Goal: Task Accomplishment & Management: Manage account settings

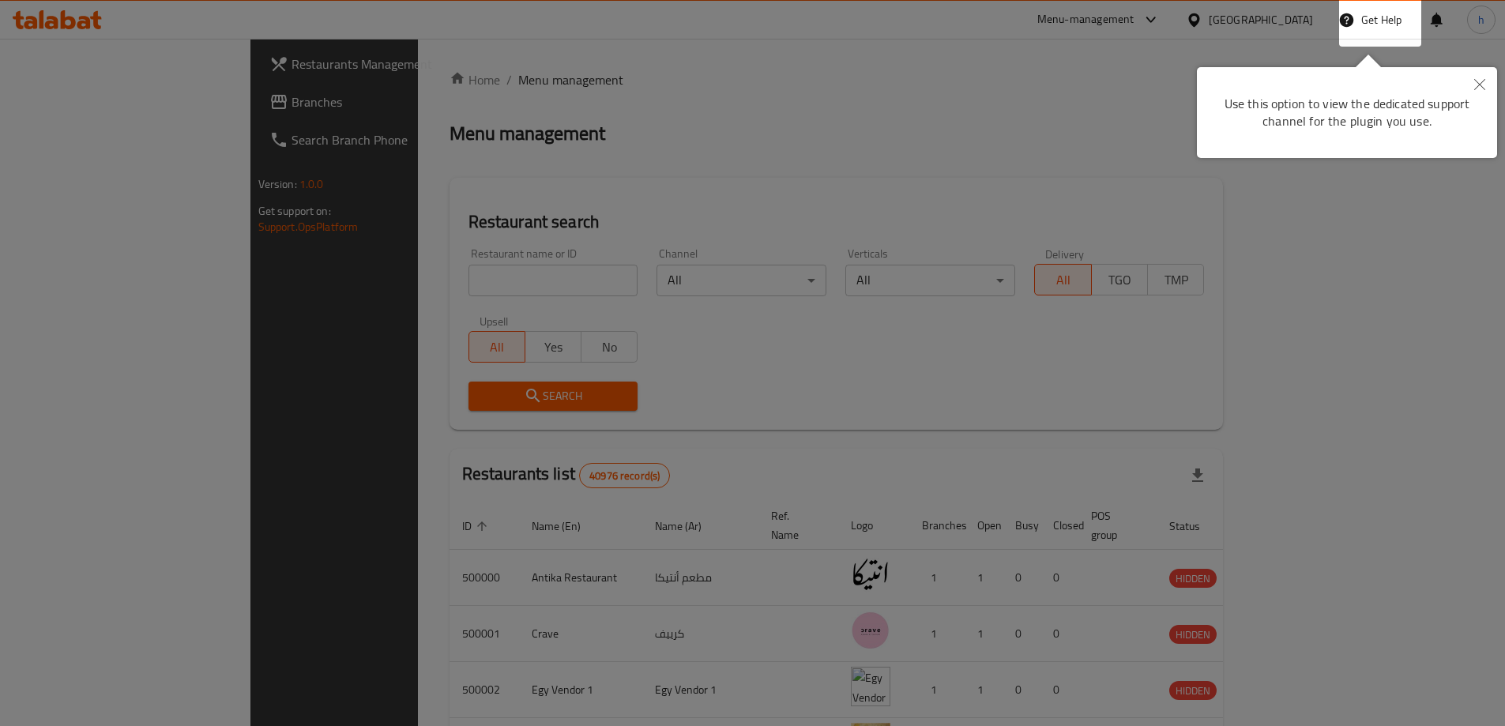
click at [1483, 85] on icon "Close" at bounding box center [1480, 84] width 11 height 11
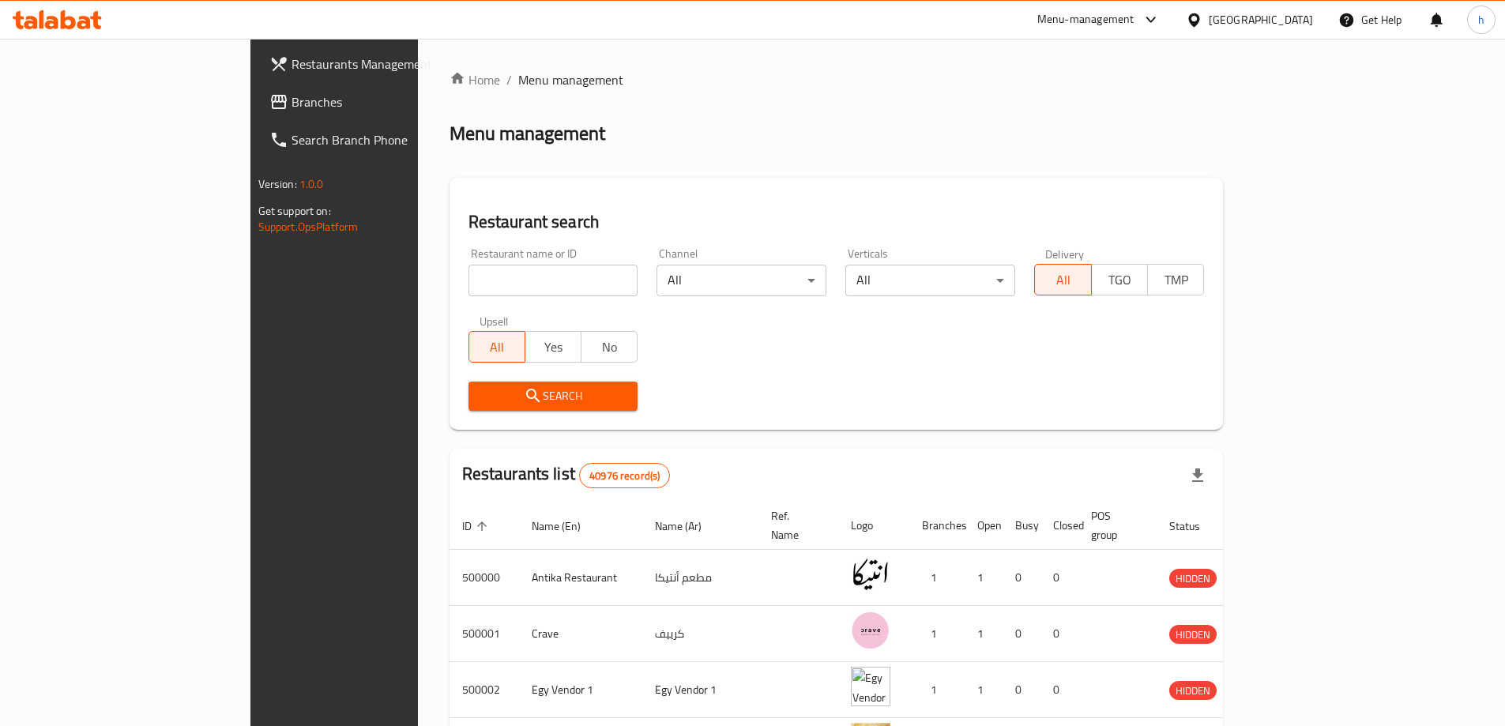
click at [292, 96] on span "Branches" at bounding box center [391, 101] width 198 height 19
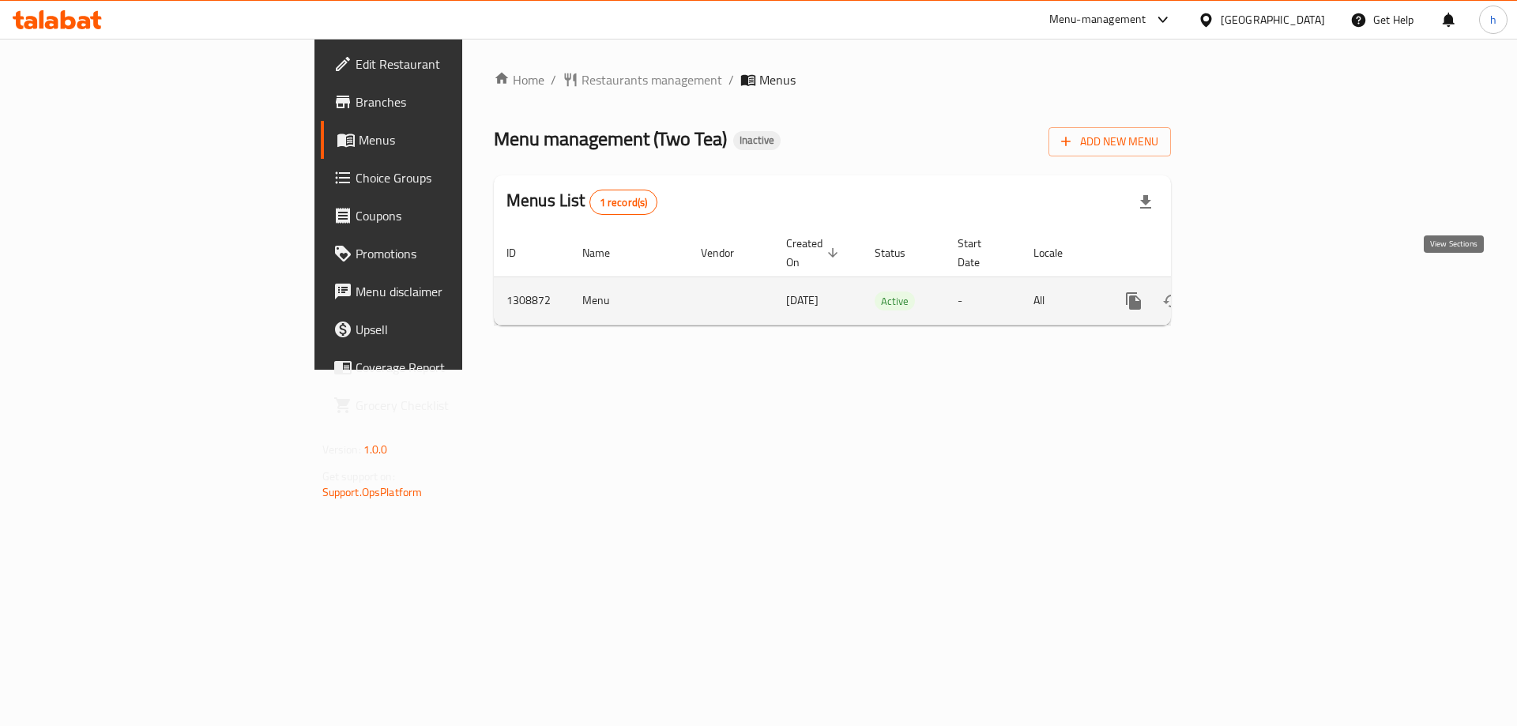
click at [1267, 282] on link "enhanced table" at bounding box center [1248, 301] width 38 height 38
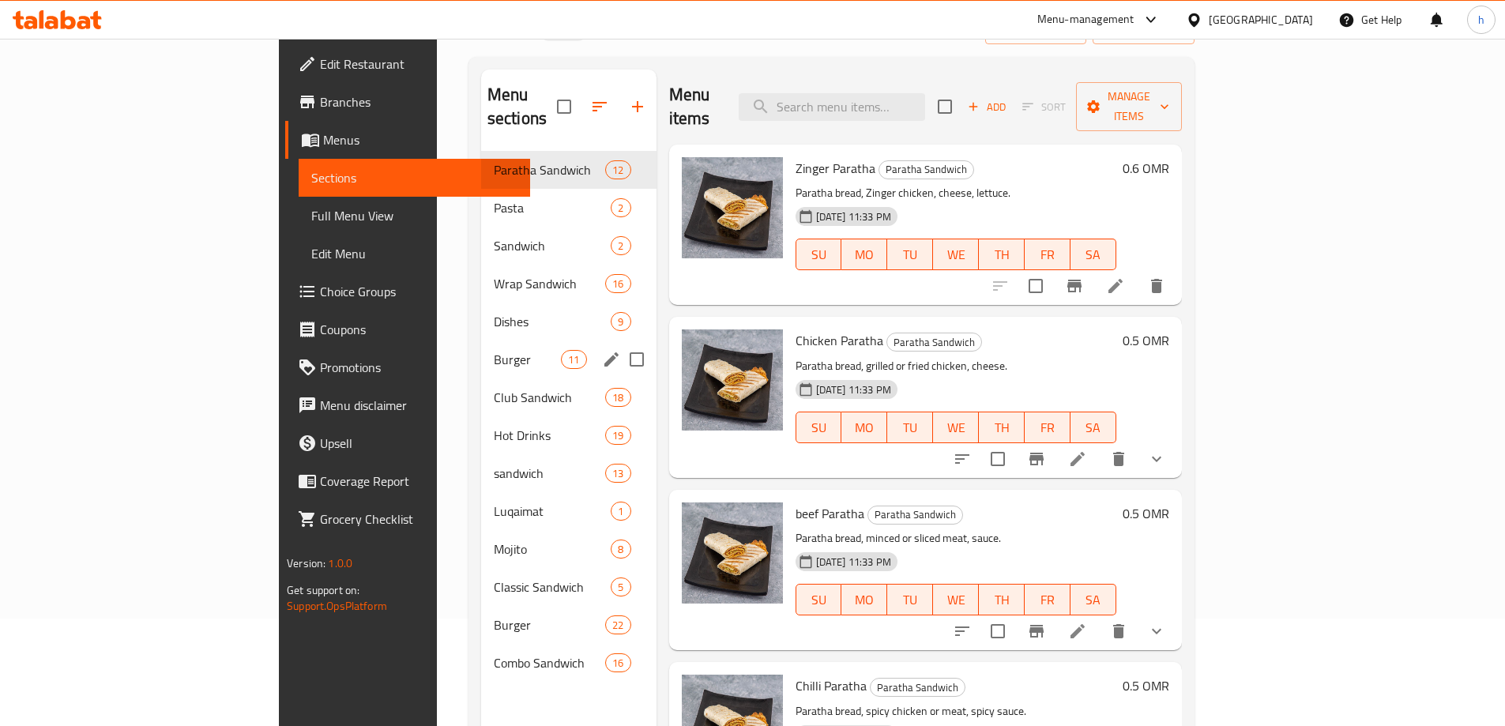
scroll to position [221, 0]
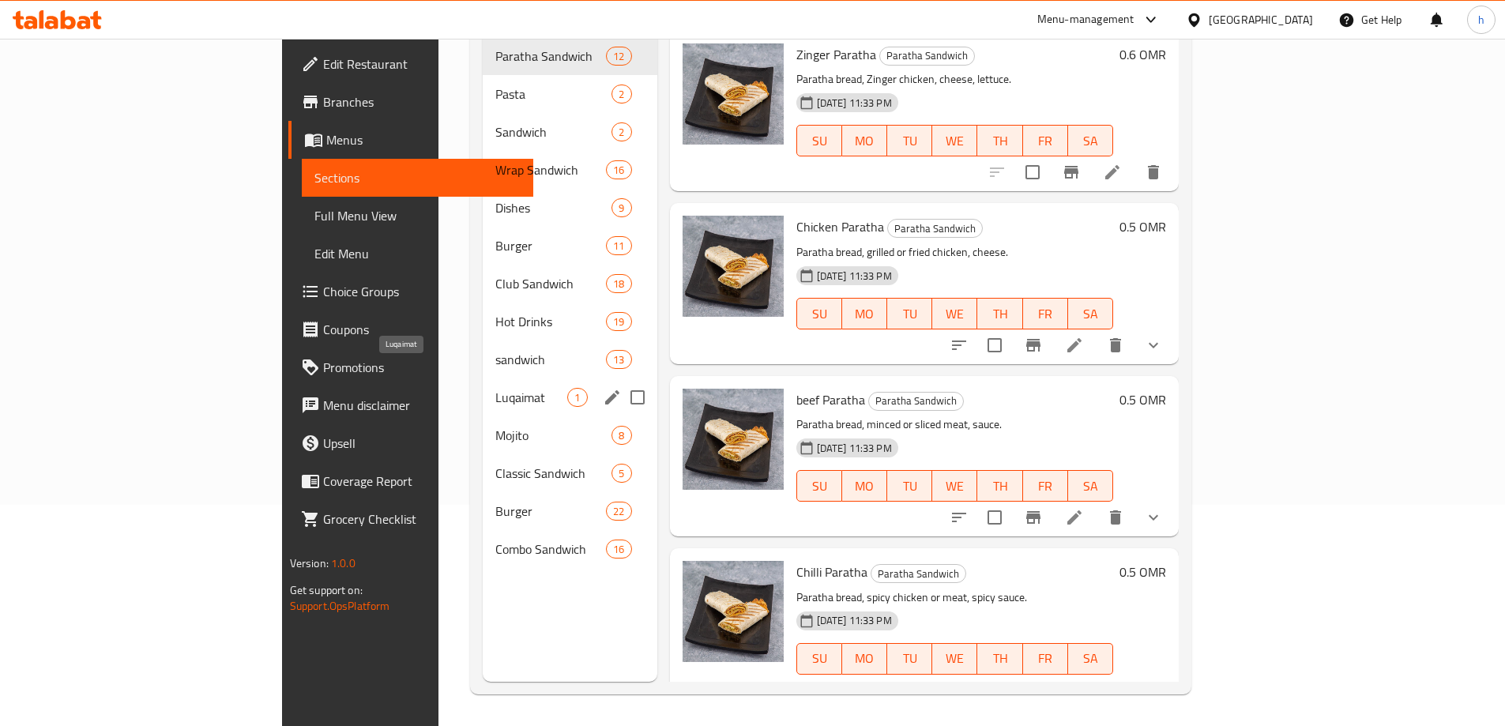
click at [496, 388] on span "Luqaimat" at bounding box center [532, 397] width 72 height 19
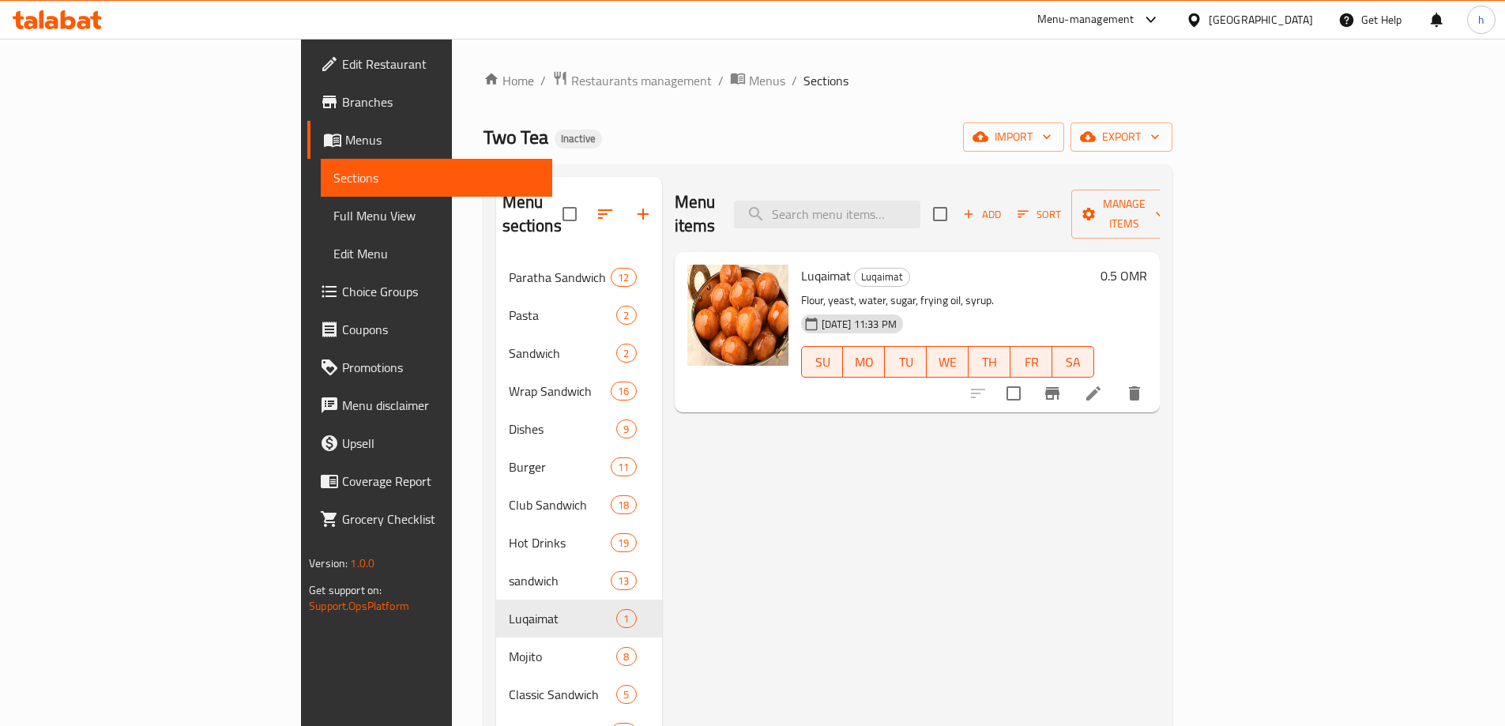
click at [804, 129] on div "Two Tea Inactive import export" at bounding box center [828, 136] width 689 height 29
click at [1101, 386] on icon at bounding box center [1094, 393] width 14 height 14
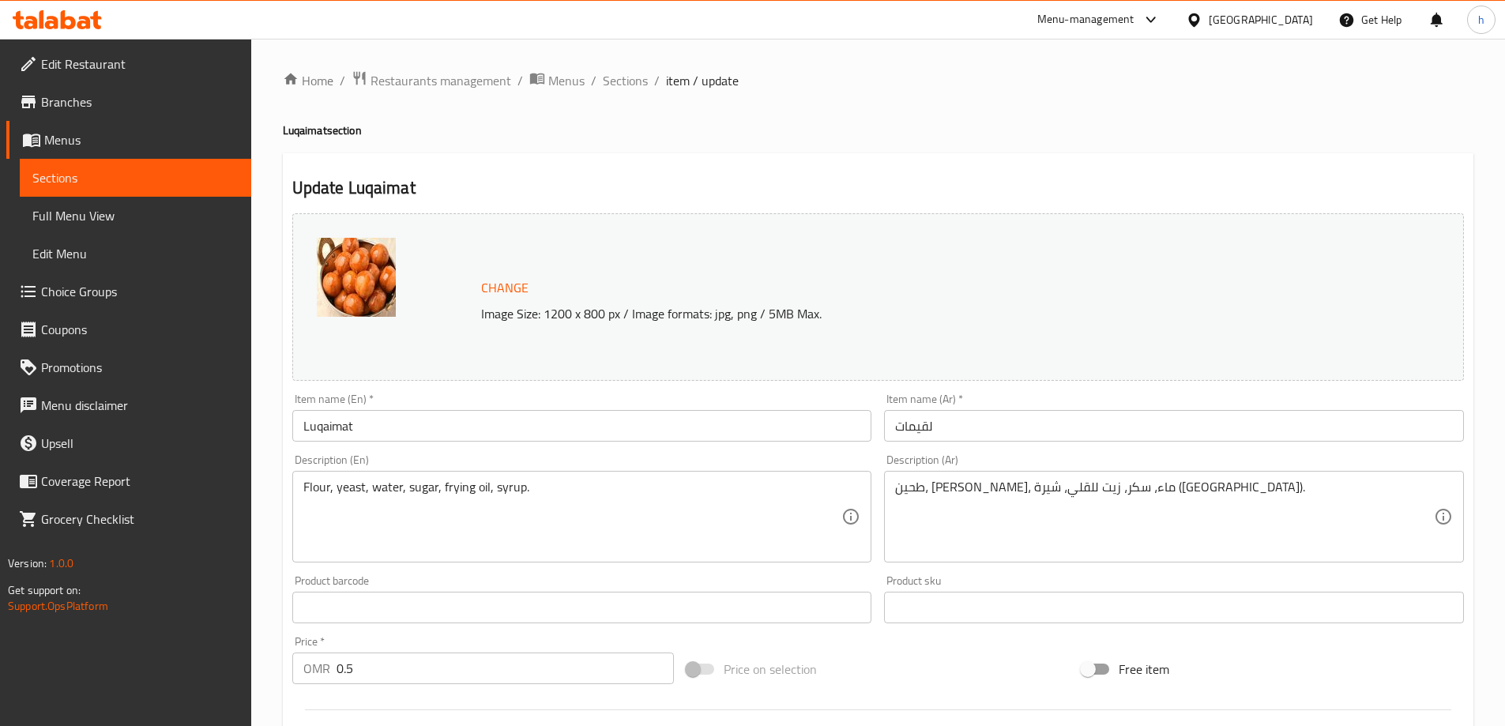
click at [314, 403] on div "Item name (En)   * Luqaimat Item name (En) *" at bounding box center [582, 418] width 580 height 48
click at [327, 427] on input "Luqaimat" at bounding box center [582, 426] width 580 height 32
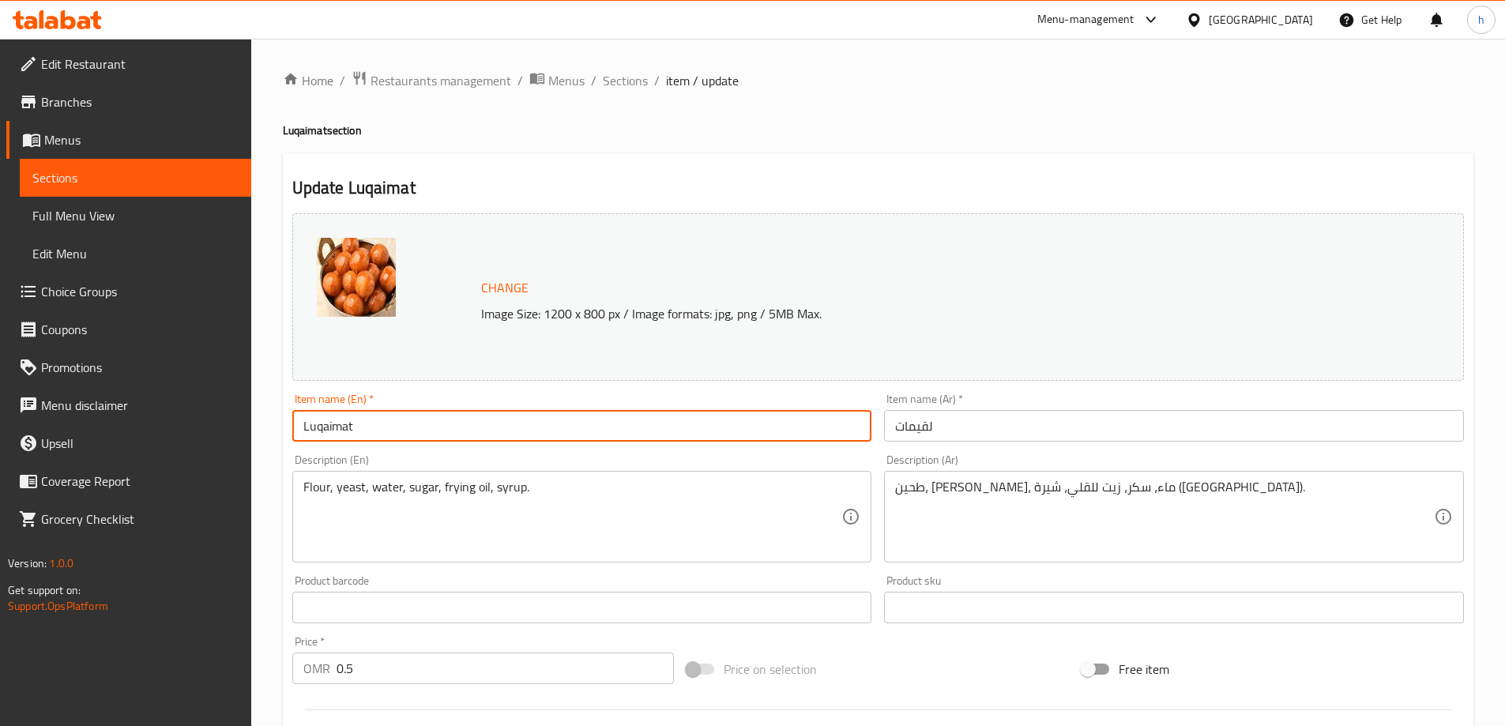
click at [327, 427] on input "Luqaimat" at bounding box center [582, 426] width 580 height 32
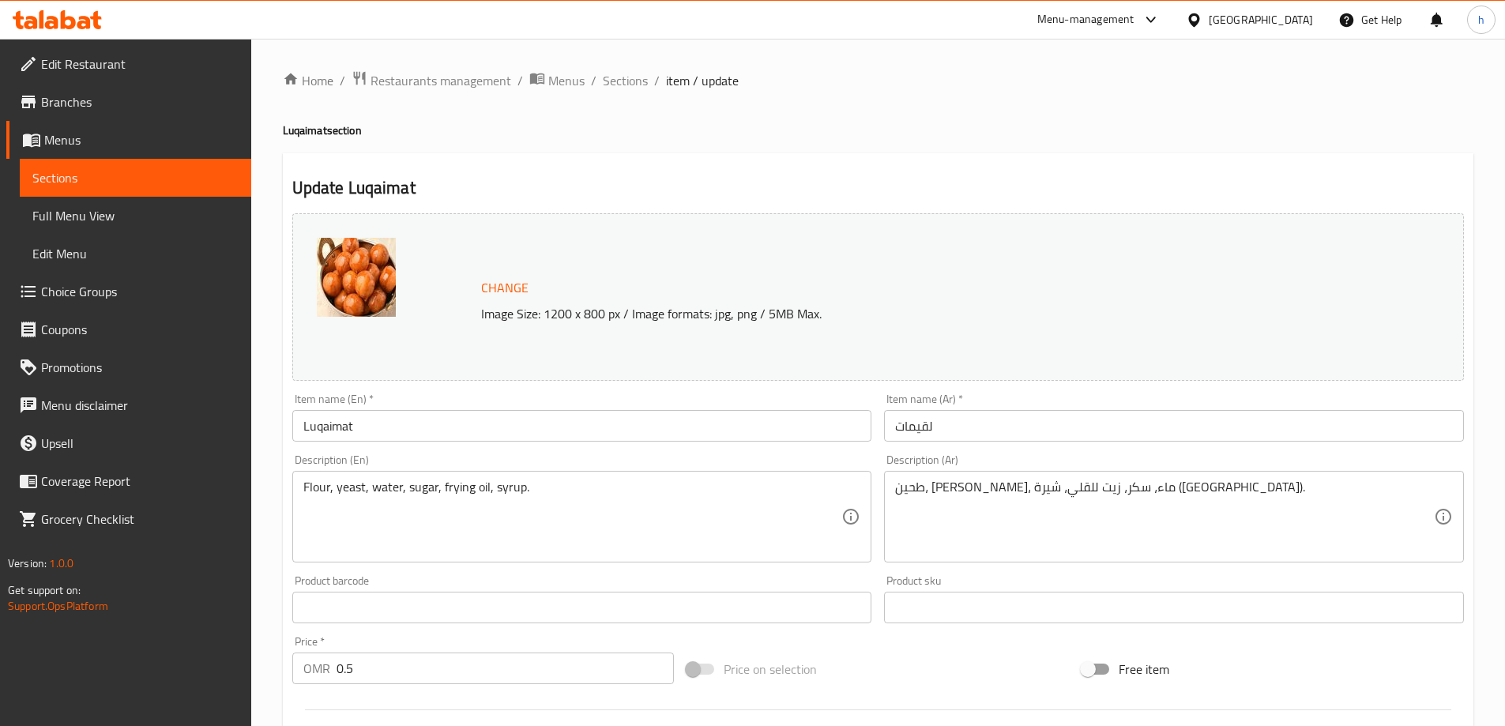
click at [871, 454] on div "Description (En) Flour, yeast, water, sugar, frying oil, syrup. Description (En)" at bounding box center [582, 508] width 593 height 121
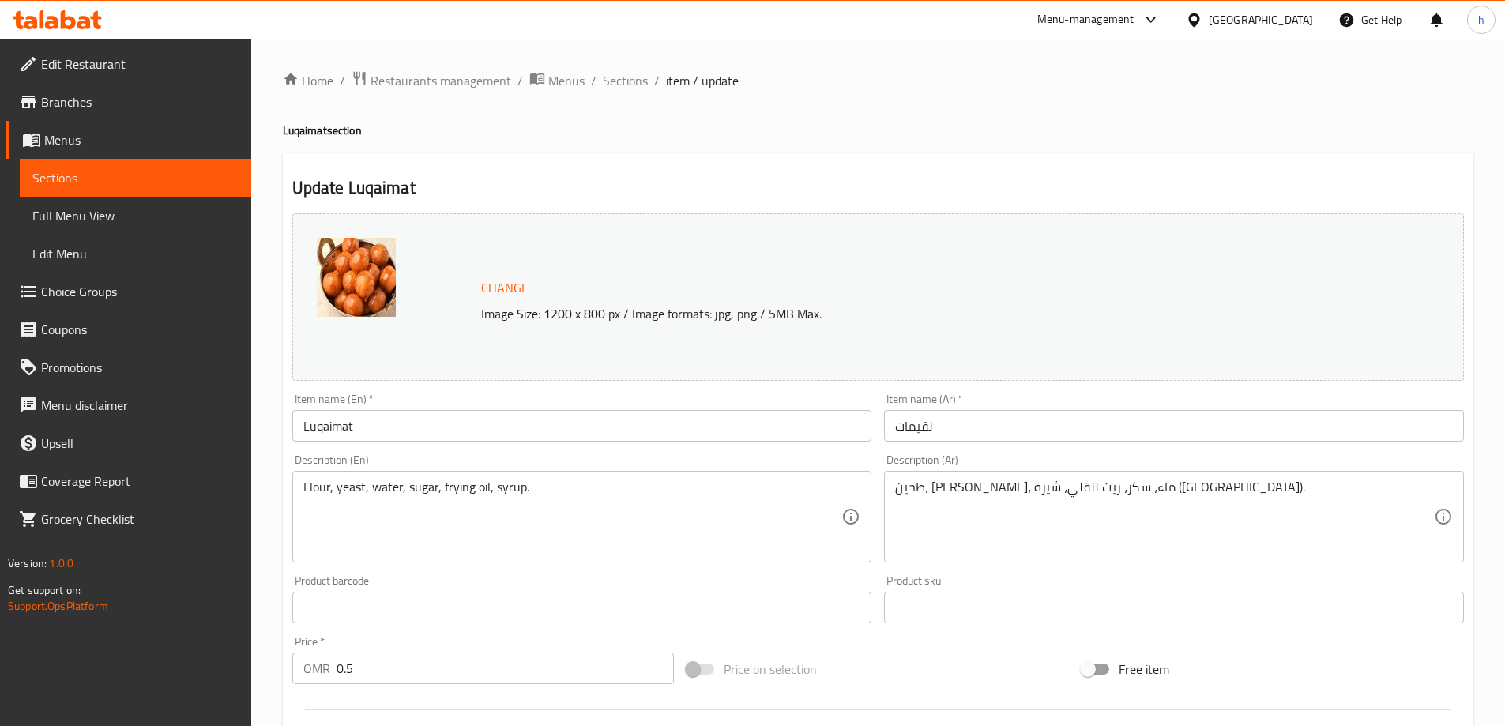
click at [890, 572] on div "Product sku Product sku" at bounding box center [1174, 599] width 593 height 61
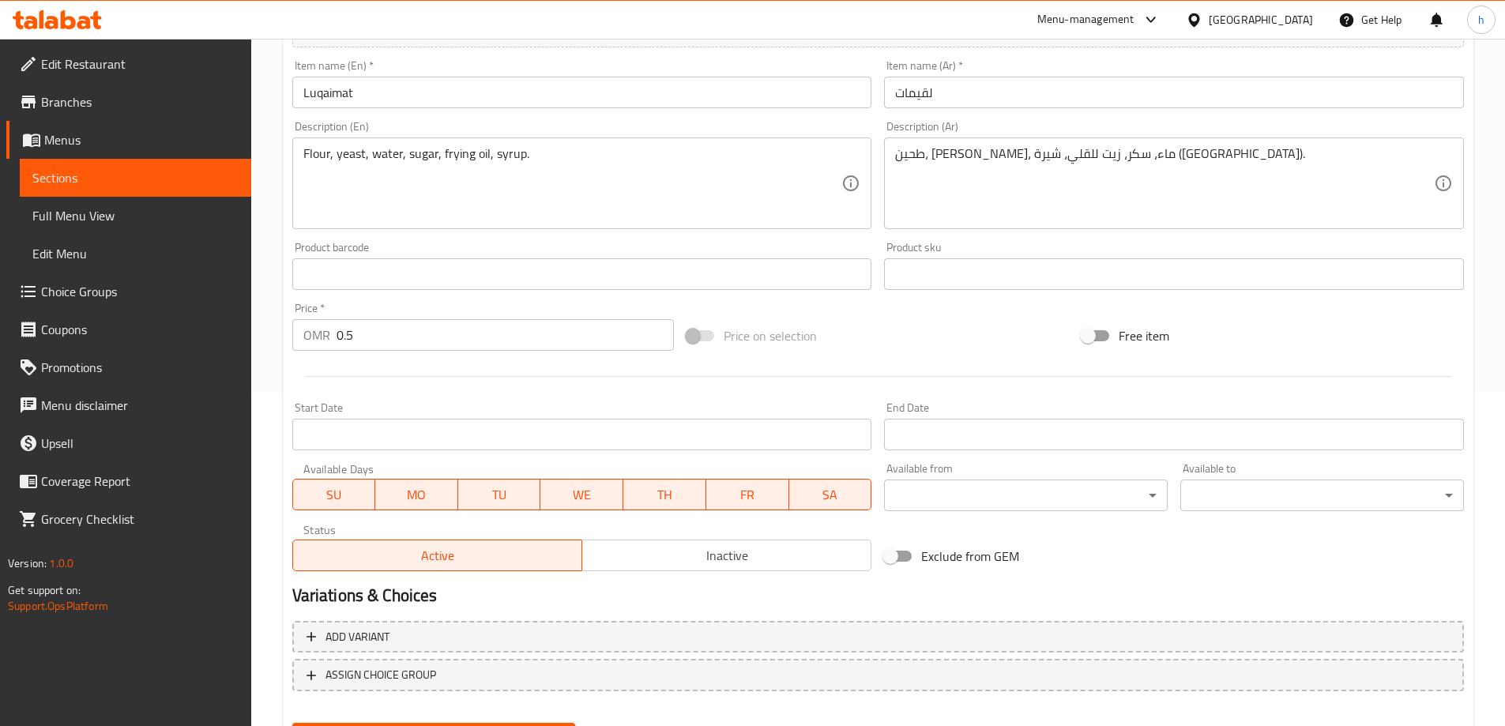
scroll to position [176, 0]
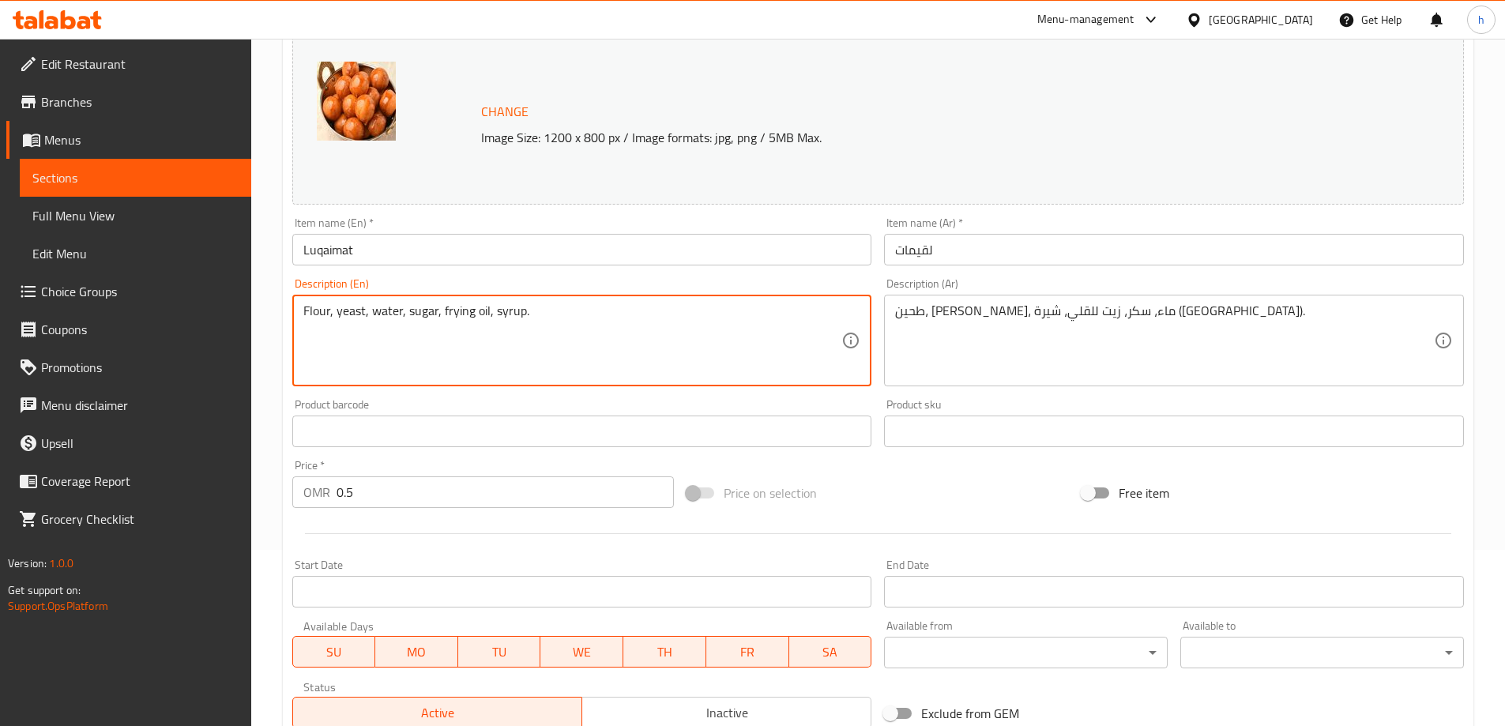
click at [496, 311] on textarea "Flour, yeast, water, sugar, frying oil, syrup." at bounding box center [572, 340] width 539 height 75
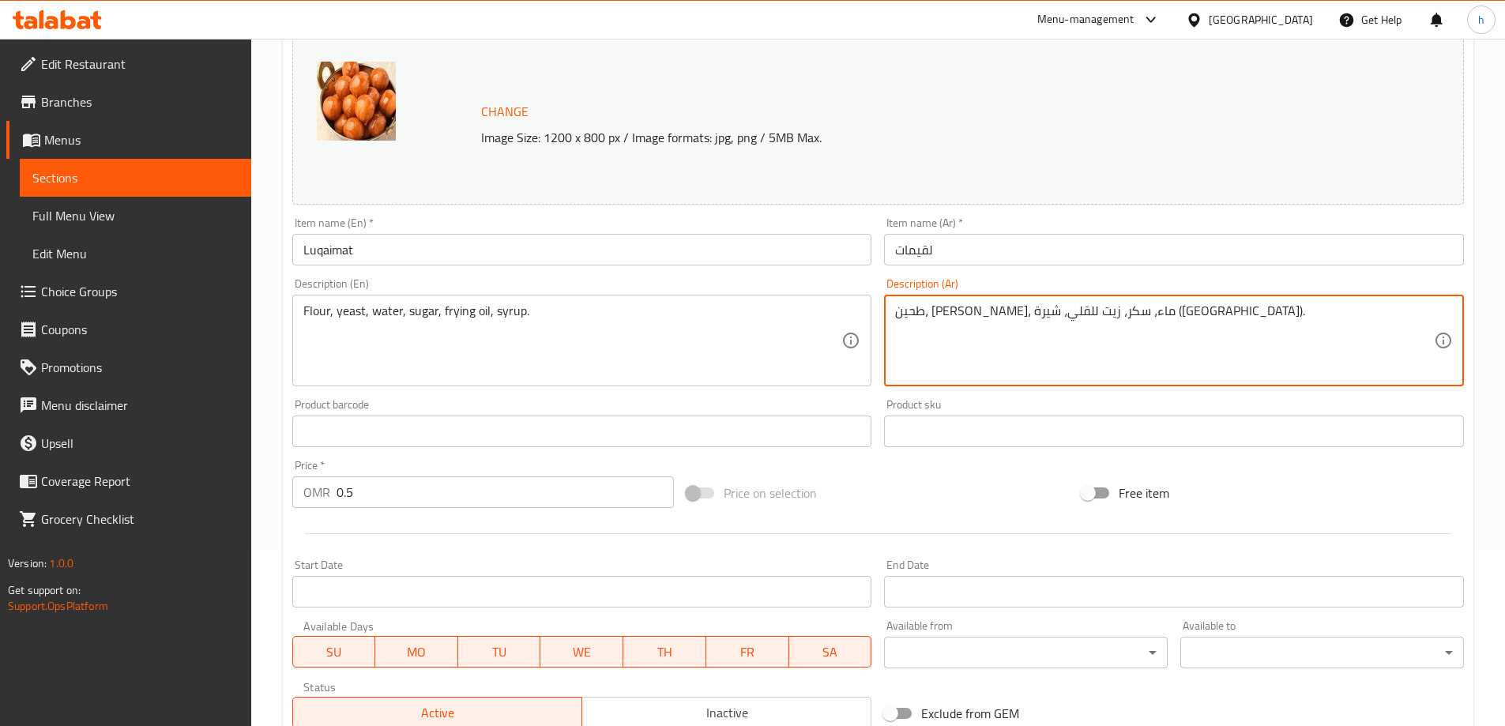
click at [939, 311] on textarea "طحين، خميرة، ماء، سكر، زيت للقلي، شيرة (قطر)." at bounding box center [1164, 340] width 539 height 75
drag, startPoint x: 923, startPoint y: 308, endPoint x: 879, endPoint y: 317, distance: 45.1
click at [888, 314] on div "طحين، خميرة، ماء، سكر، زيت للقلي، شراب(قطر). Description (Ar)" at bounding box center [1174, 341] width 580 height 92
type textarea "طحين، خميرة، ماء، سكر، زيت للقلي، شراب."
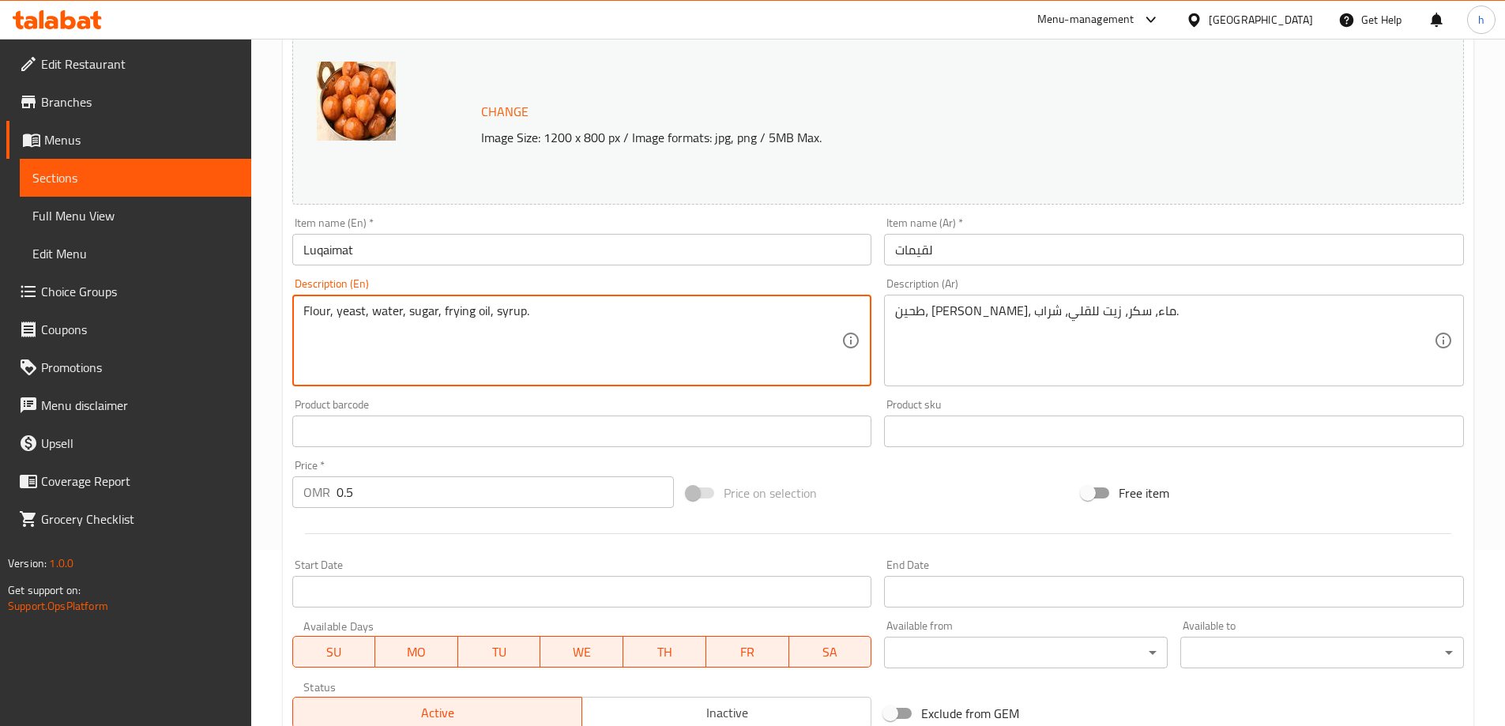
click at [319, 311] on textarea "Flour, yeast, water, sugar, frying oil, syrup." at bounding box center [572, 340] width 539 height 75
click at [342, 308] on textarea "Flour, yeast, water, sugar, frying oil, syrup." at bounding box center [572, 340] width 539 height 75
click at [388, 315] on textarea "Flour, yeast, water, sugar, frying oil, syrup." at bounding box center [572, 340] width 539 height 75
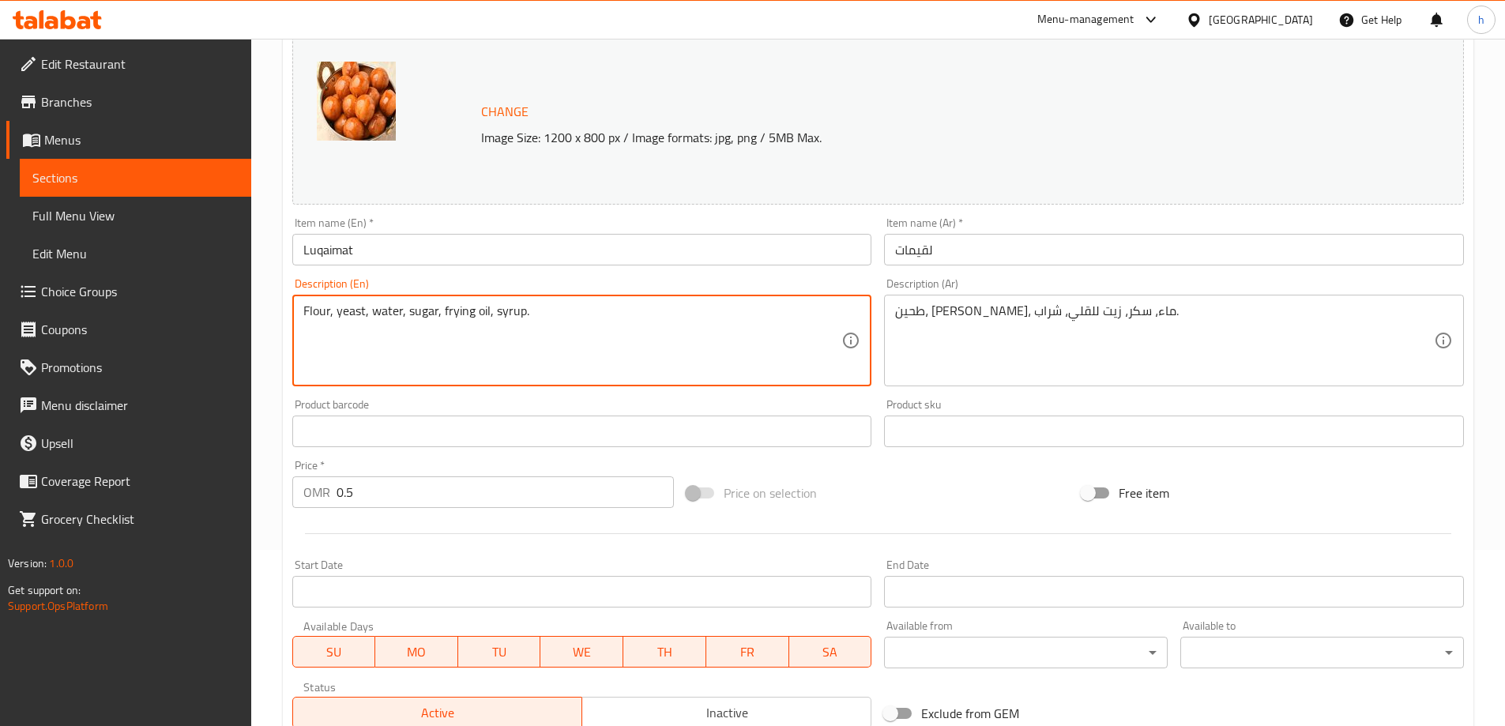
click at [428, 311] on textarea "Flour, yeast, water, sugar, frying oil, syrup." at bounding box center [572, 340] width 539 height 75
click at [458, 309] on textarea "Flour, yeast, water, sugar, frying oil, syrup." at bounding box center [572, 340] width 539 height 75
click at [518, 318] on textarea "Flour, yeast, water, sugar, frying oil, syrup." at bounding box center [572, 340] width 539 height 75
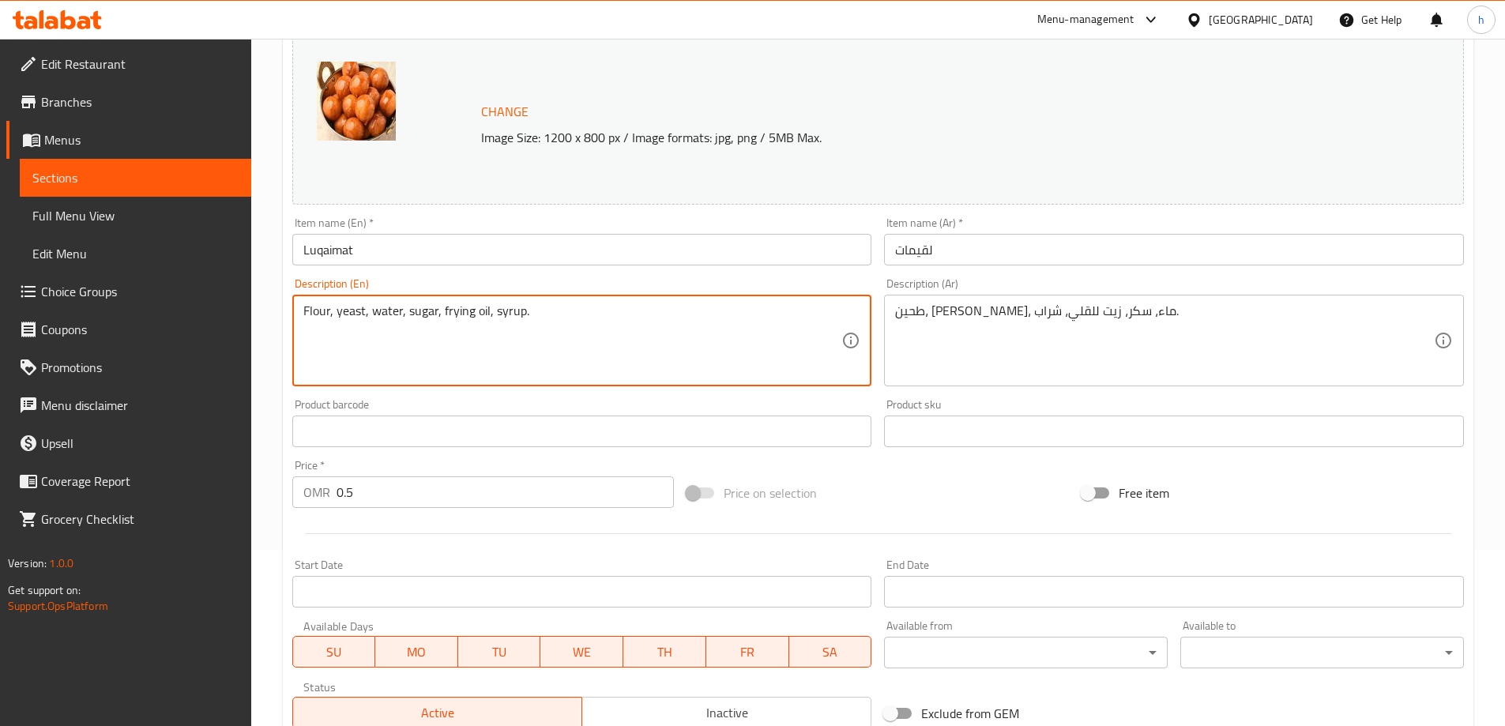
click at [518, 318] on textarea "Flour, yeast, water, sugar, frying oil, syrup." at bounding box center [572, 340] width 539 height 75
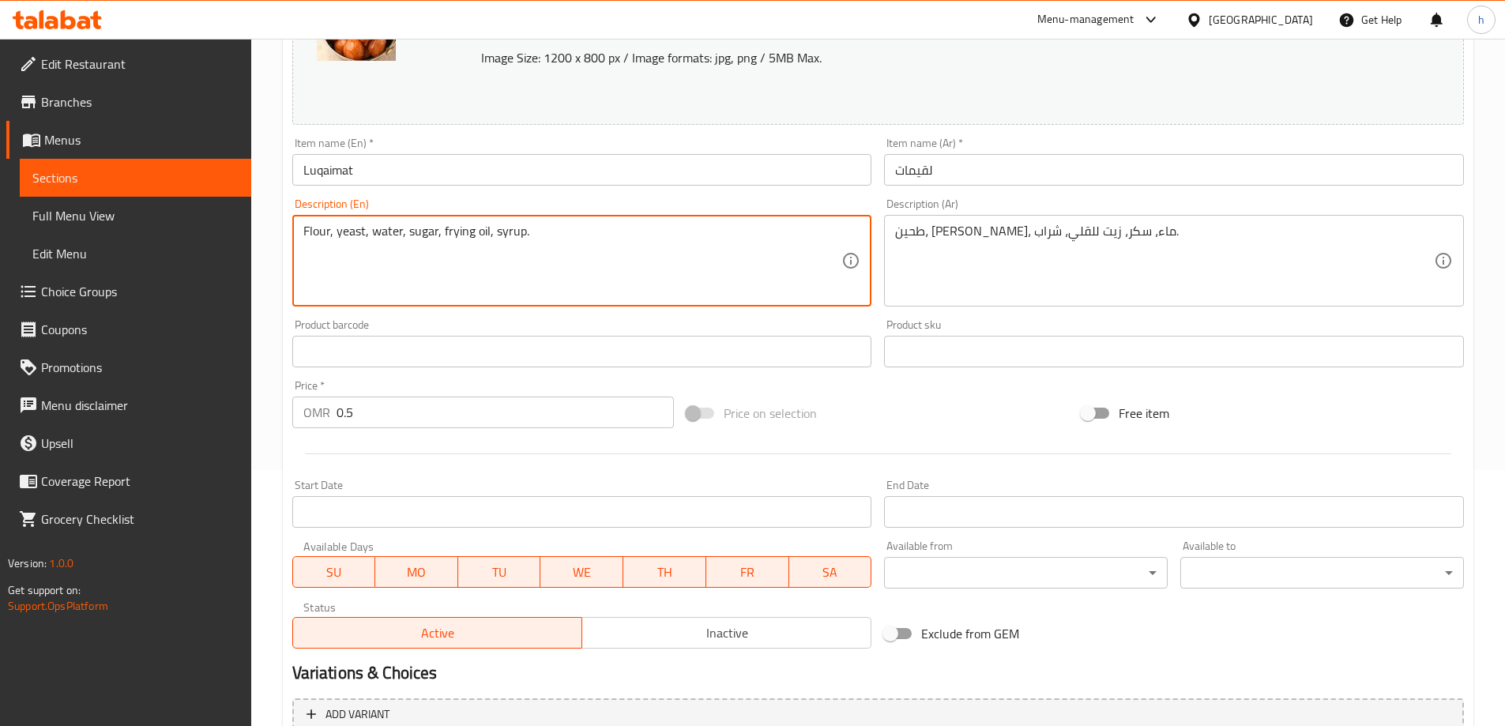
scroll to position [413, 0]
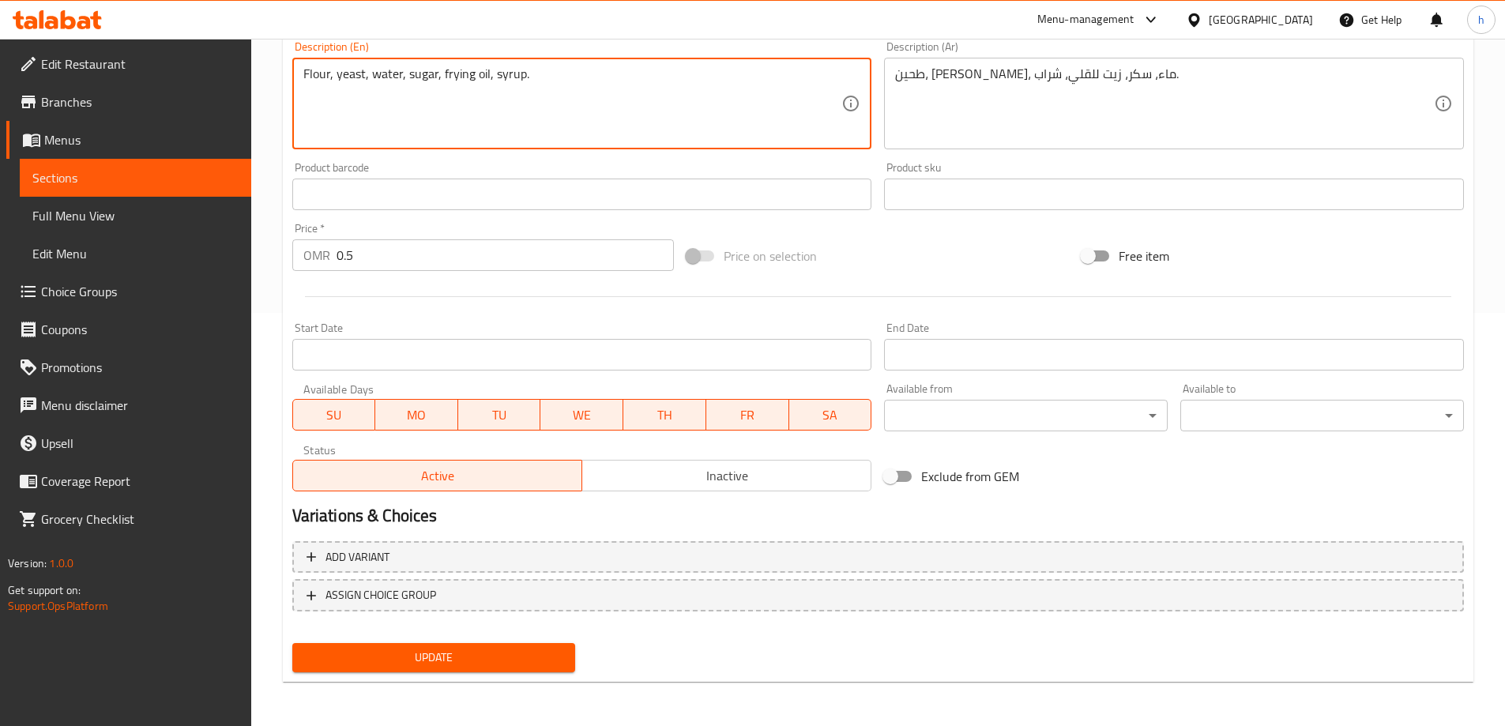
click at [450, 666] on span "Update" at bounding box center [434, 658] width 258 height 20
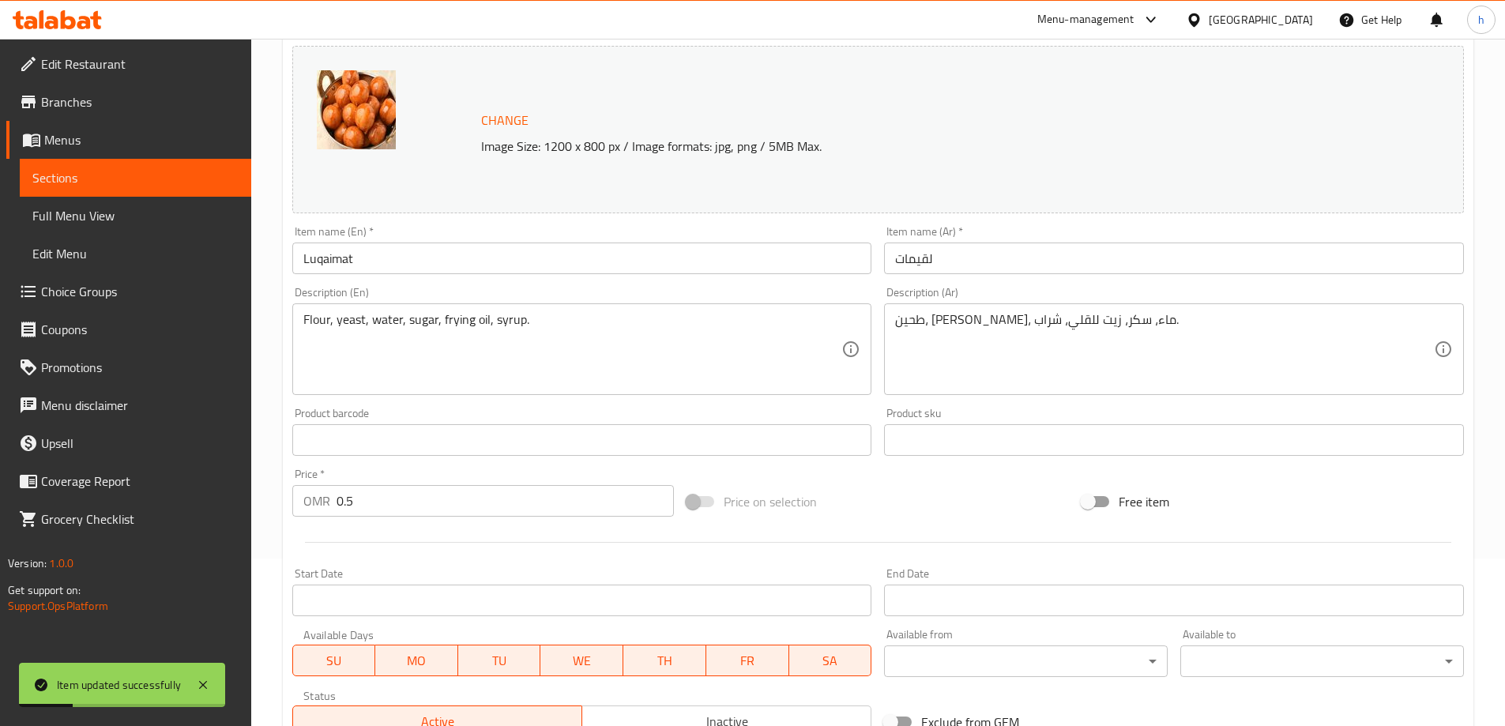
scroll to position [0, 0]
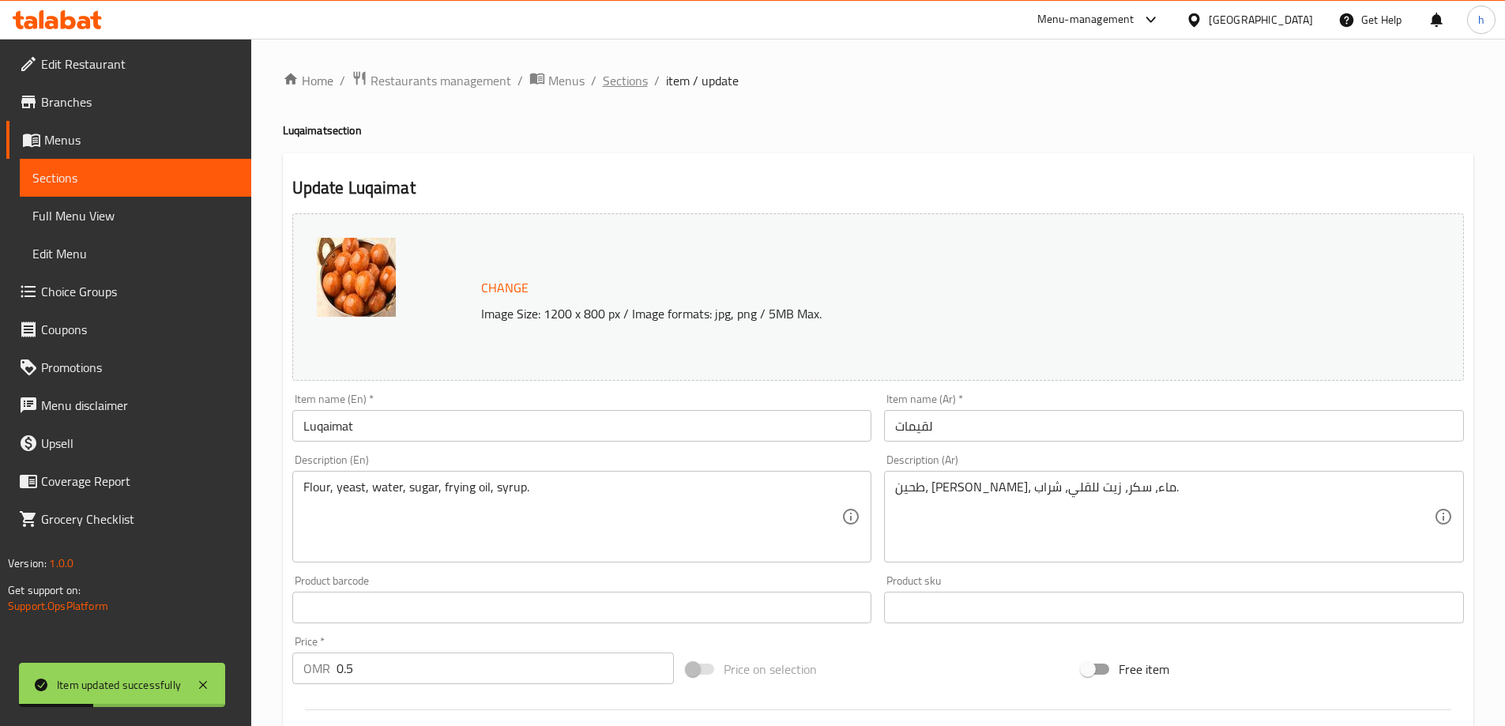
click at [639, 79] on span "Sections" at bounding box center [625, 80] width 45 height 19
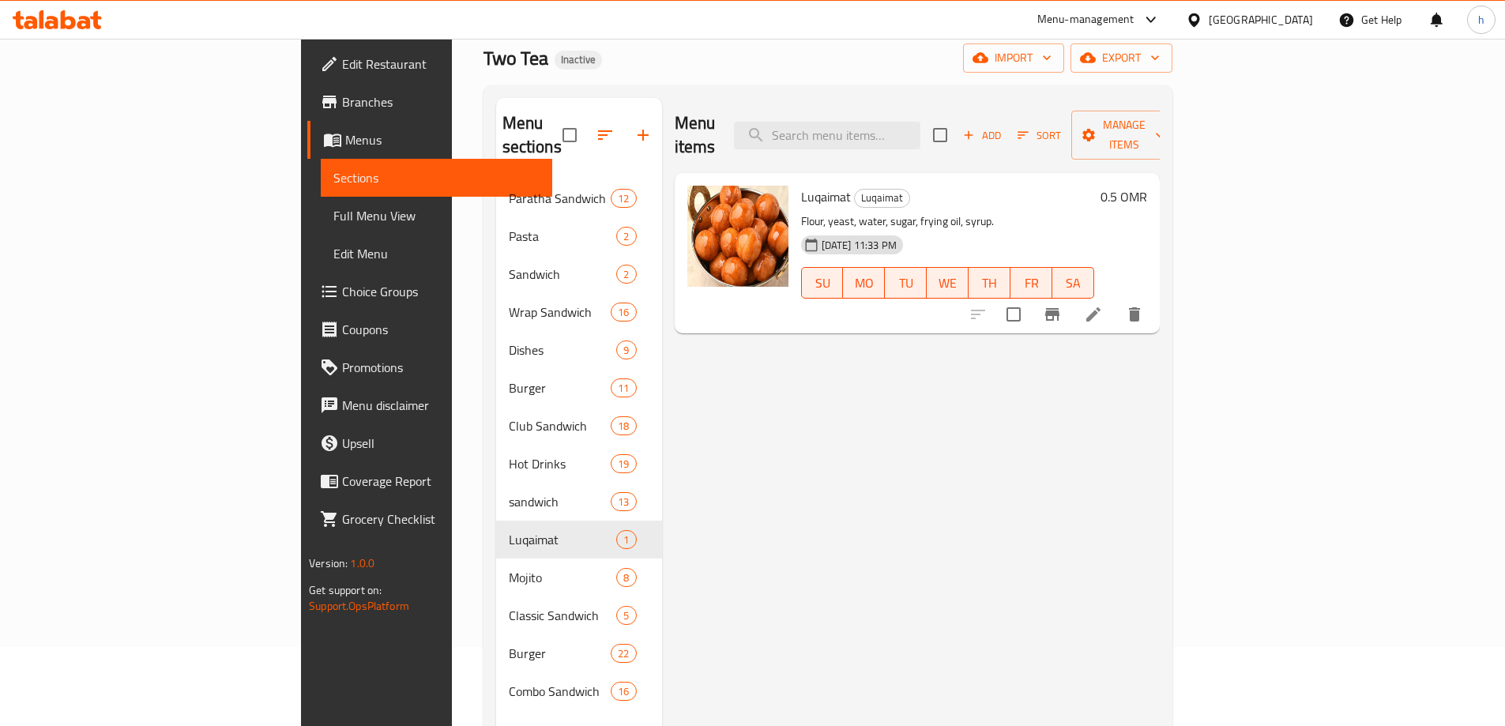
scroll to position [158, 0]
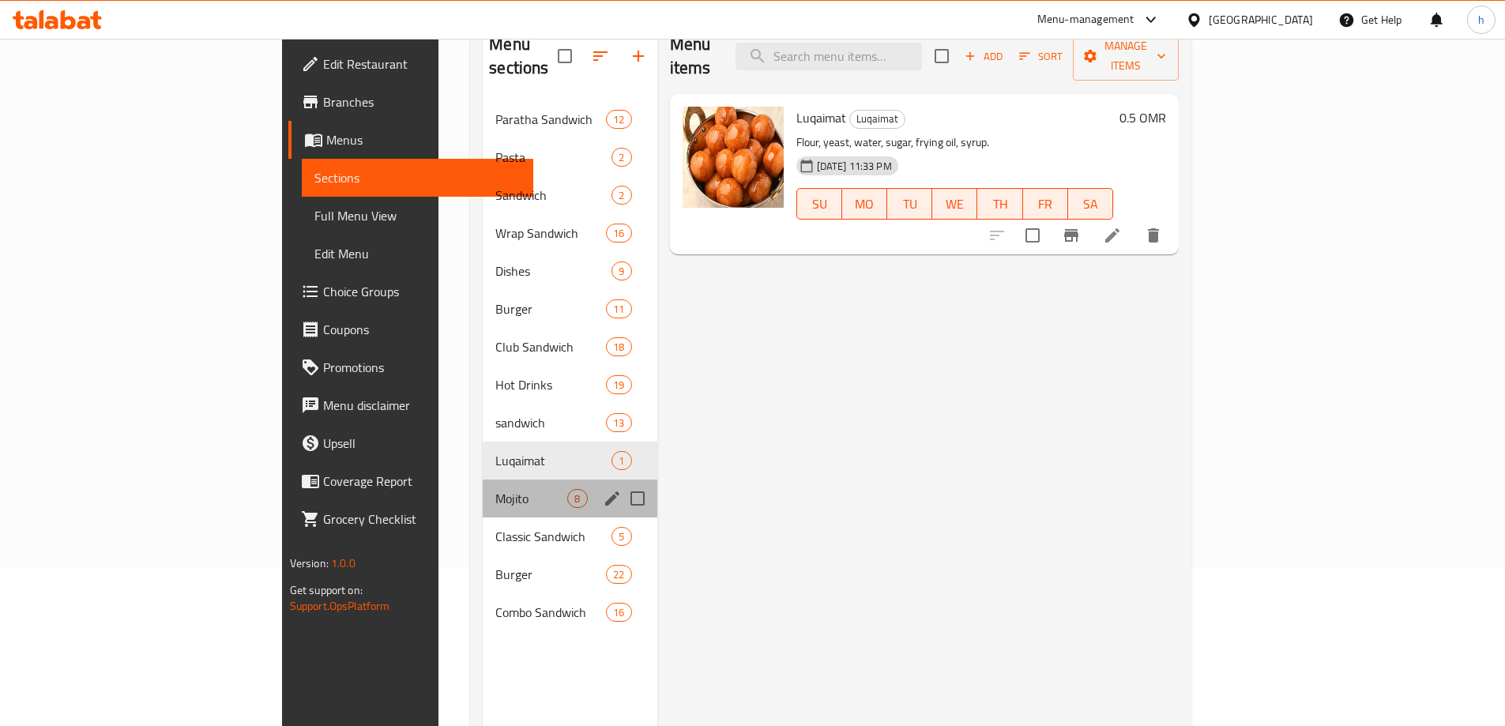
click at [483, 484] on div "Mojito 8" at bounding box center [570, 499] width 174 height 38
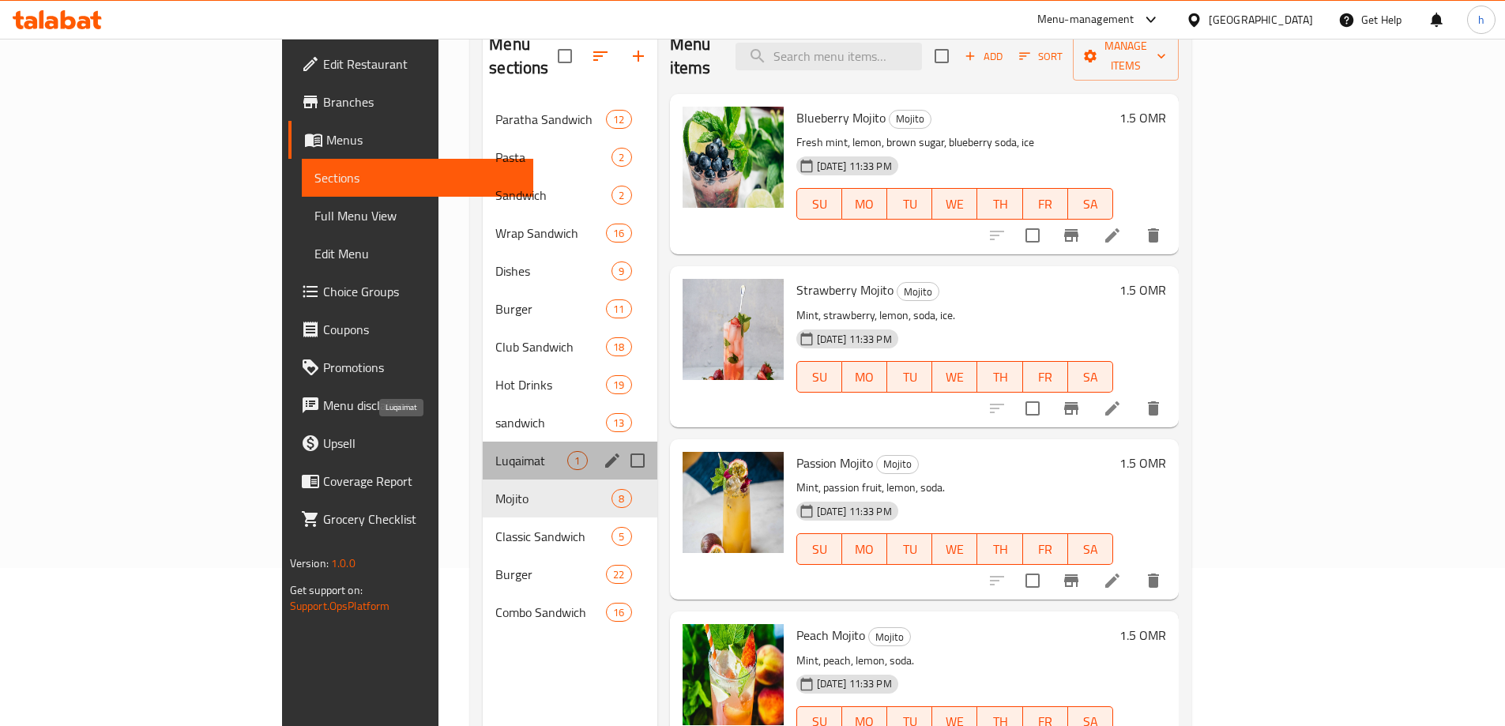
click at [496, 451] on span "Luqaimat" at bounding box center [532, 460] width 72 height 19
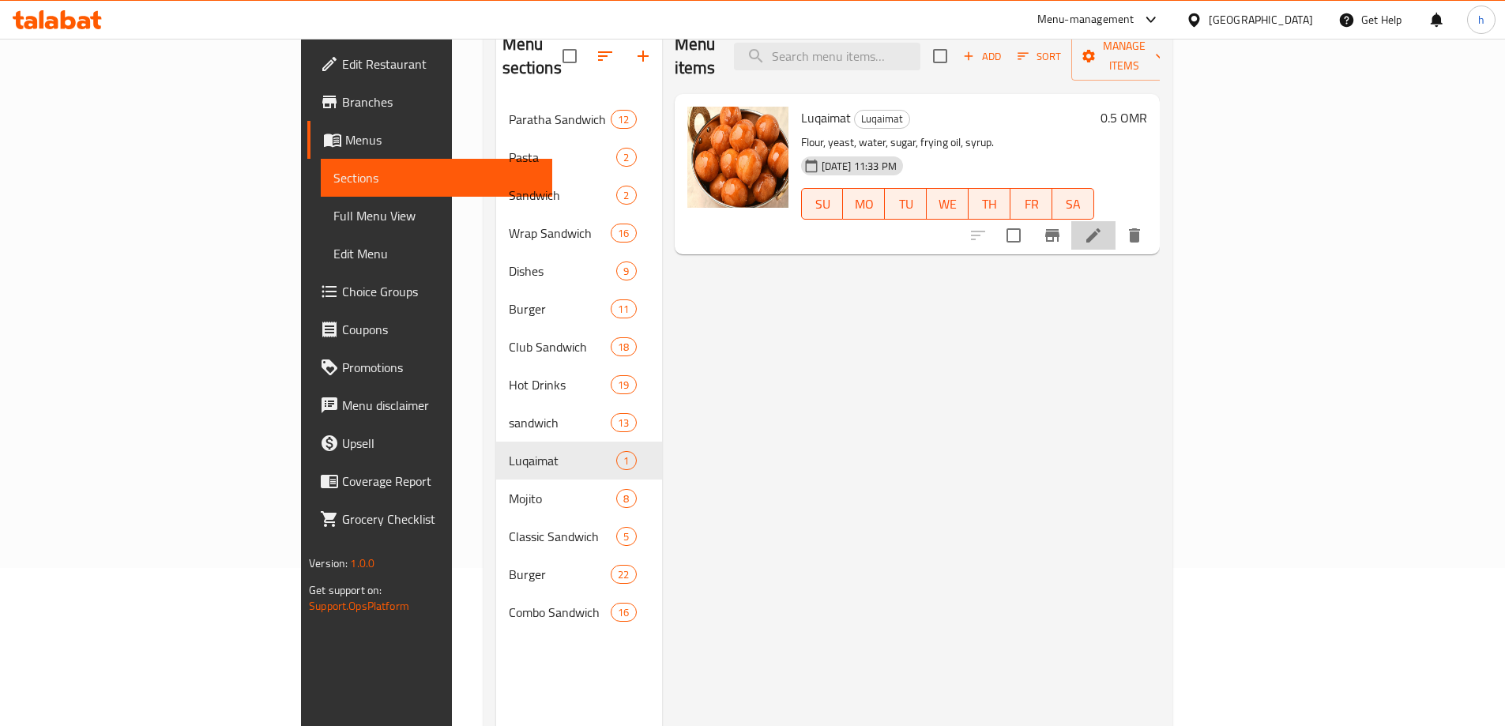
click at [1116, 221] on li at bounding box center [1094, 235] width 44 height 28
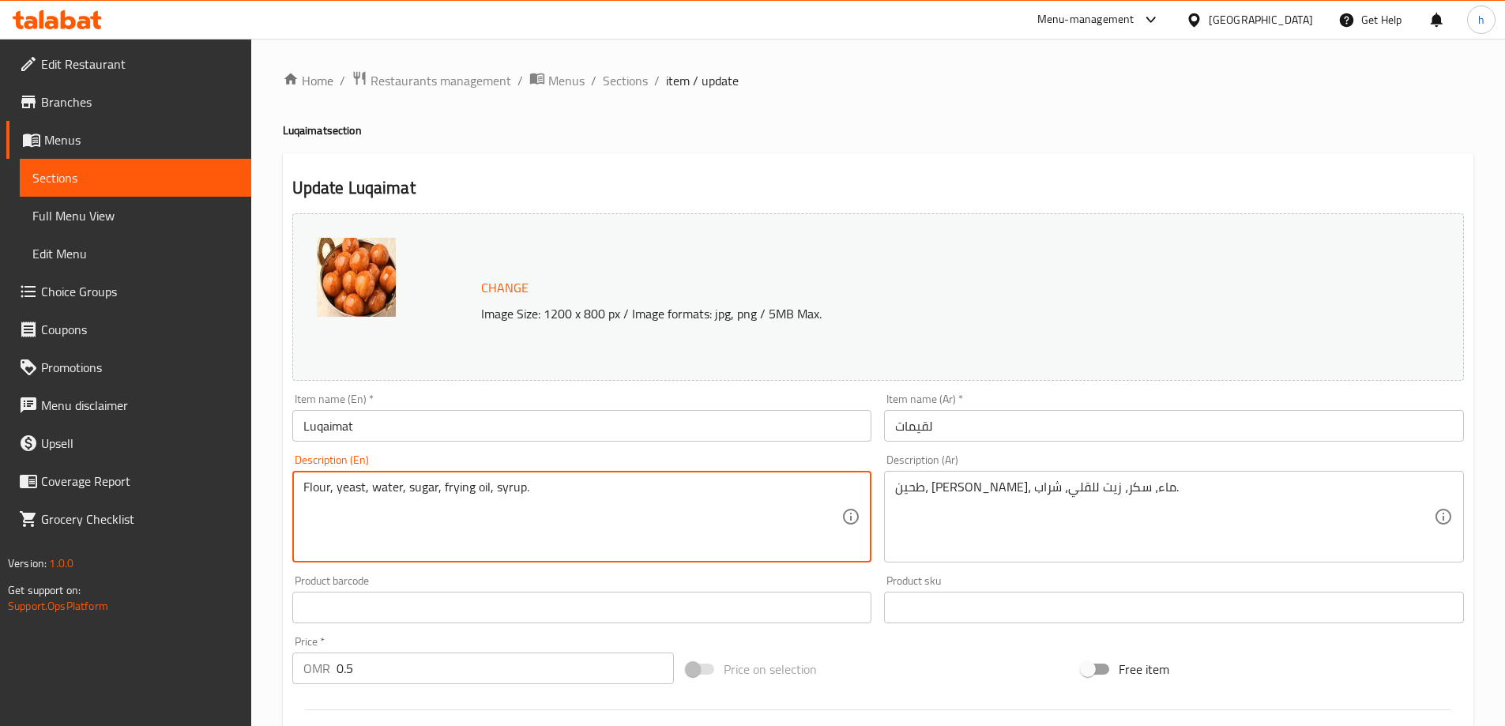
click at [340, 496] on textarea "Flour, yeast, water, sugar, frying oil, syrup." at bounding box center [572, 517] width 539 height 75
click at [351, 488] on textarea "Flour, yeast, water, sugar, frying oil, syrup." at bounding box center [572, 517] width 539 height 75
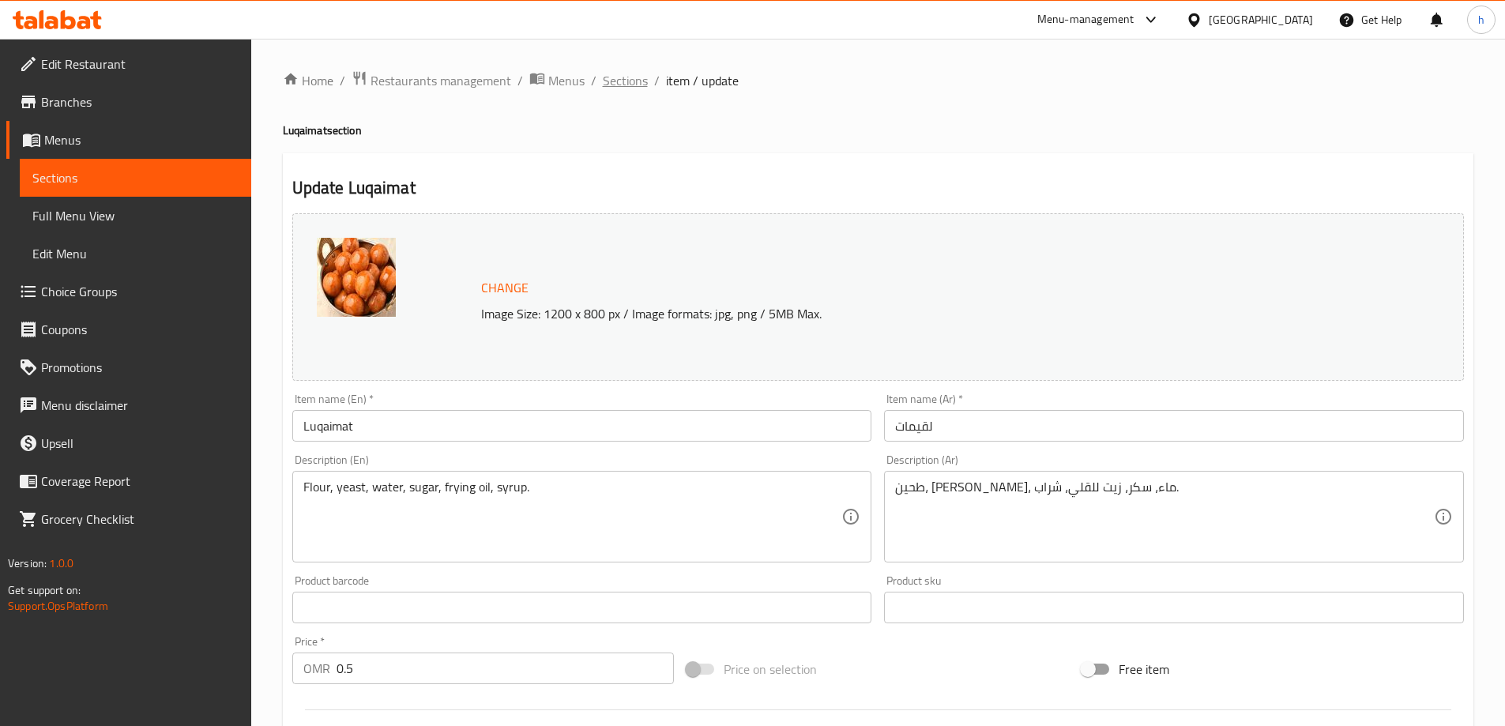
click at [635, 73] on span "Sections" at bounding box center [625, 80] width 45 height 19
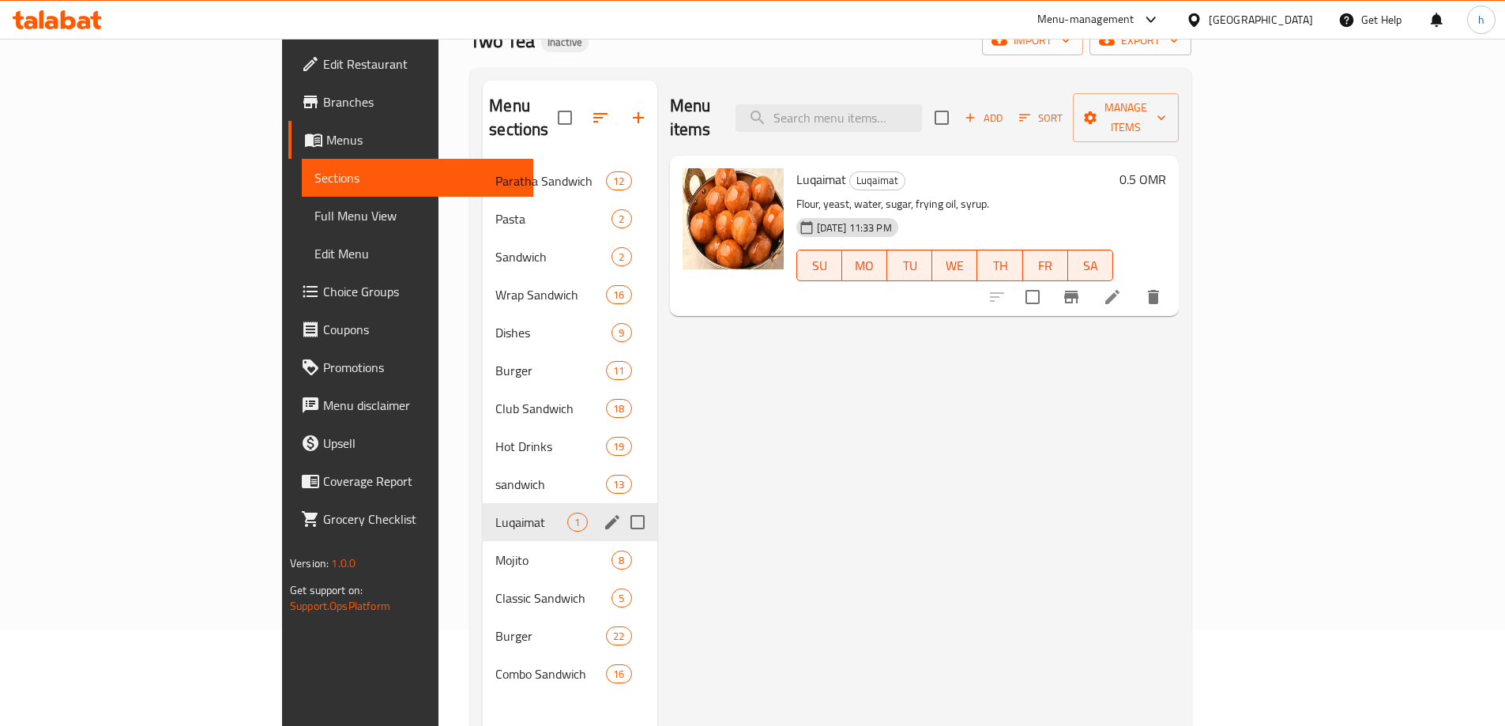
scroll to position [158, 0]
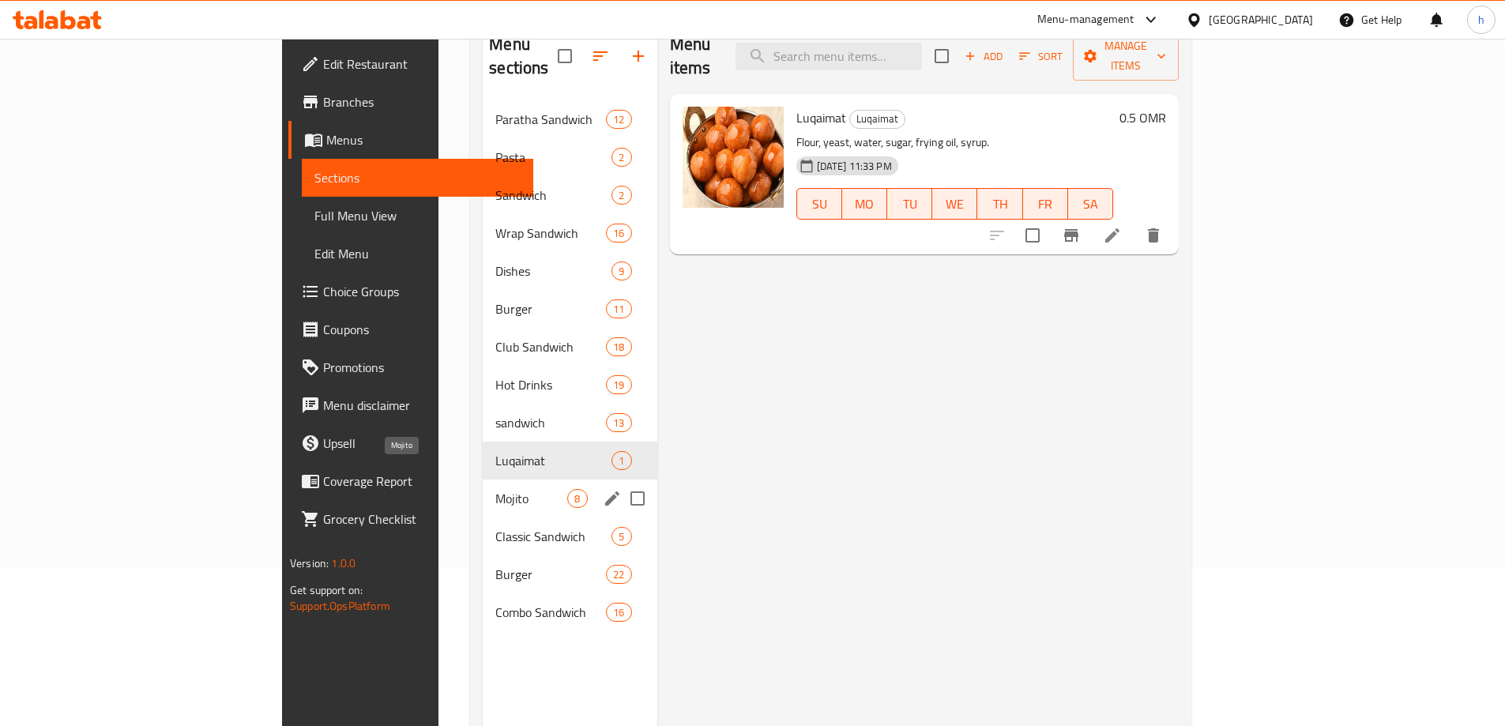
click at [496, 489] on span "Mojito" at bounding box center [532, 498] width 72 height 19
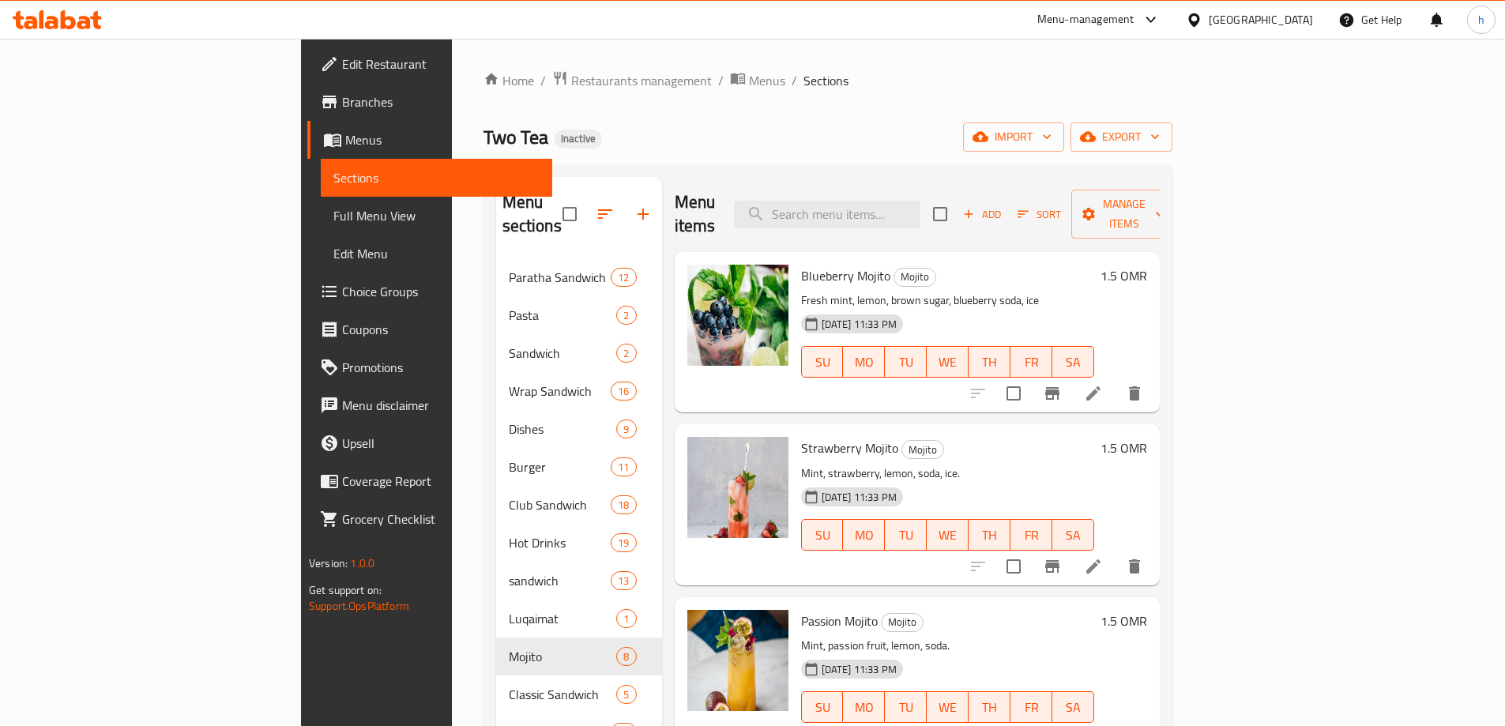
click at [1103, 384] on icon at bounding box center [1093, 393] width 19 height 19
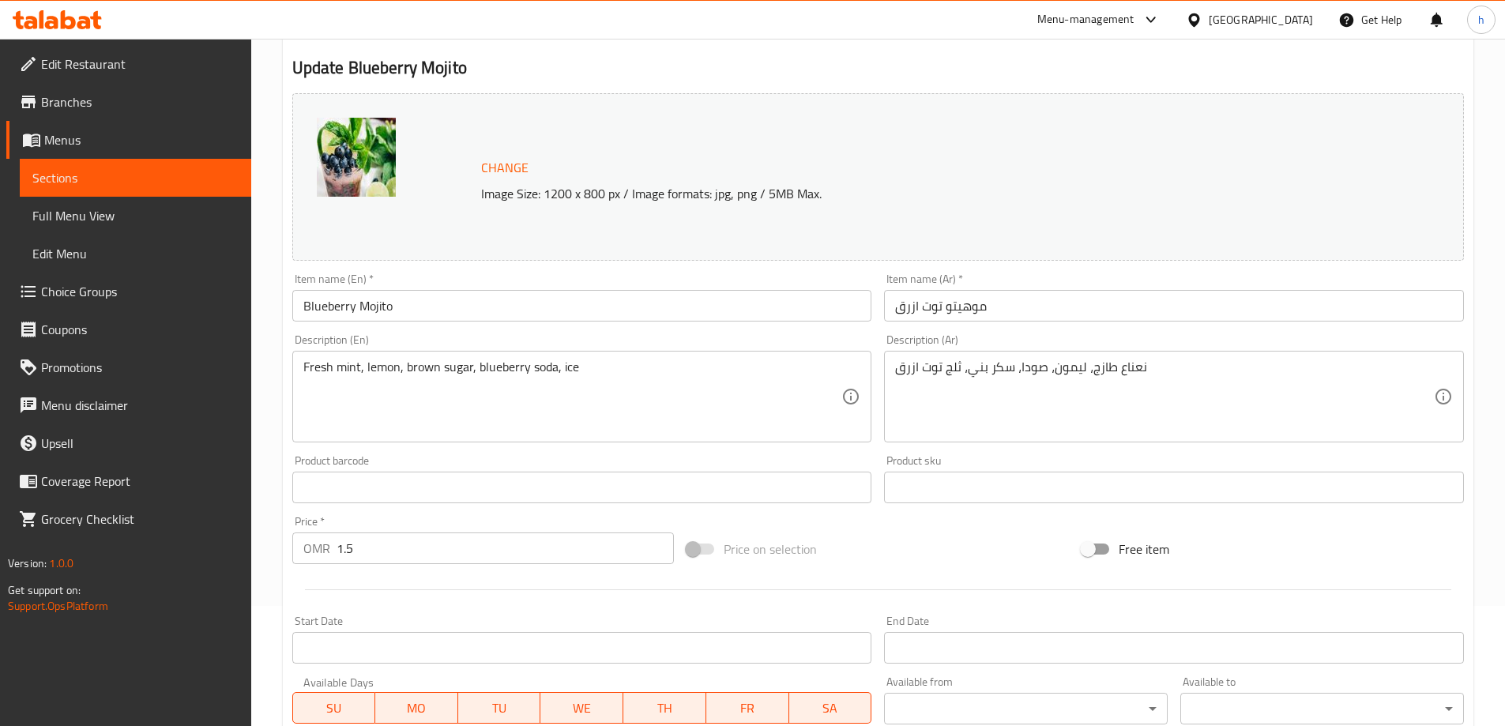
scroll to position [158, 0]
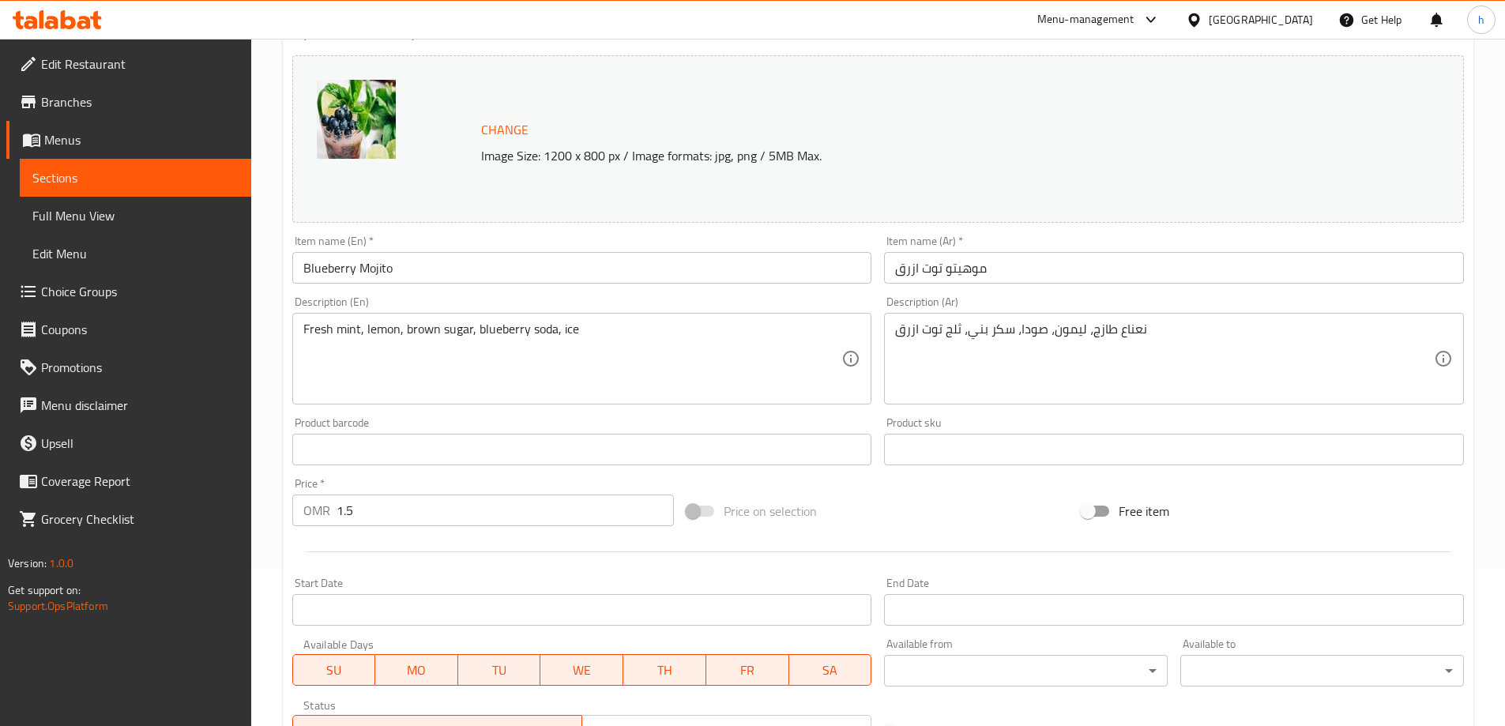
click at [371, 254] on input "Blueberry Mojito" at bounding box center [582, 268] width 580 height 32
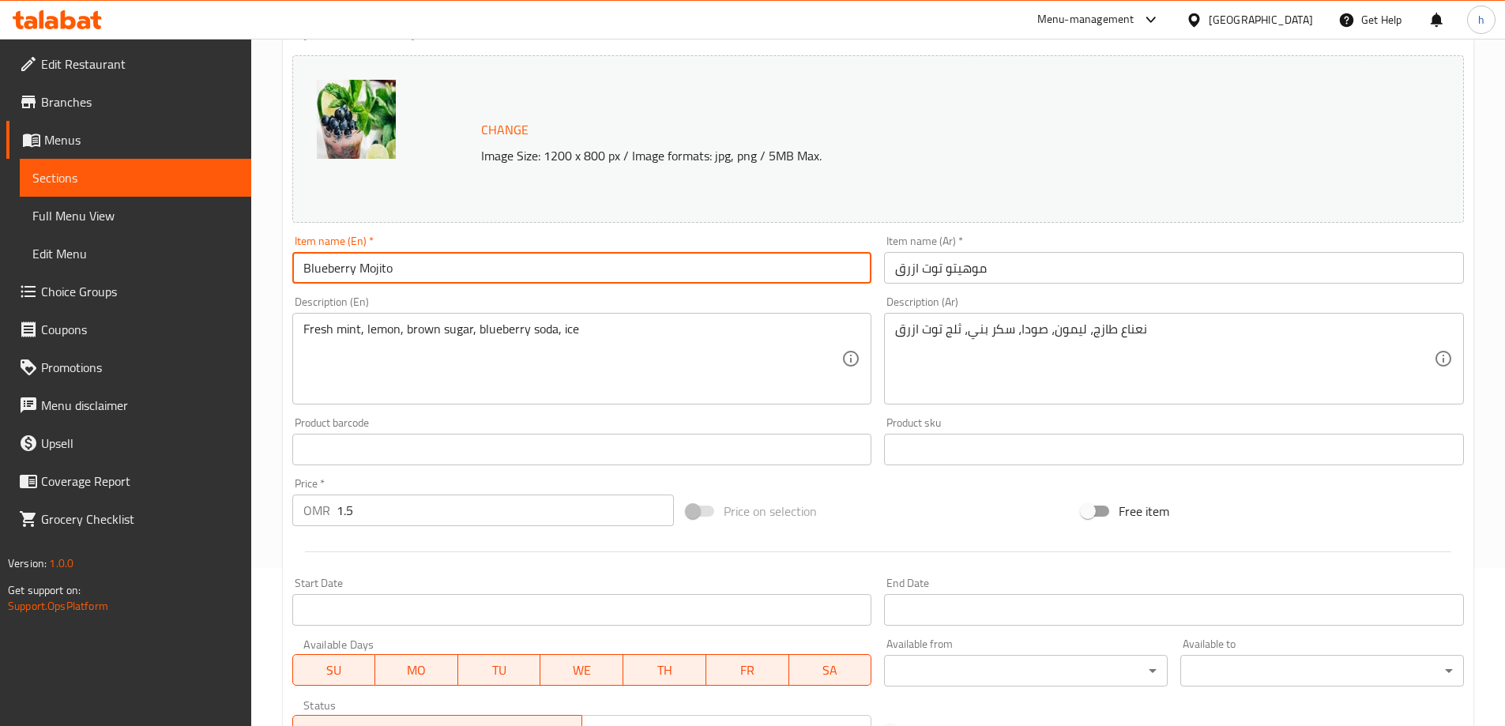
click at [377, 266] on input "Blueberry Mojito" at bounding box center [582, 268] width 580 height 32
drag, startPoint x: 389, startPoint y: 322, endPoint x: 227, endPoint y: 322, distance: 162.0
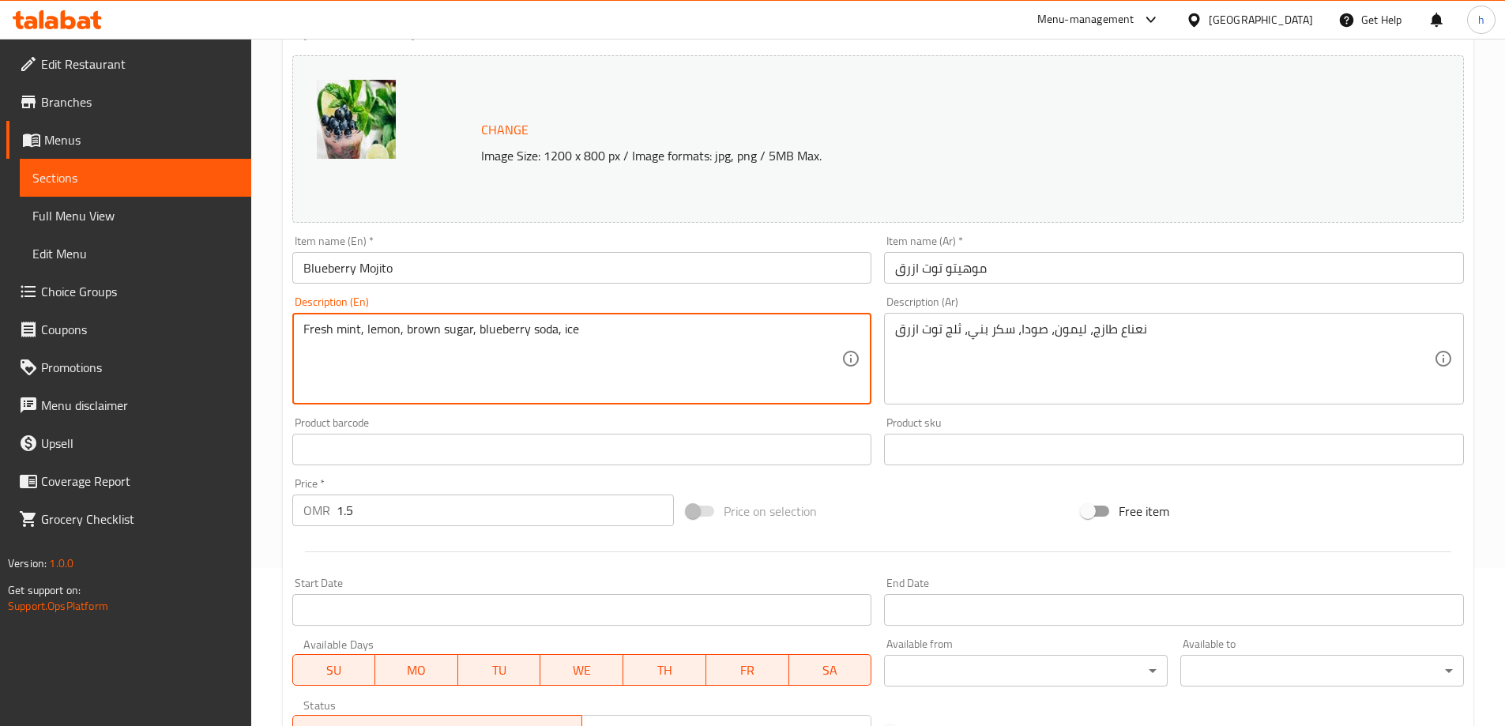
click at [448, 351] on textarea "Fresh mint, lemon, brown sugar, blueberry soda, ice" at bounding box center [572, 359] width 539 height 75
click at [432, 326] on textarea "Fresh mint, lemon, brown sugar, blueberry soda, ice" at bounding box center [572, 359] width 539 height 75
click at [503, 333] on textarea "Fresh mint, lemon, brown sugar, blueberry soda, ice" at bounding box center [572, 359] width 539 height 75
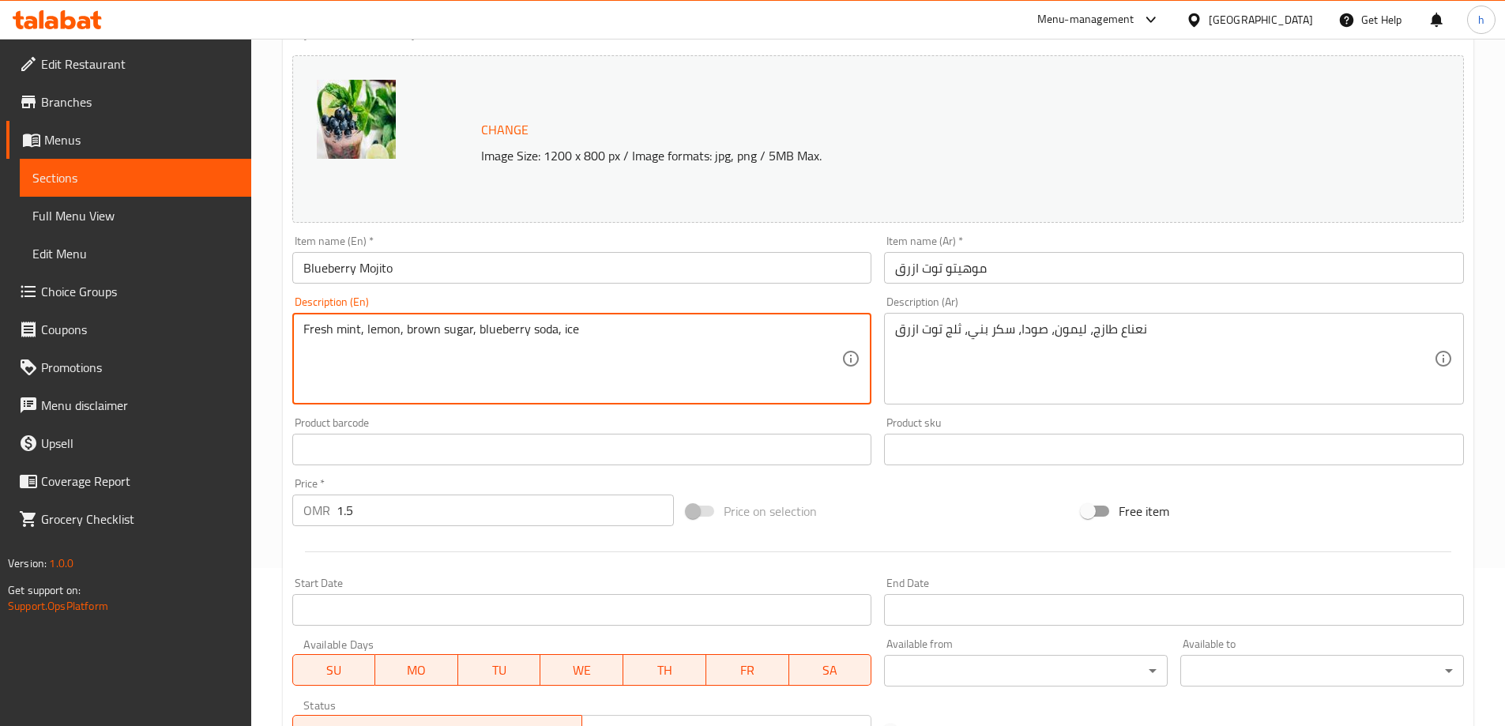
click at [566, 349] on textarea "Fresh mint, lemon, brown sugar, blueberry soda, ice" at bounding box center [572, 359] width 539 height 75
click at [332, 332] on textarea "Fresh mint, lemon, brown sugar, blueberry soda, ice" at bounding box center [572, 359] width 539 height 75
drag, startPoint x: 307, startPoint y: 326, endPoint x: 352, endPoint y: 326, distance: 45.0
click at [352, 326] on textarea "Fresh mint, lemon, brown sugar, blueberry soda, ice" at bounding box center [572, 359] width 539 height 75
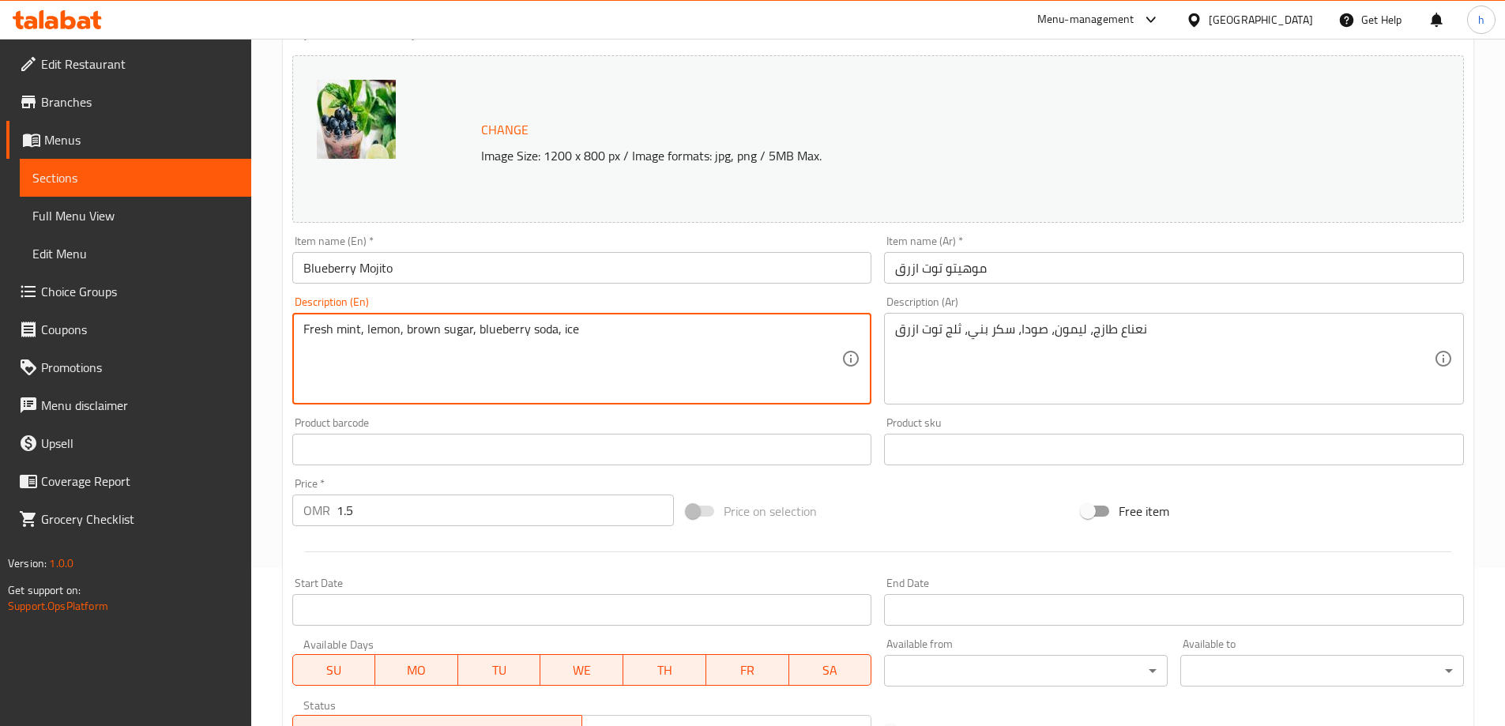
click at [390, 326] on textarea "Fresh mint, lemon, brown sugar, blueberry soda, ice" at bounding box center [572, 359] width 539 height 75
click at [427, 331] on textarea "Fresh mint, lemon, brown sugar, blueberry soda, ice" at bounding box center [572, 359] width 539 height 75
click at [569, 325] on textarea "Fresh mint, lemon, brown sugar, blueberry soda, ice" at bounding box center [572, 359] width 539 height 75
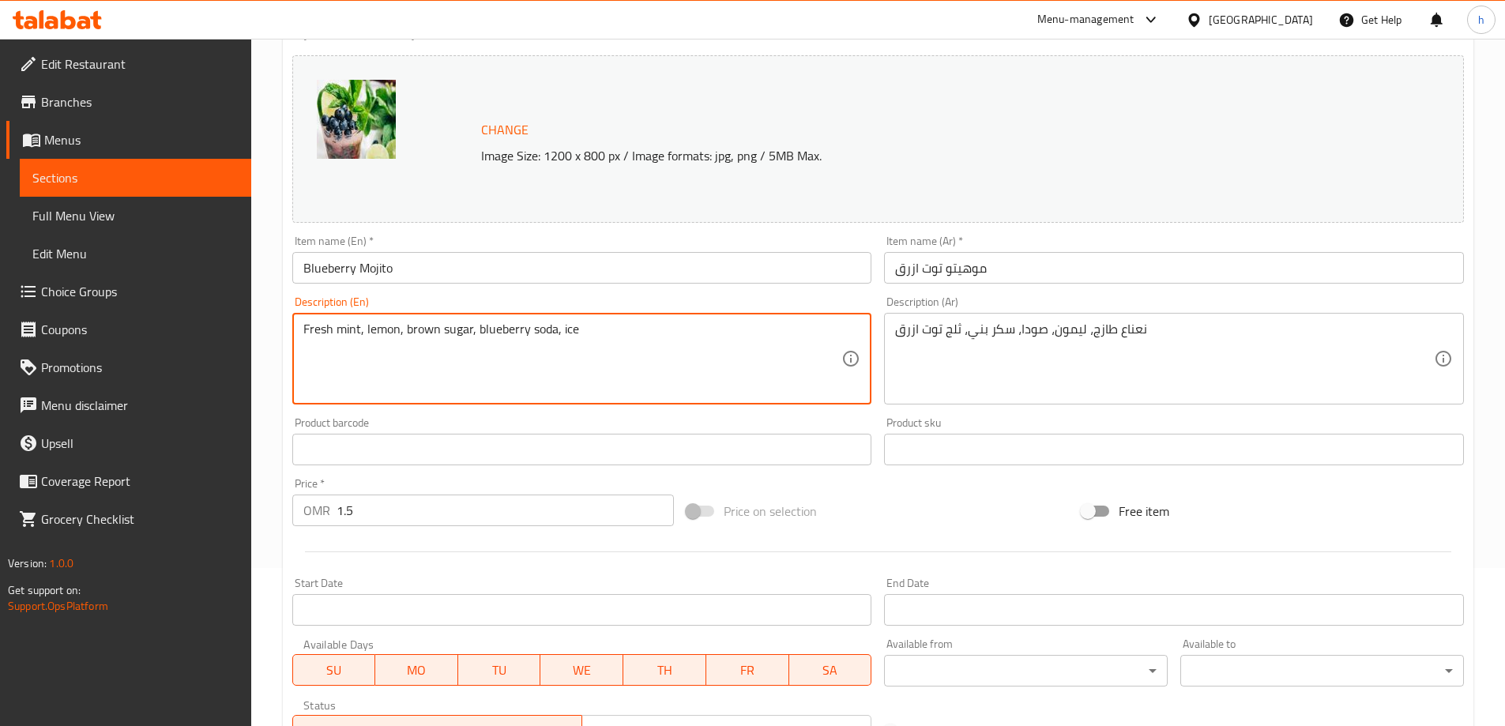
click at [569, 325] on textarea "Fresh mint, lemon, brown sugar, blueberry soda, ice" at bounding box center [572, 359] width 539 height 75
click at [531, 328] on textarea "Fresh mint, lemon, brown sugar, blueberry soda, ice" at bounding box center [572, 359] width 539 height 75
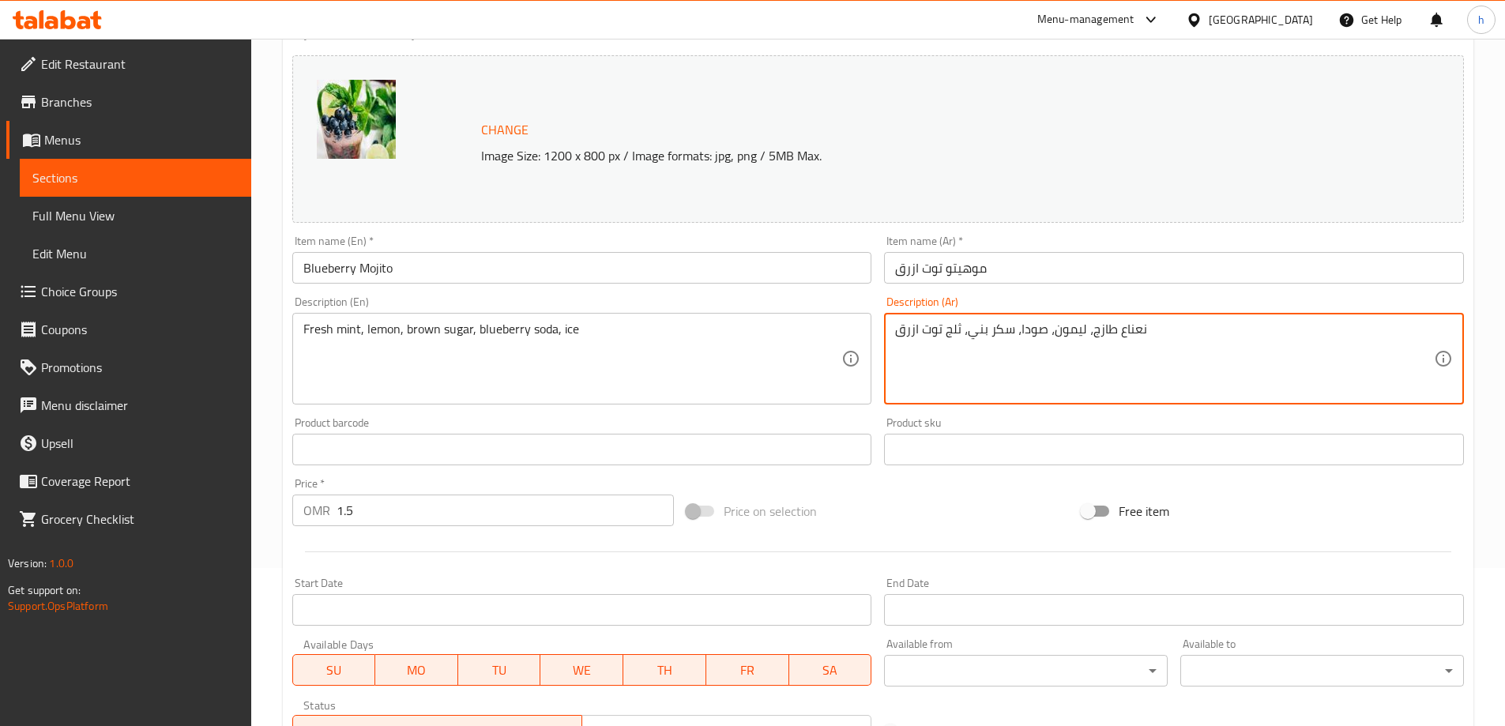
drag, startPoint x: 919, startPoint y: 328, endPoint x: 944, endPoint y: 349, distance: 33.1
click at [906, 361] on textarea "نعناع طازج، ليمون، صودا، سكر بني، ثلج توت ازرق" at bounding box center [1164, 359] width 539 height 75
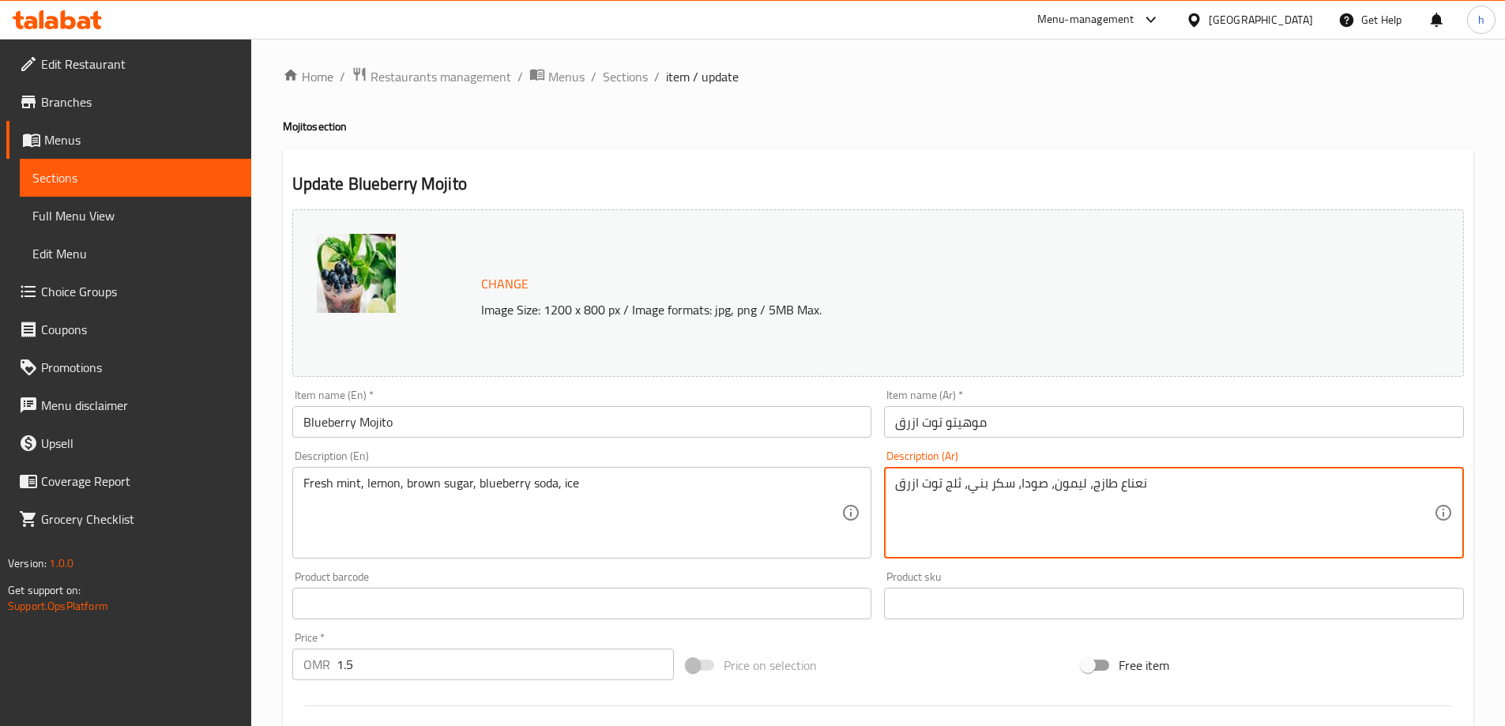
scroll to position [0, 0]
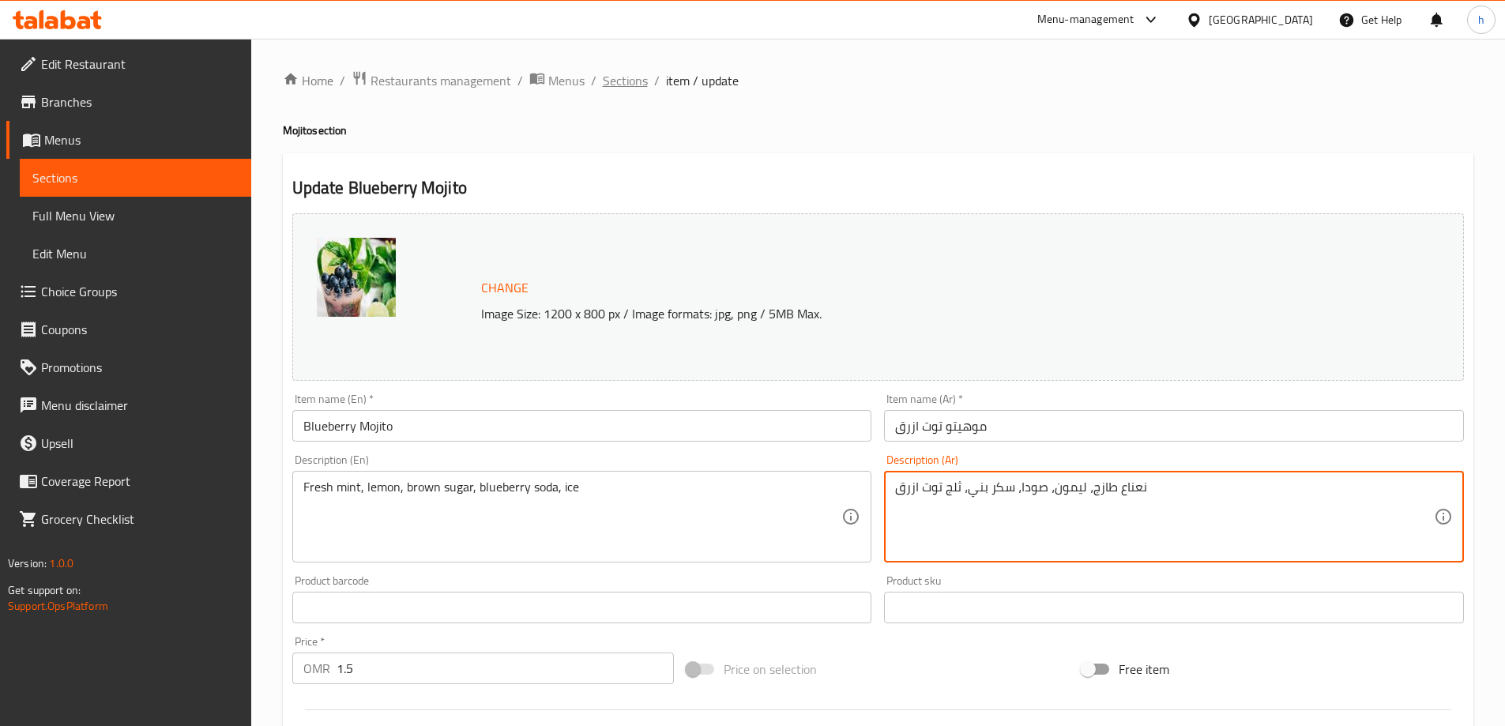
click at [628, 77] on span "Sections" at bounding box center [625, 80] width 45 height 19
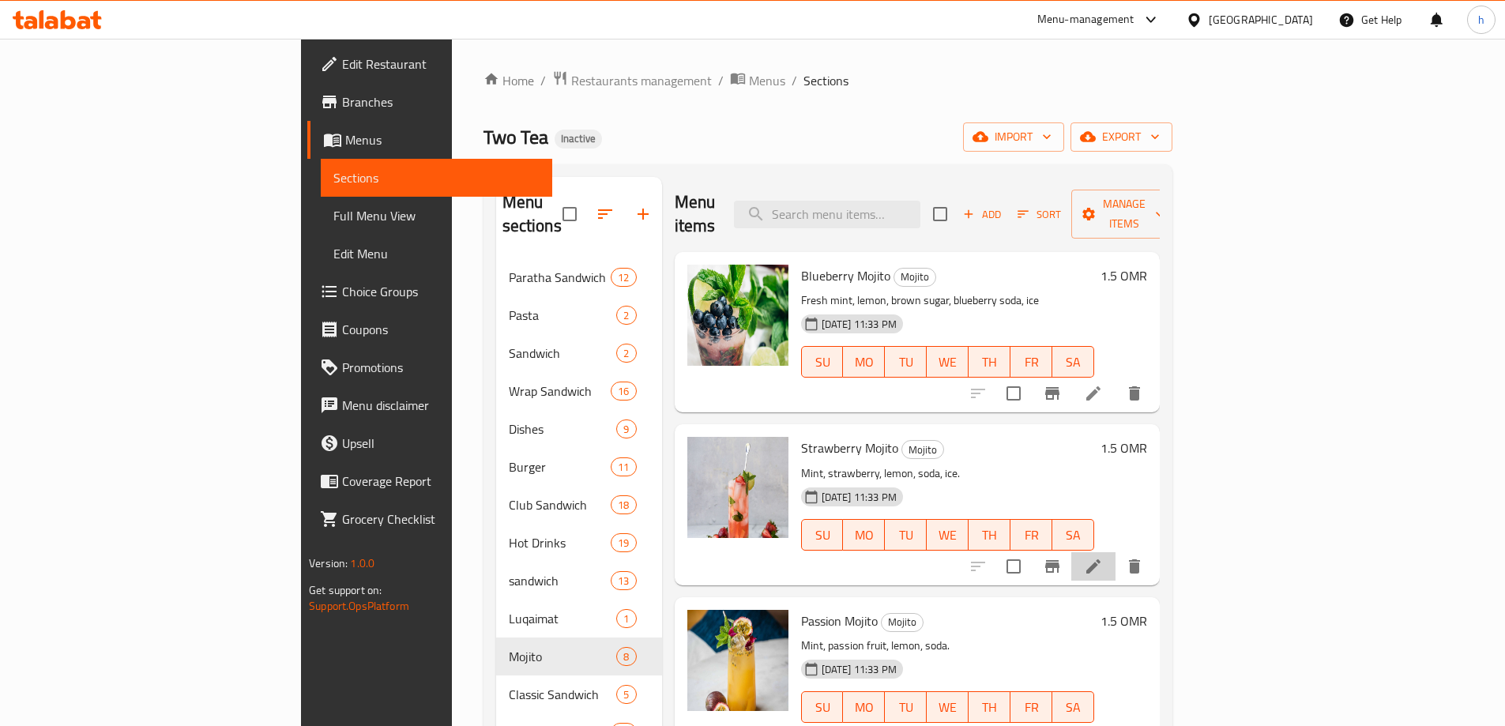
click at [1116, 552] on li at bounding box center [1094, 566] width 44 height 28
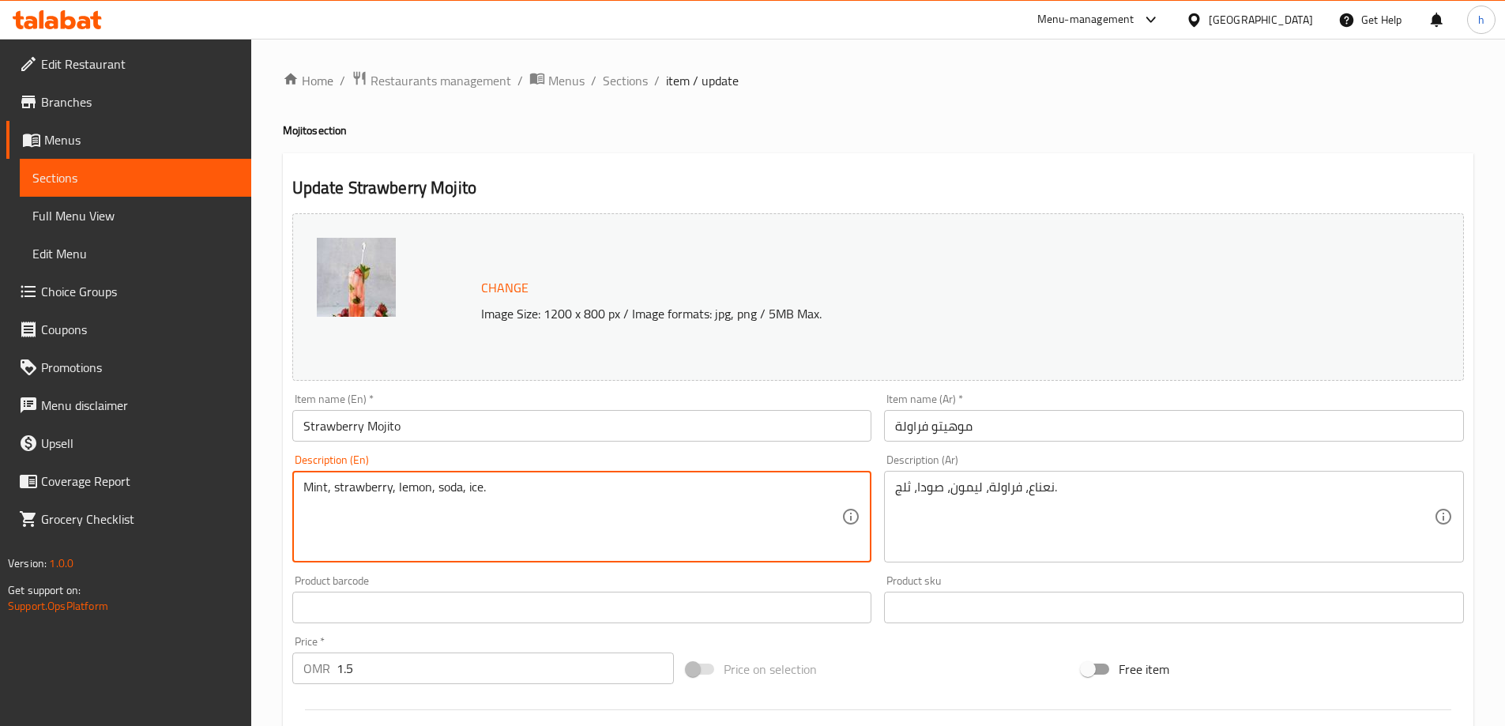
click at [306, 497] on textarea "Mint, strawberry, lemon, soda, ice." at bounding box center [572, 517] width 539 height 75
click at [337, 488] on textarea "Mint, strawberry, lemon, soda, ice." at bounding box center [572, 517] width 539 height 75
click at [410, 488] on textarea "Mint, strawberry, lemon, soda, ice." at bounding box center [572, 517] width 539 height 75
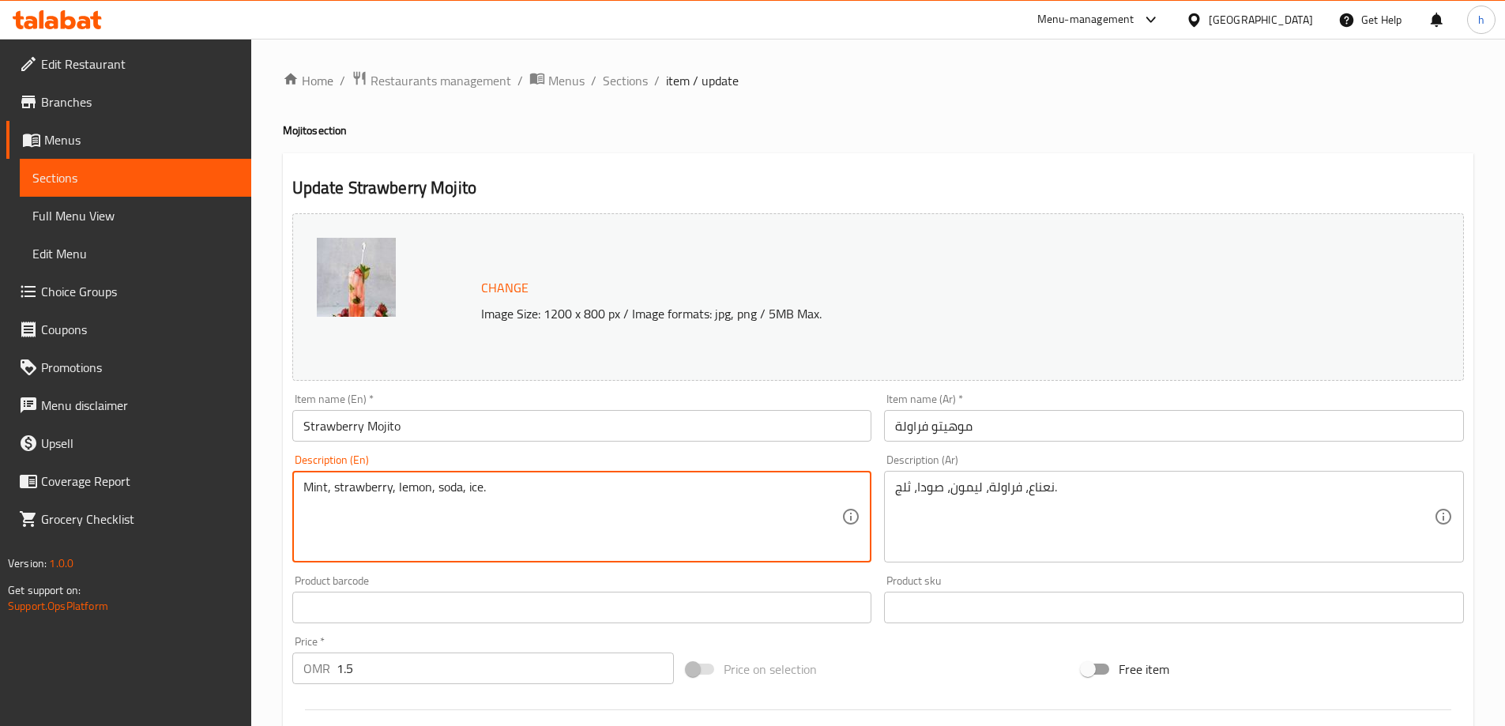
click at [454, 490] on textarea "Mint, strawberry, lemon, soda, ice." at bounding box center [572, 517] width 539 height 75
click at [623, 67] on div "Home / Restaurants management / Menus / Sections / item / update Mojito section…" at bounding box center [878, 589] width 1254 height 1101
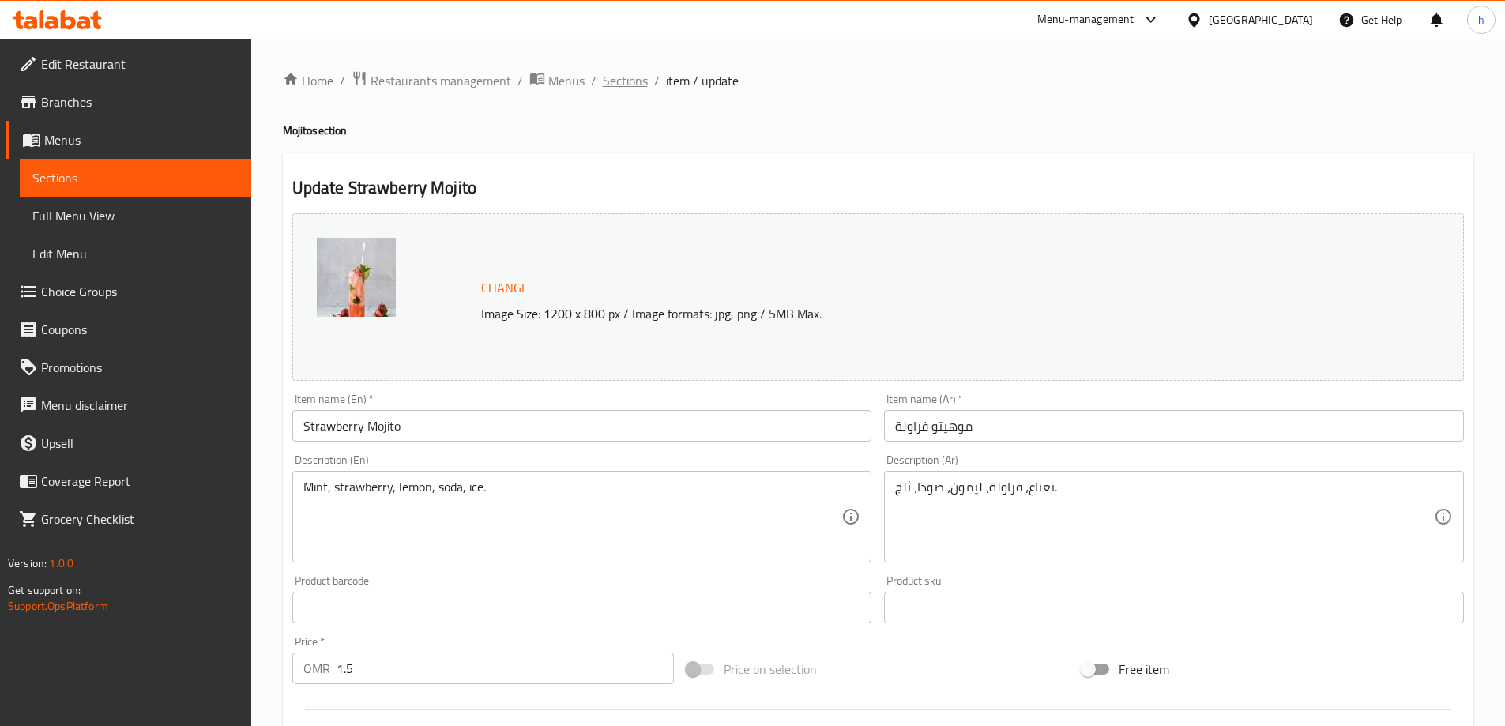
click at [627, 76] on span "Sections" at bounding box center [625, 80] width 45 height 19
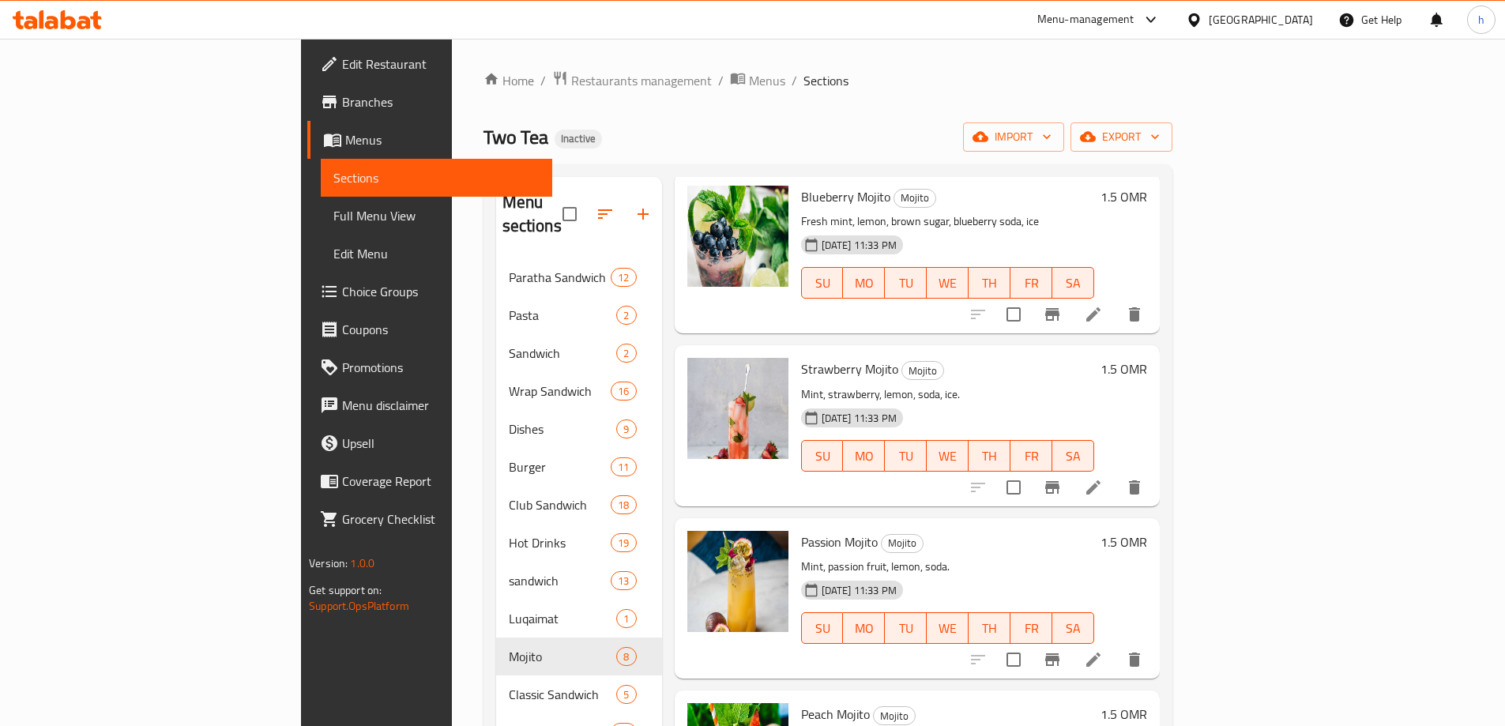
scroll to position [158, 0]
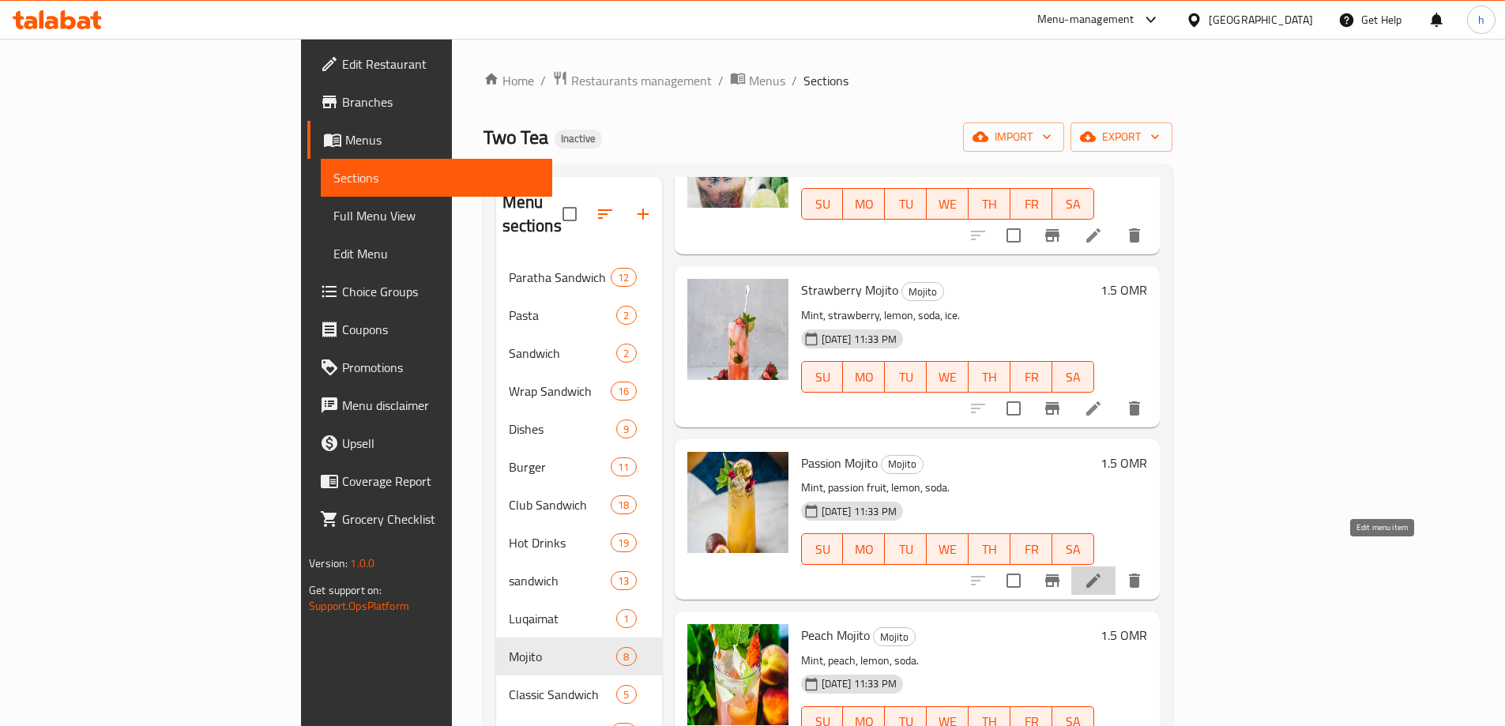
click at [1103, 571] on icon at bounding box center [1093, 580] width 19 height 19
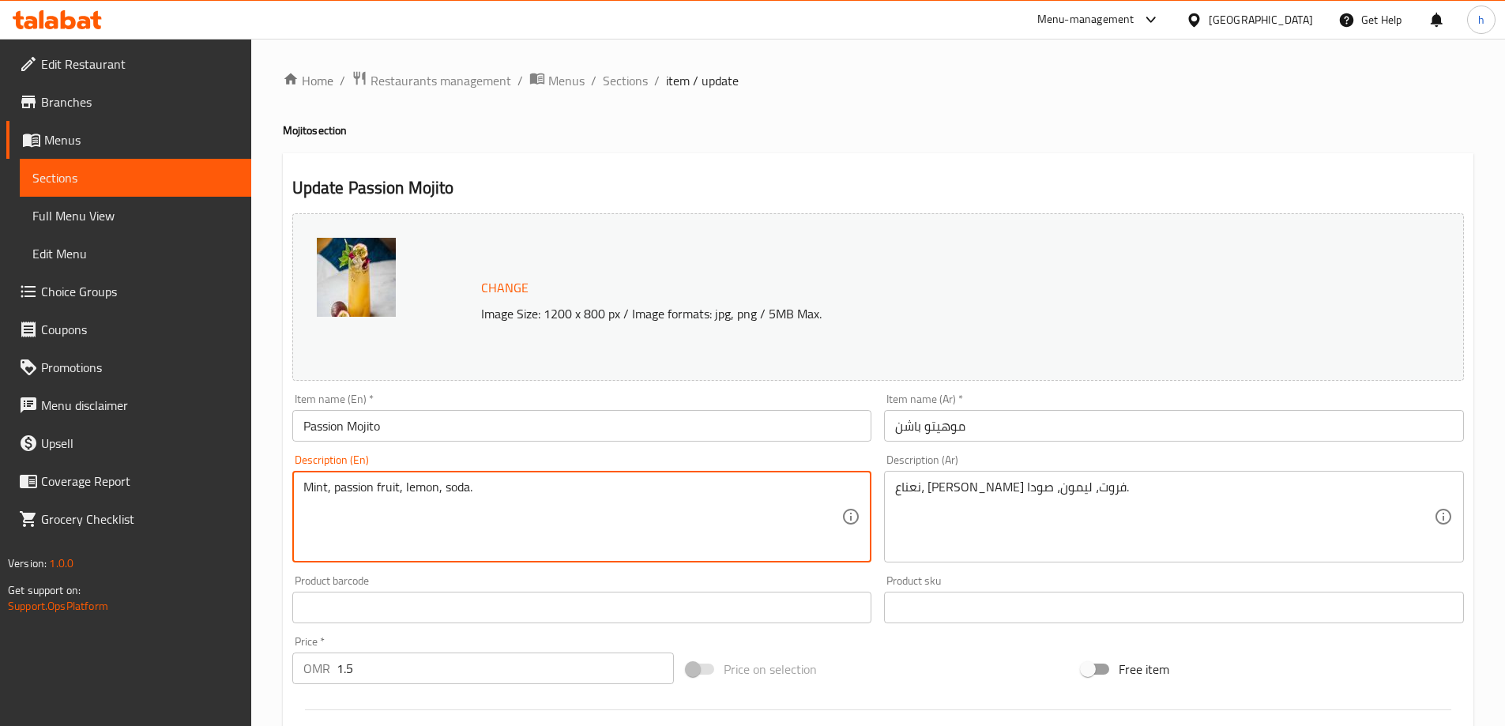
click at [324, 496] on textarea "Mint, passion fruit, lemon, soda." at bounding box center [572, 517] width 539 height 75
click at [355, 493] on textarea "Mint, passion fruit, lemon, soda." at bounding box center [572, 517] width 539 height 75
click at [330, 423] on input "Passion Mojito" at bounding box center [582, 426] width 580 height 32
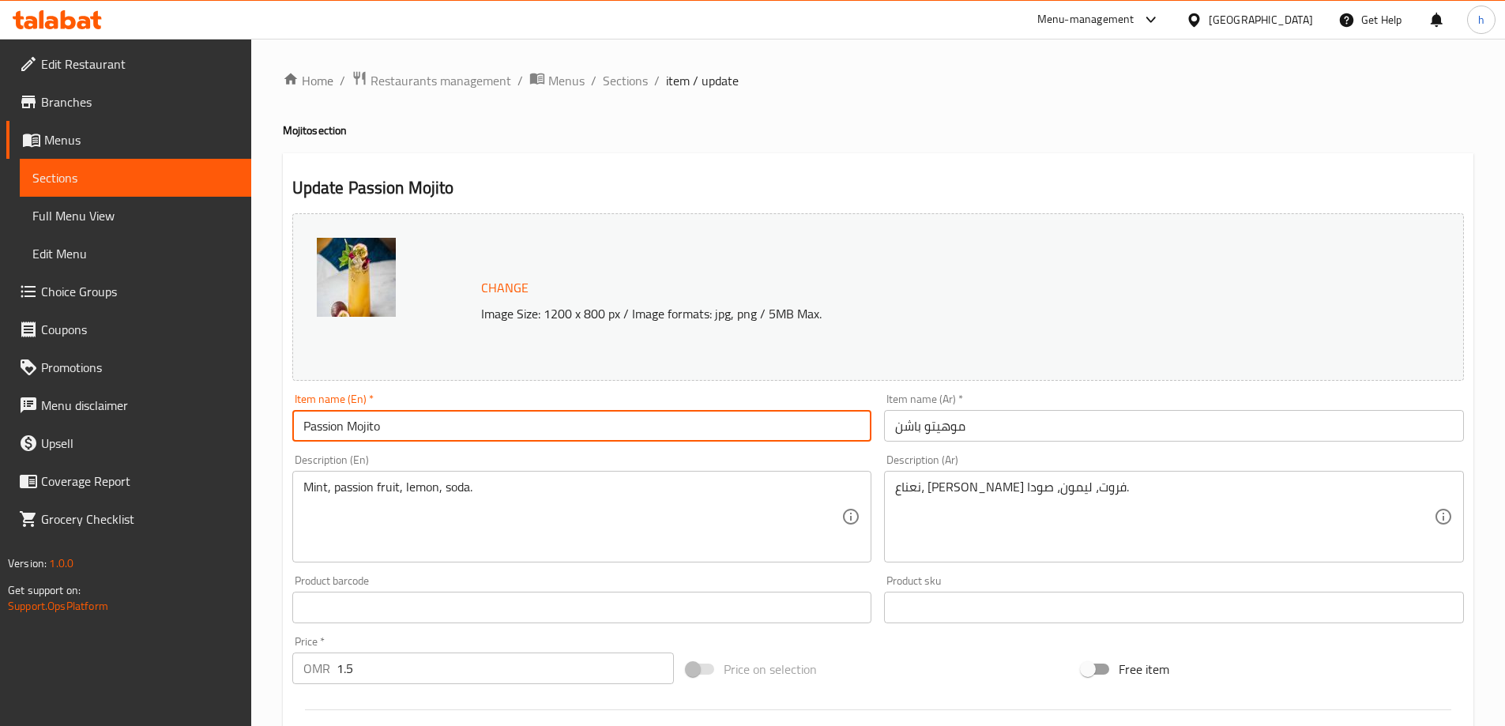
click at [330, 423] on input "Passion Mojito" at bounding box center [582, 426] width 580 height 32
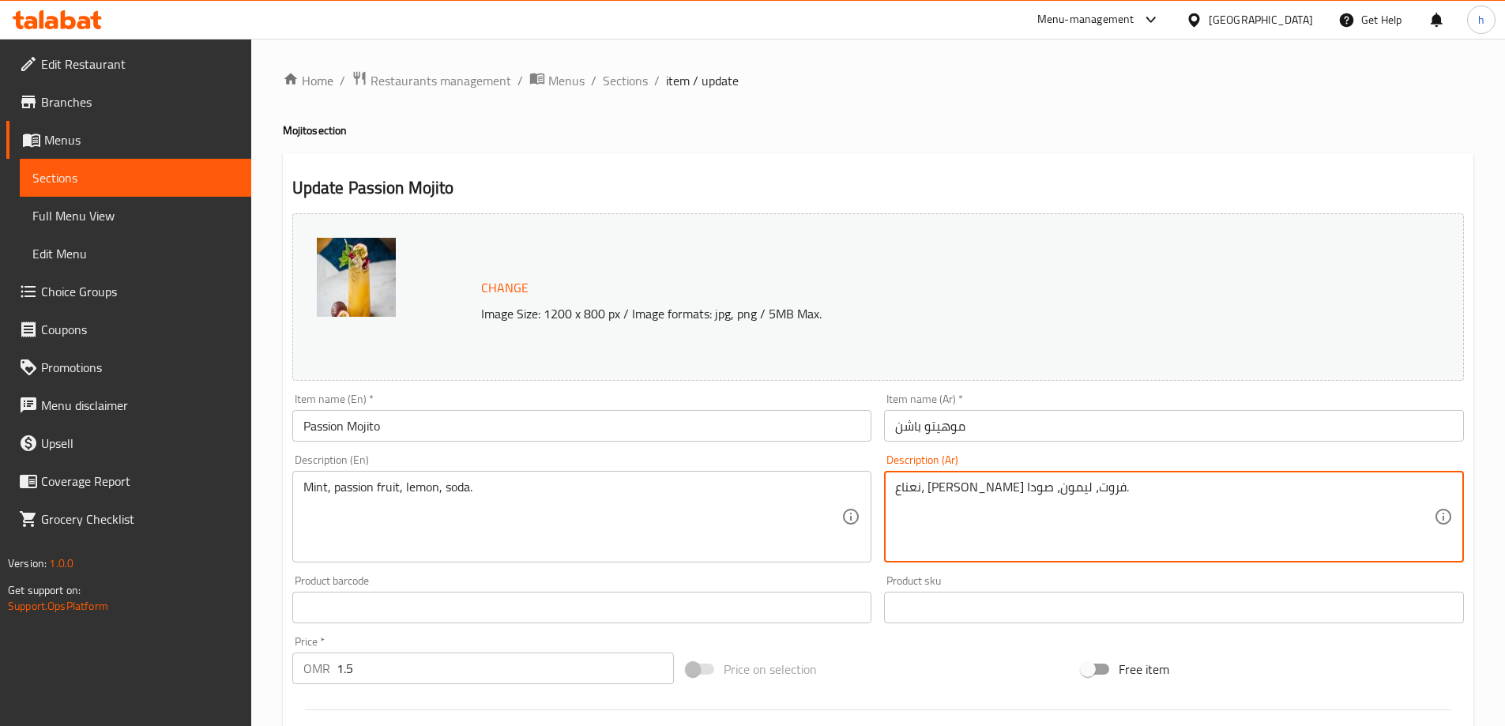
click at [1010, 488] on textarea "نعناع، باشن فروت، ليمون، صودا." at bounding box center [1164, 517] width 539 height 75
paste textarea
type textarea "نعناع، باشون فروت، ليمون، صودا."
click at [907, 428] on input "موهيتو باشن" at bounding box center [1174, 426] width 580 height 32
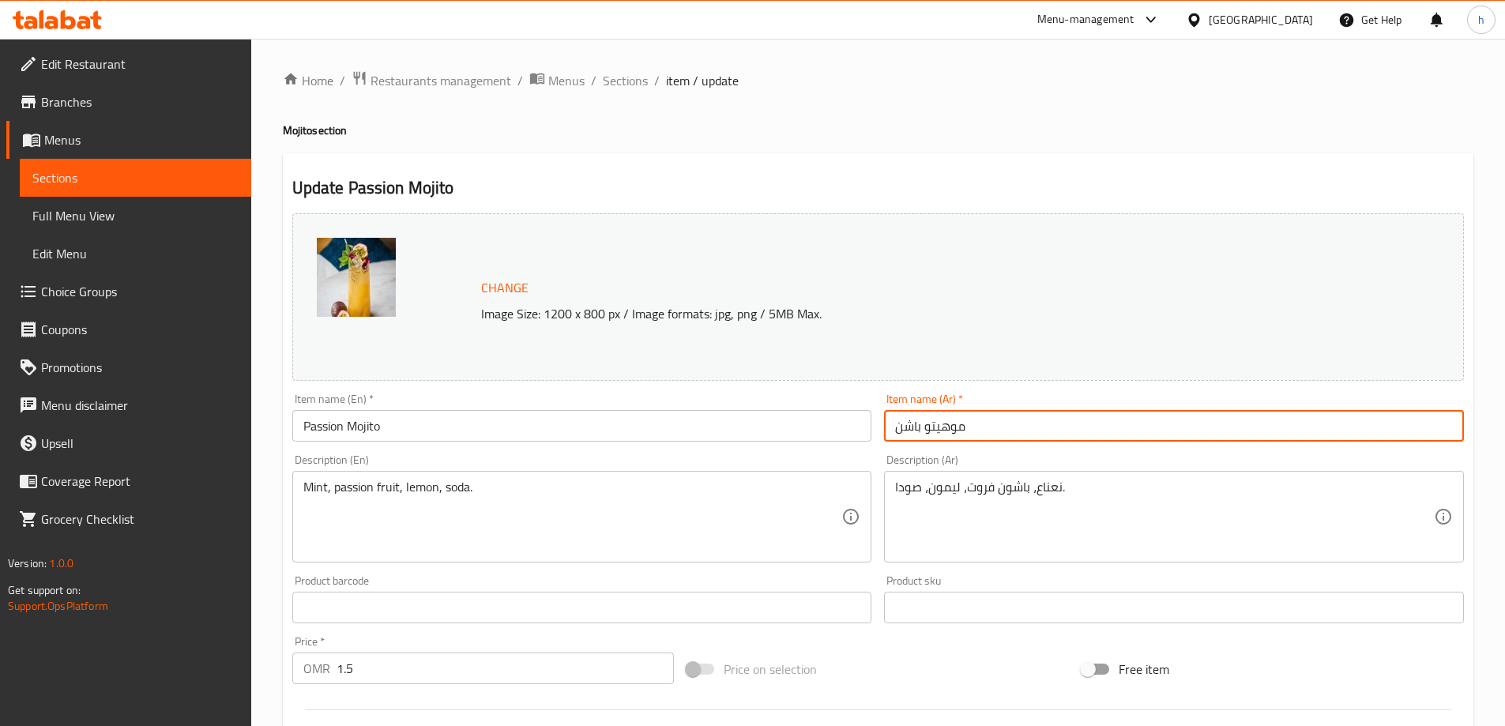
click at [907, 428] on input "موهيتو باشن" at bounding box center [1174, 426] width 580 height 32
paste input "ن"
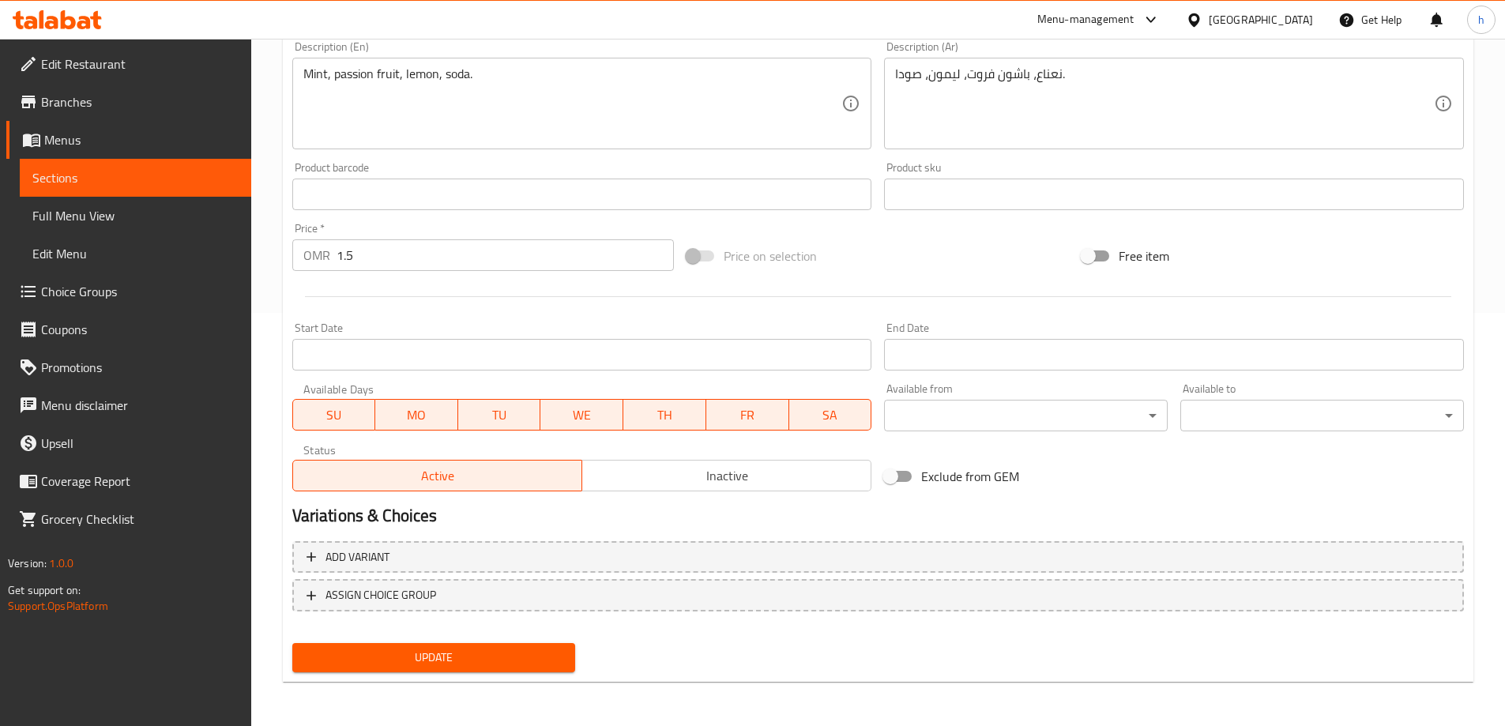
type input "موهيتو باشون"
click at [556, 669] on button "Update" at bounding box center [434, 657] width 284 height 29
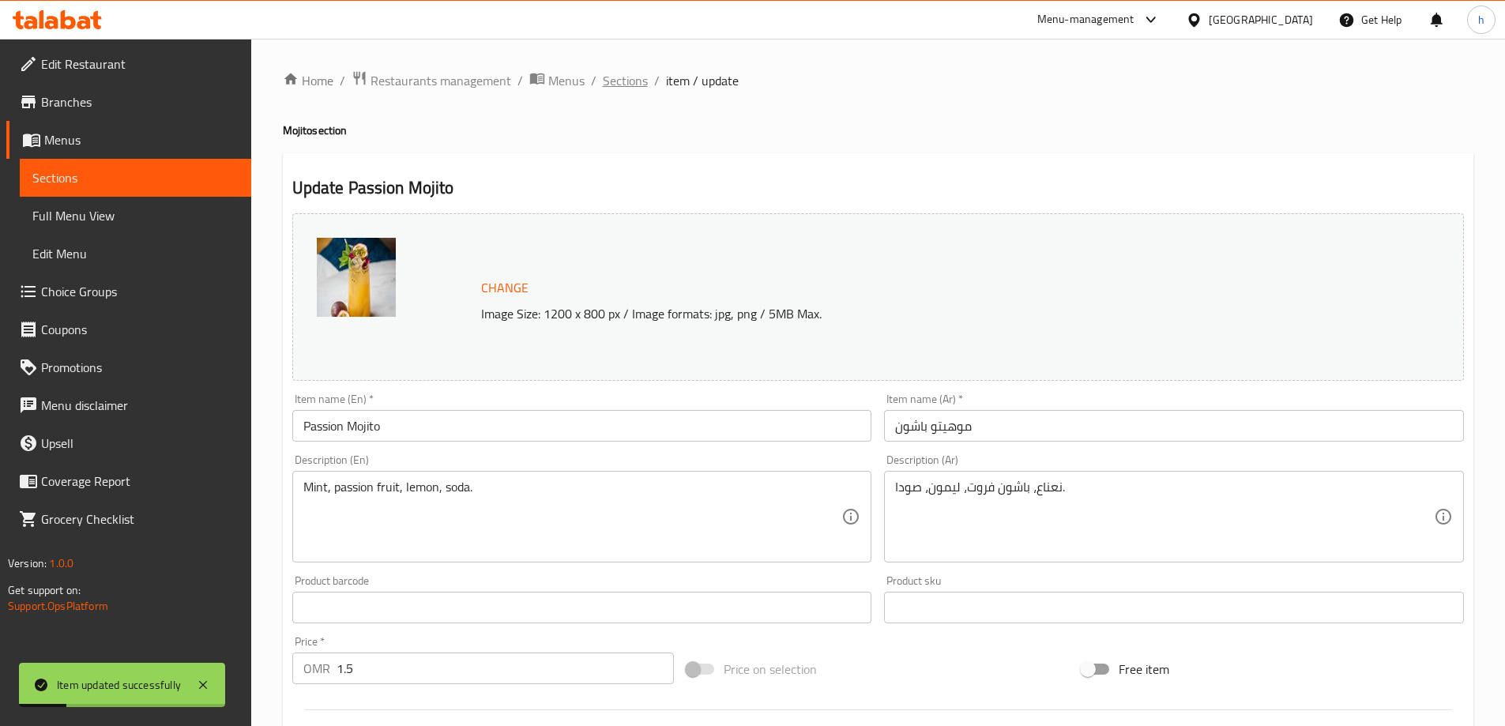
click at [631, 86] on span "Sections" at bounding box center [625, 80] width 45 height 19
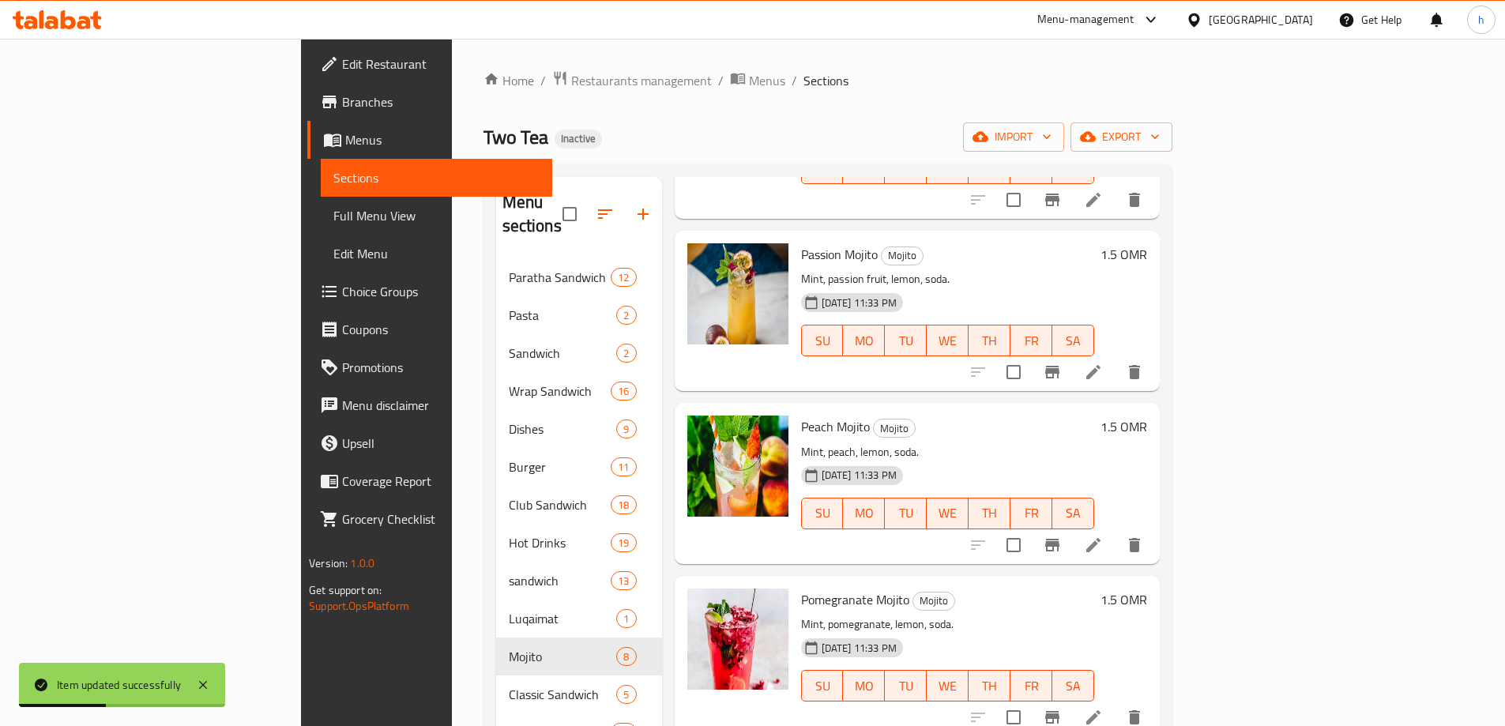
scroll to position [395, 0]
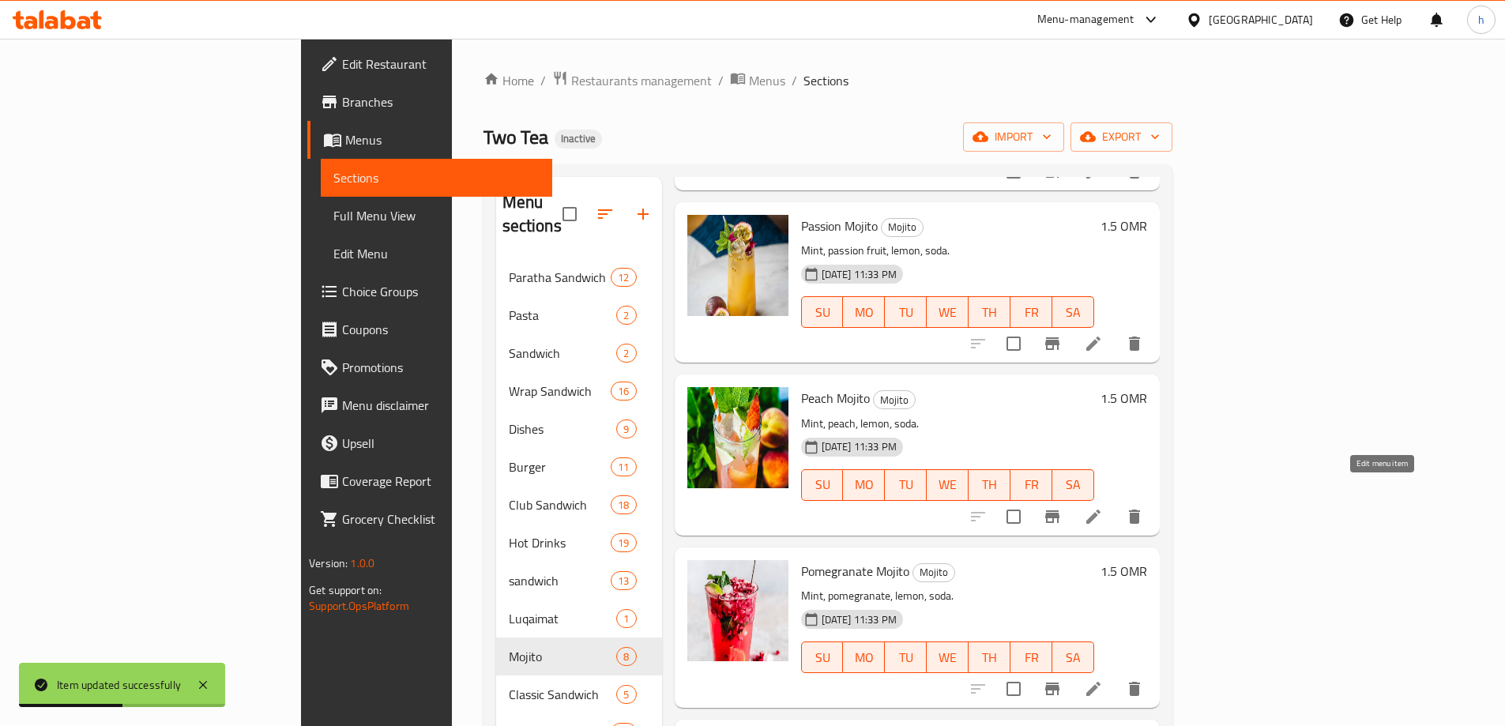
click at [1103, 507] on icon at bounding box center [1093, 516] width 19 height 19
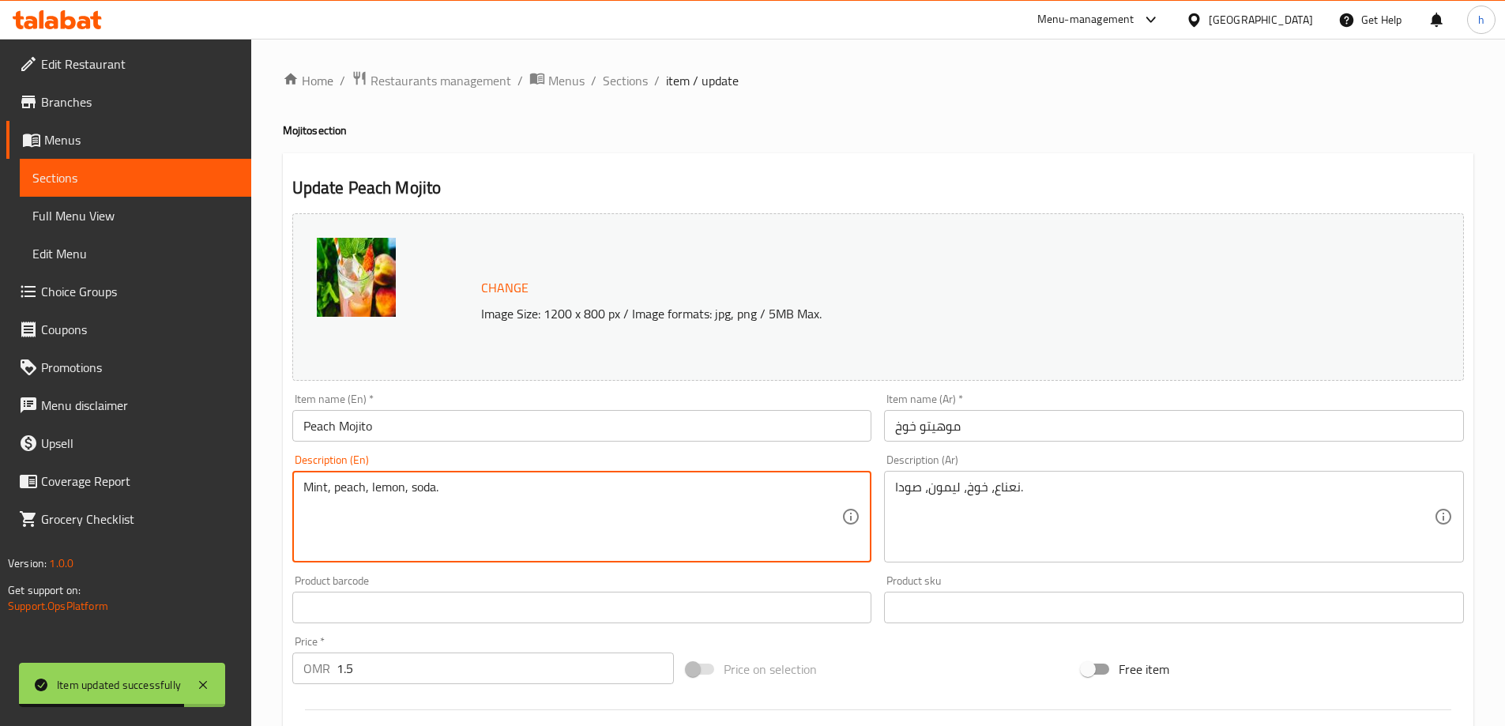
click at [318, 492] on textarea "Mint, peach, lemon, soda." at bounding box center [572, 517] width 539 height 75
click at [382, 478] on div "Mint, peach, lemon, soda. Description (En)" at bounding box center [582, 517] width 580 height 92
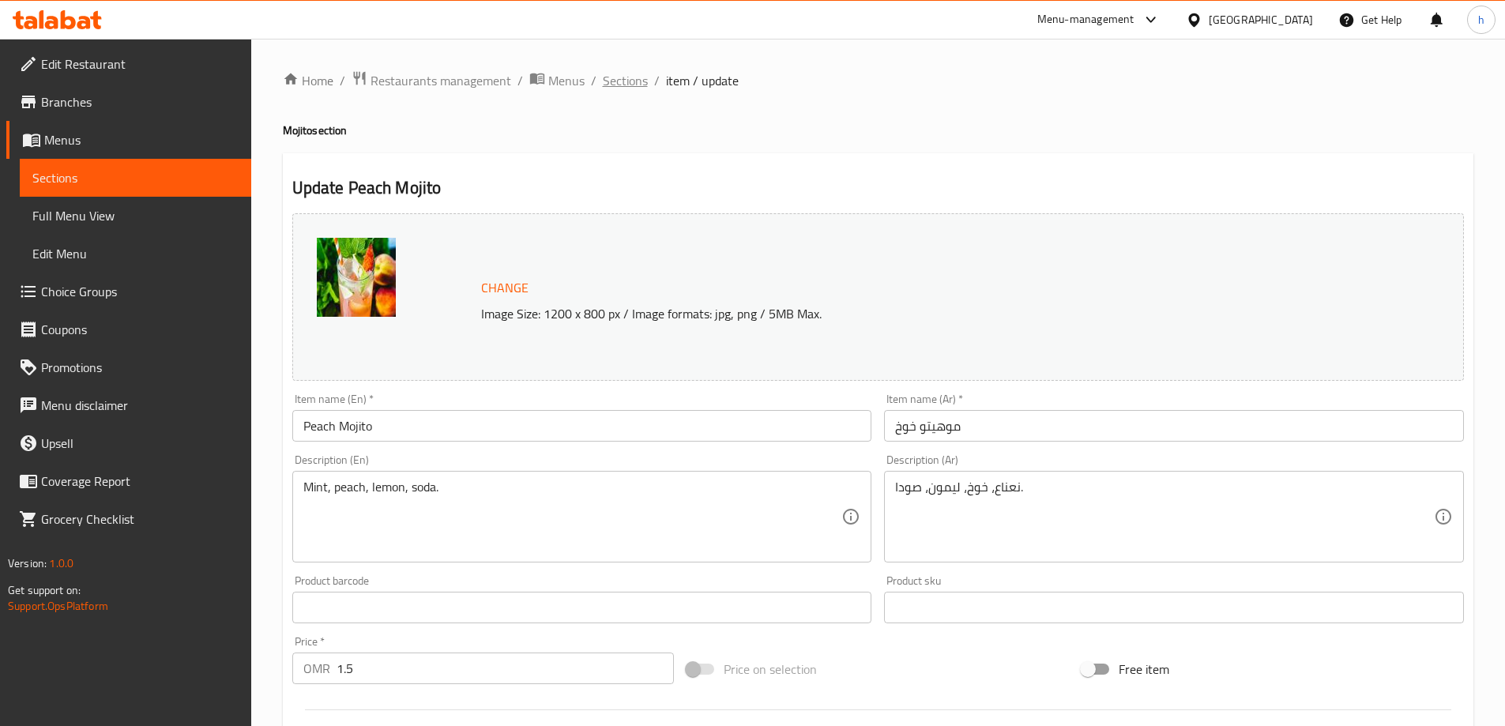
click at [632, 79] on span "Sections" at bounding box center [625, 80] width 45 height 19
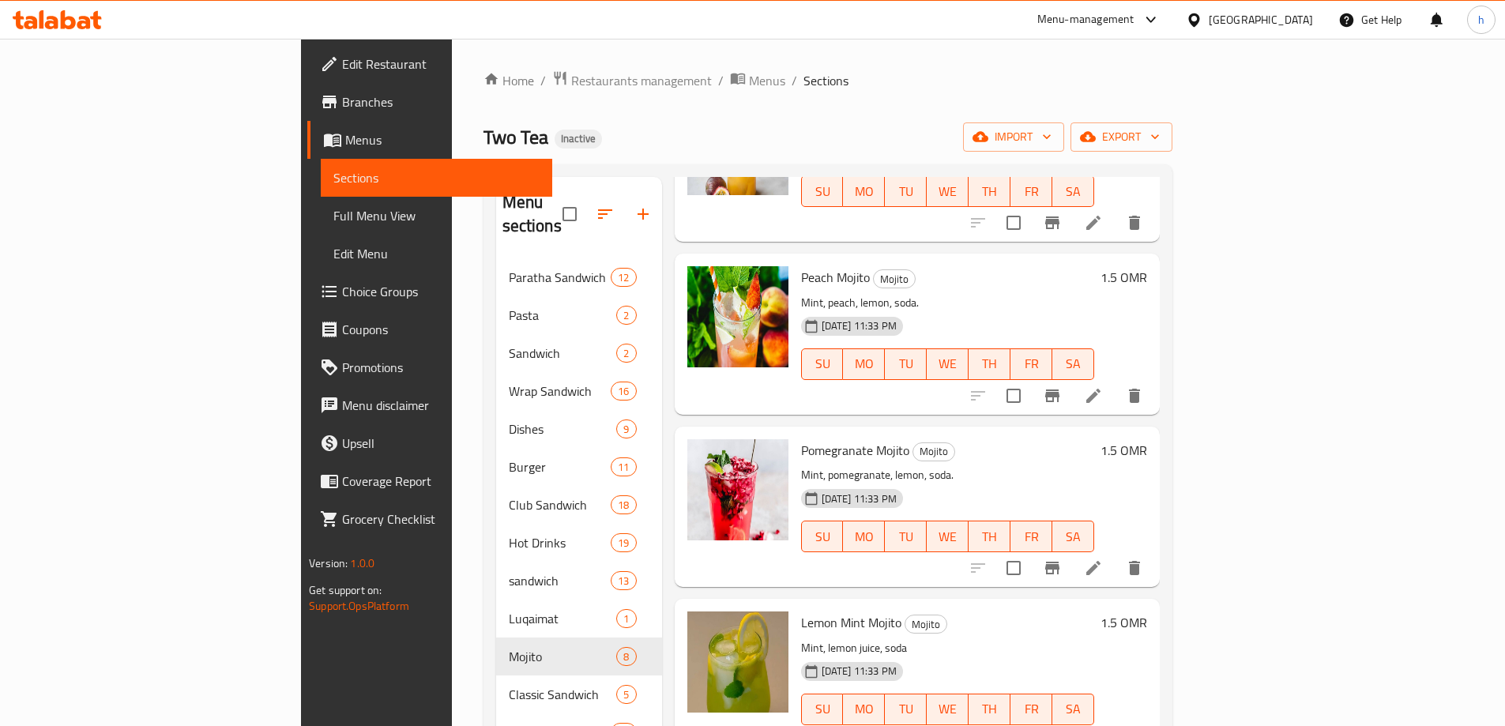
scroll to position [553, 0]
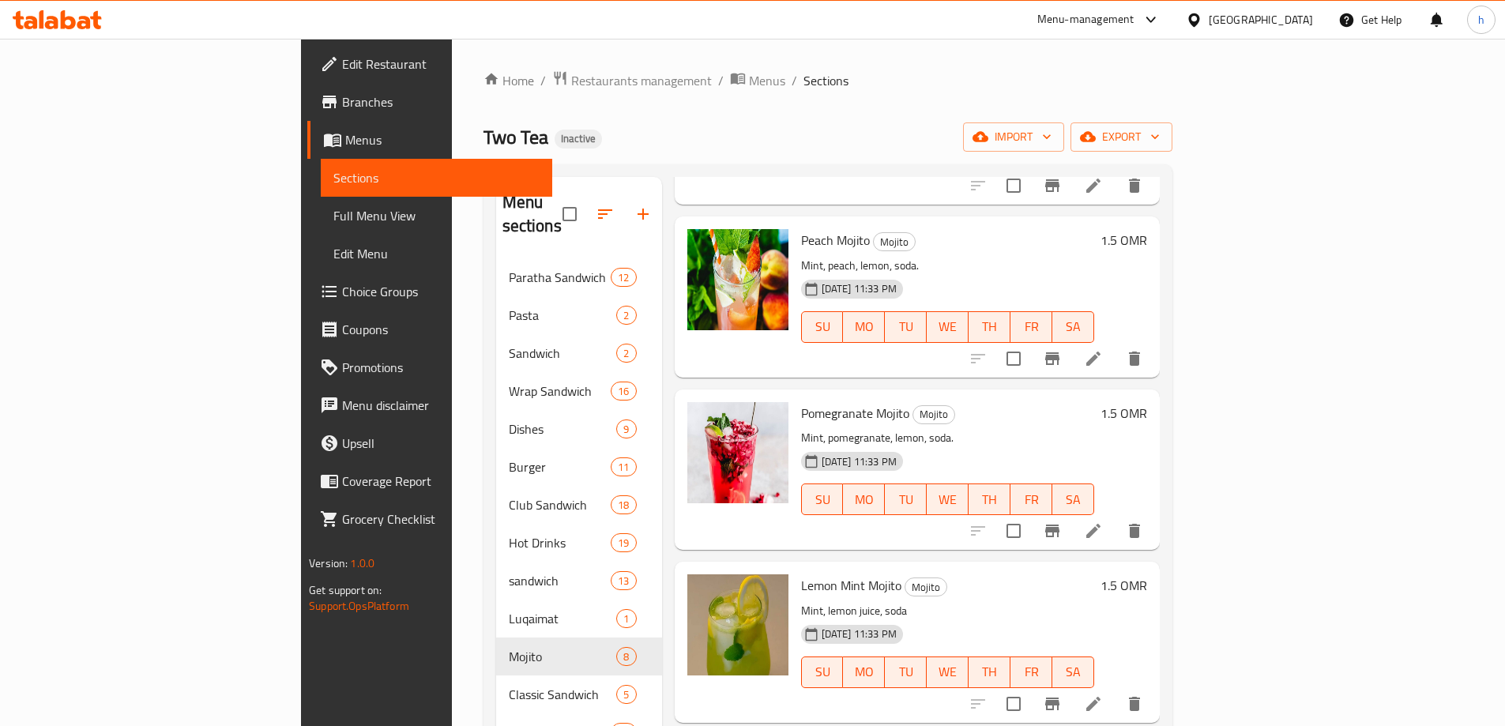
click at [1116, 519] on li at bounding box center [1094, 531] width 44 height 28
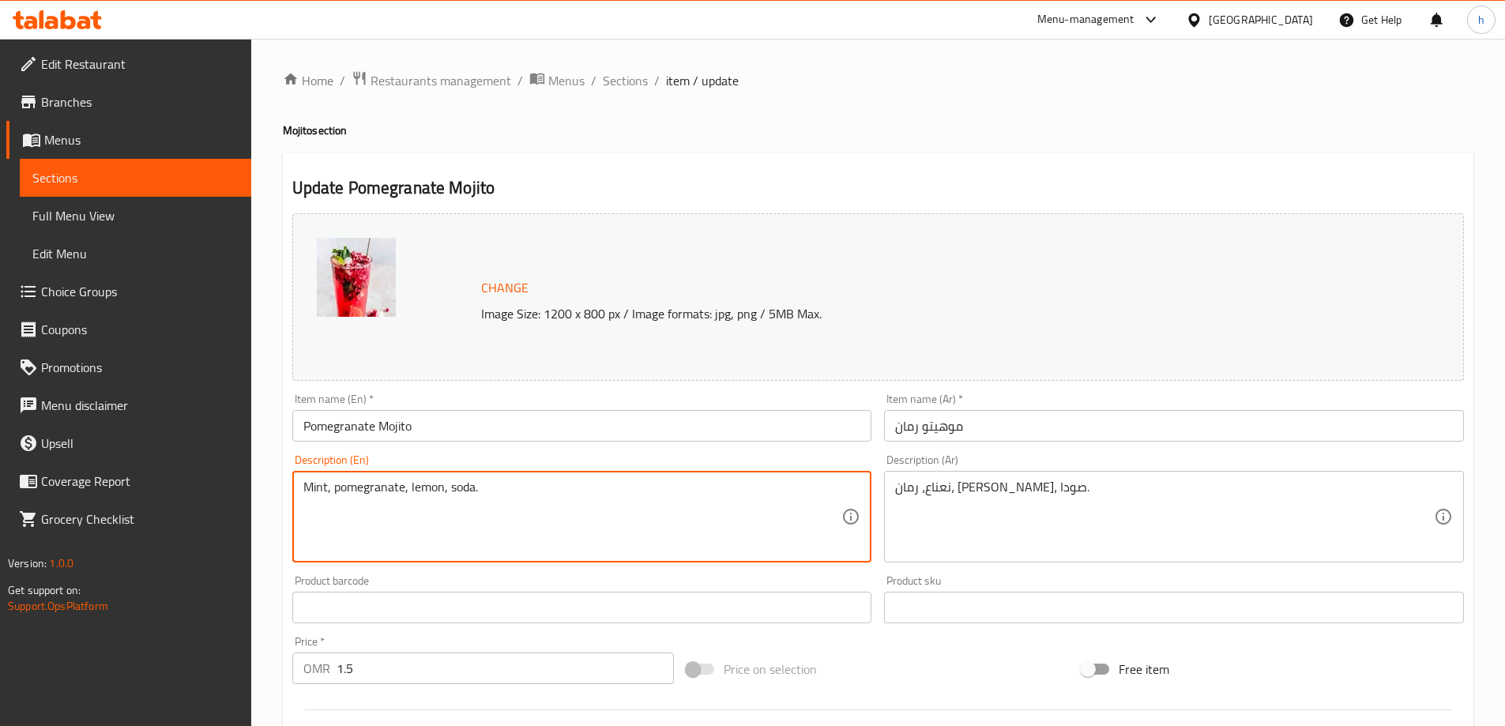
click at [315, 492] on textarea "Mint, pomegranate, lemon, soda." at bounding box center [572, 517] width 539 height 75
click at [390, 494] on textarea "Mint, pomegranate, lemon, soda." at bounding box center [572, 517] width 539 height 75
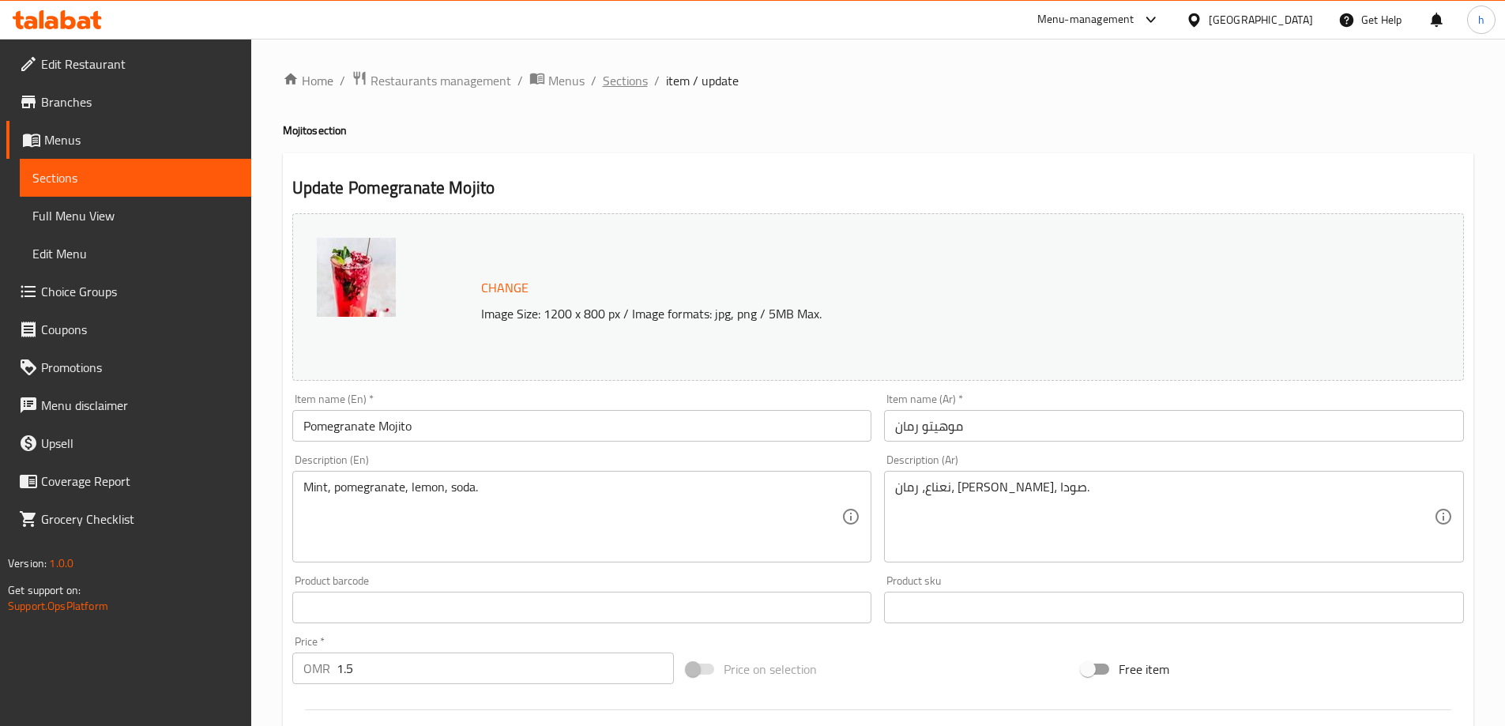
click at [621, 90] on span "Sections" at bounding box center [625, 80] width 45 height 19
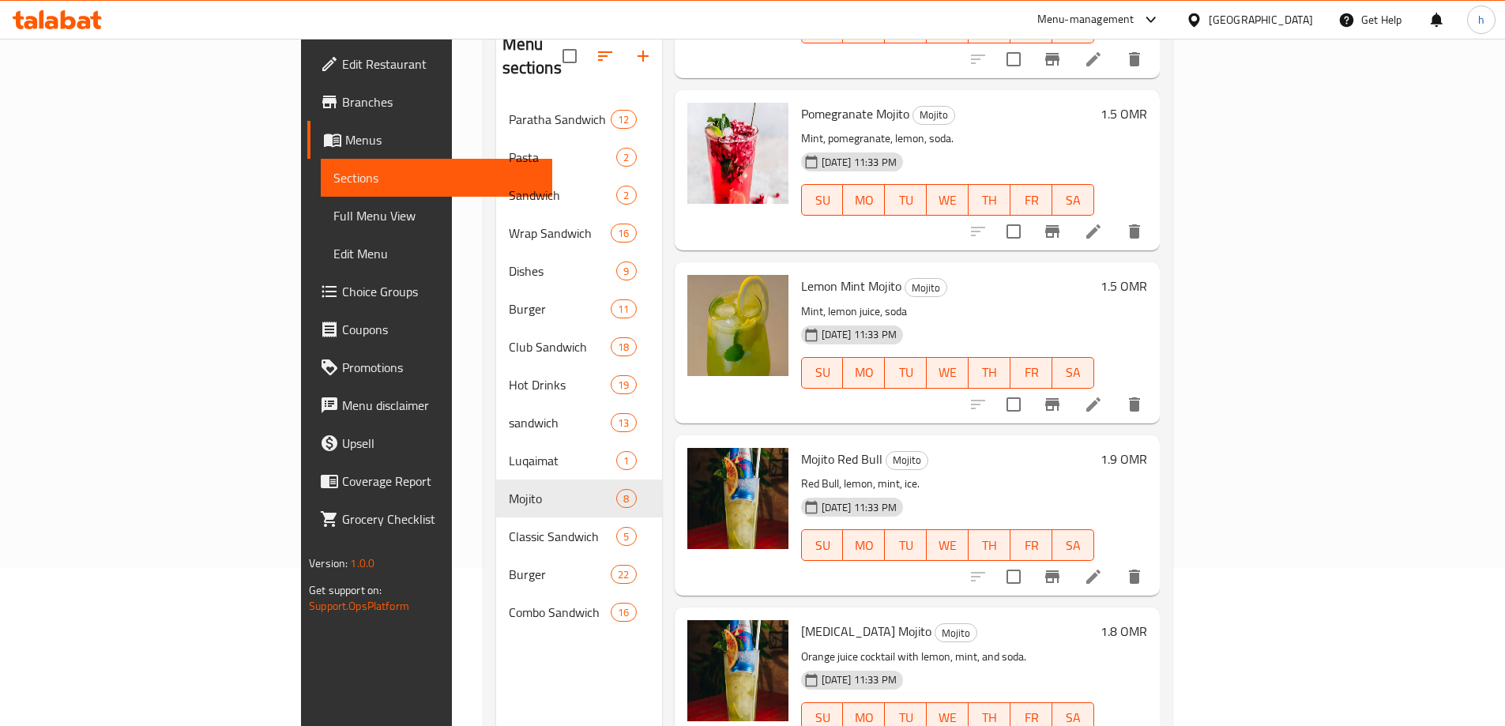
scroll to position [221, 0]
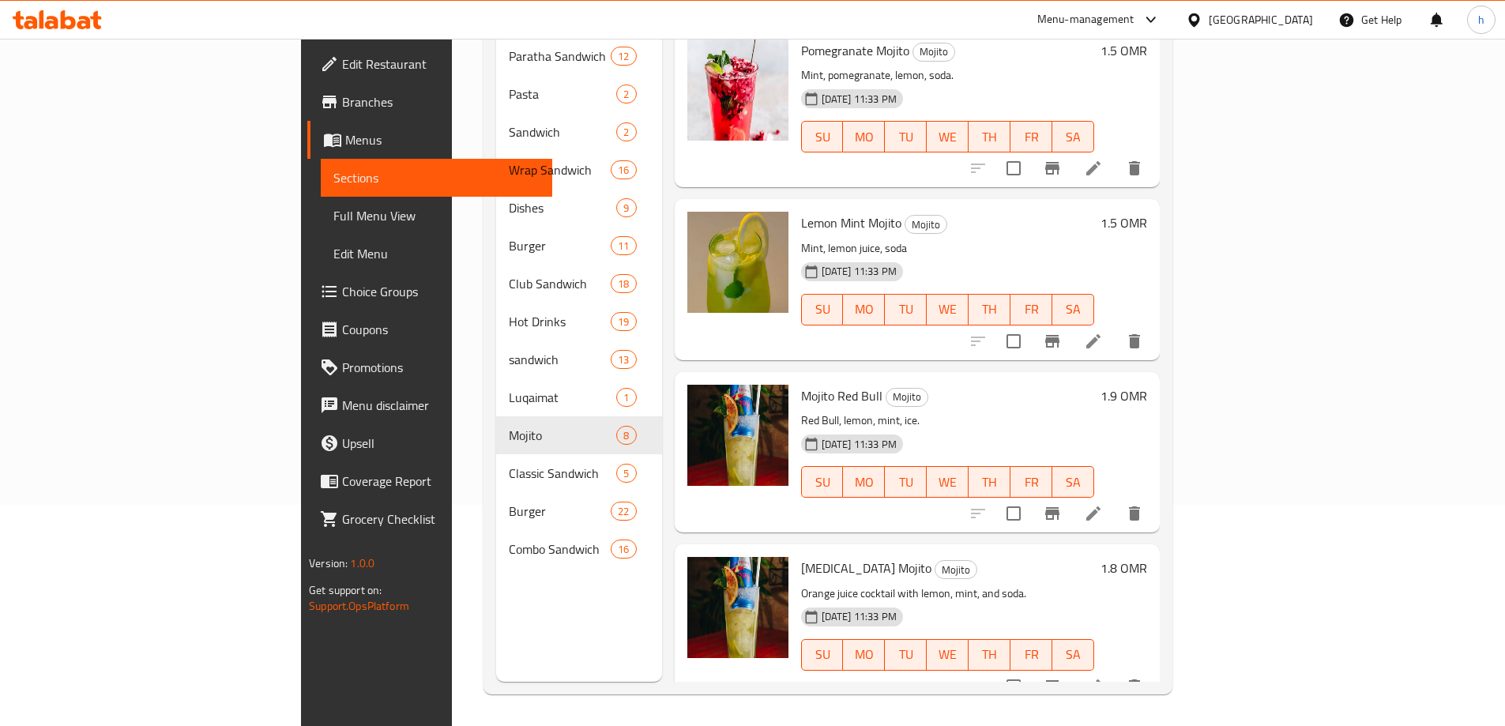
click at [1116, 327] on li at bounding box center [1094, 341] width 44 height 28
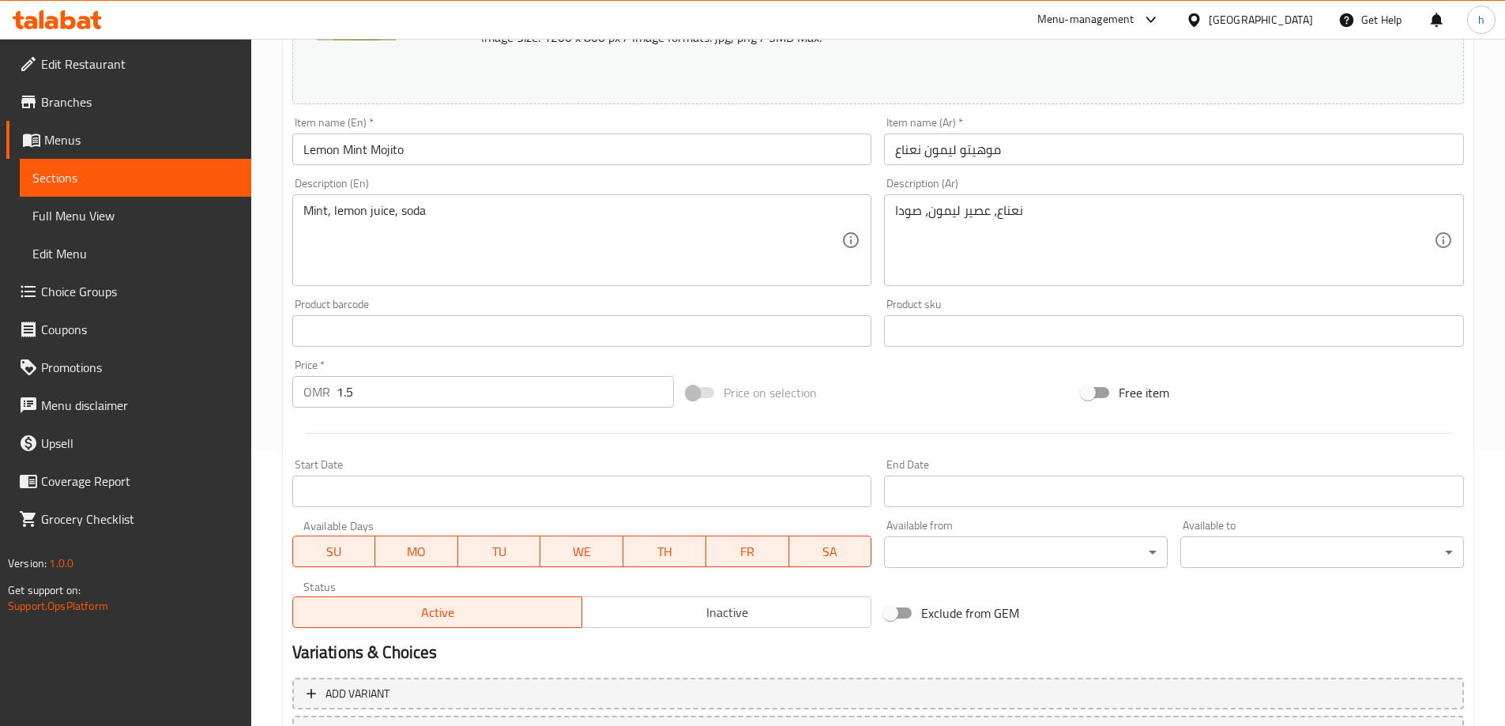
scroll to position [316, 0]
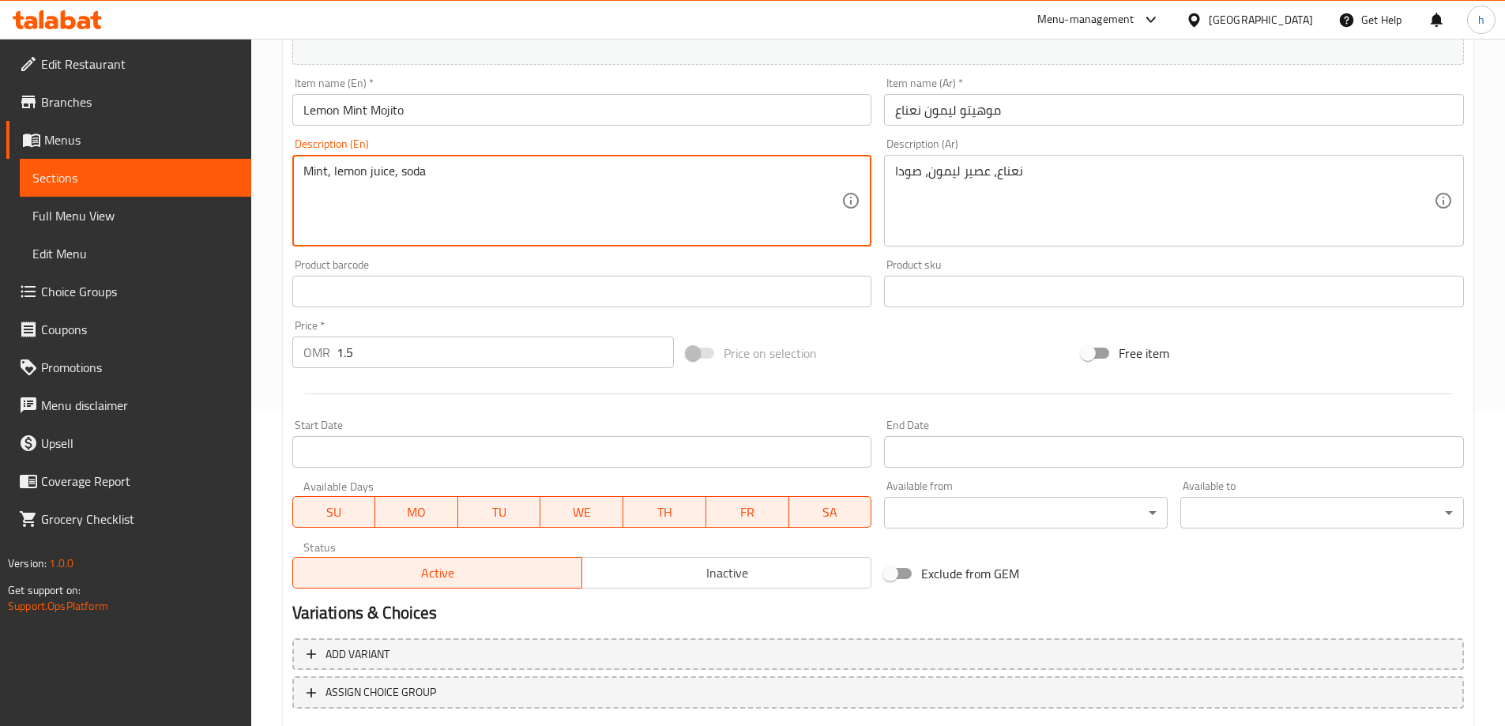
click at [333, 178] on textarea "Mint, lemon juice, soda" at bounding box center [572, 201] width 539 height 75
click at [367, 171] on textarea "Mint, lemon juice, soda" at bounding box center [572, 201] width 539 height 75
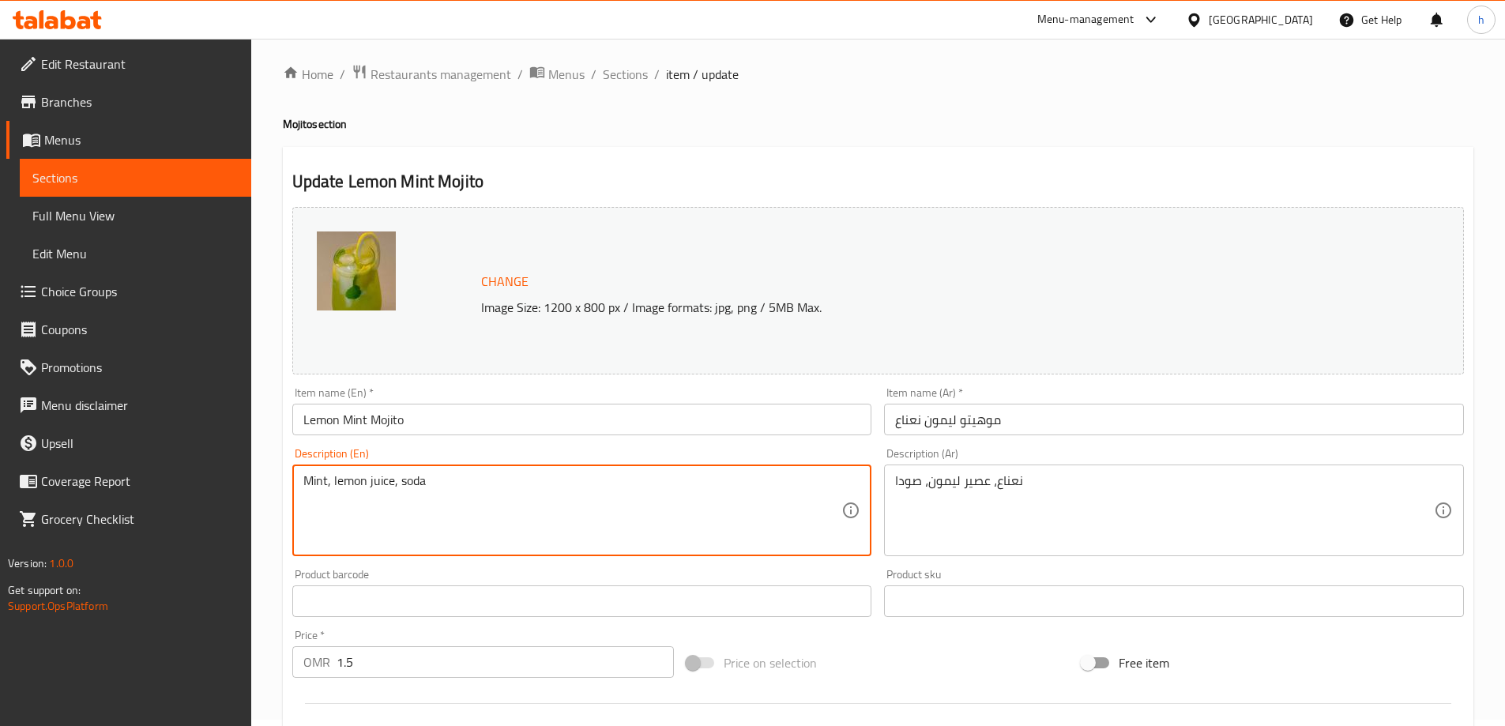
scroll to position [0, 0]
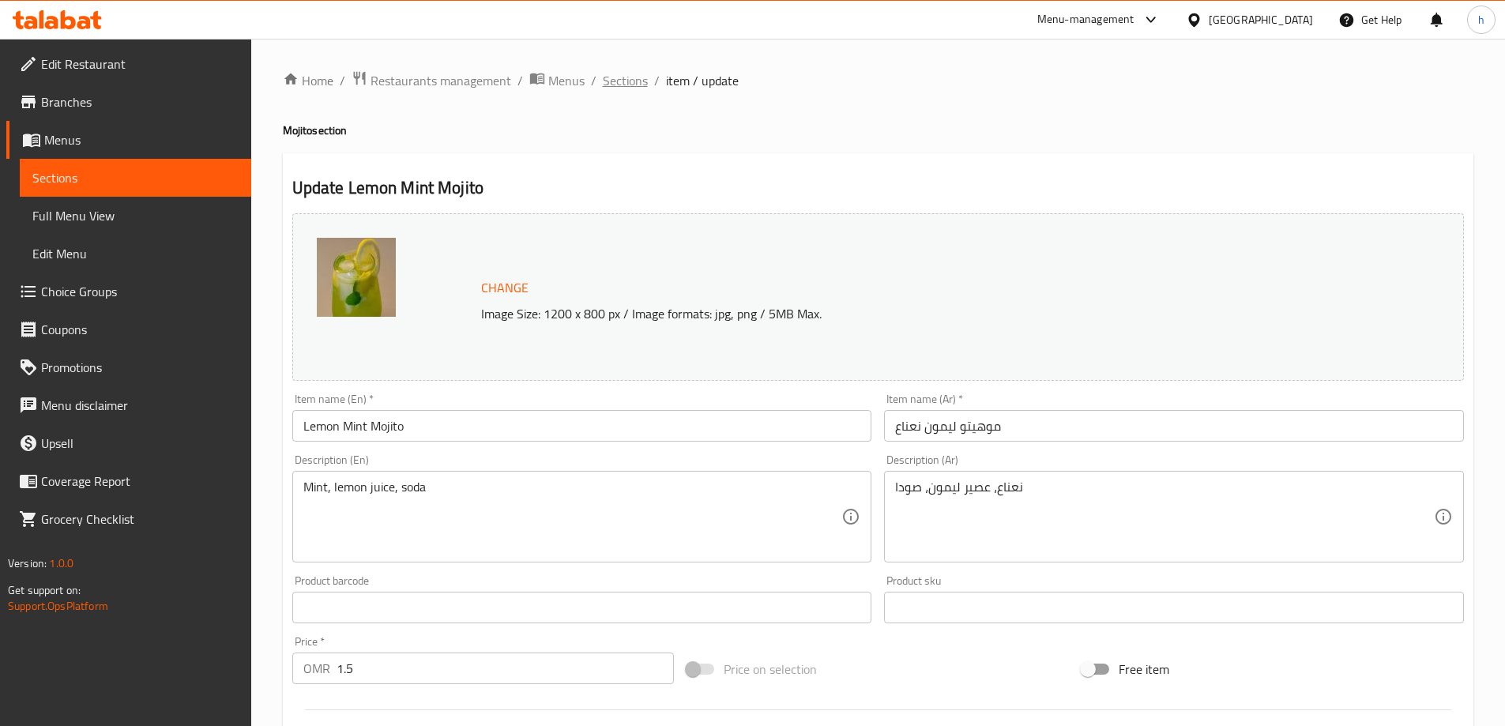
click at [636, 85] on span "Sections" at bounding box center [625, 80] width 45 height 19
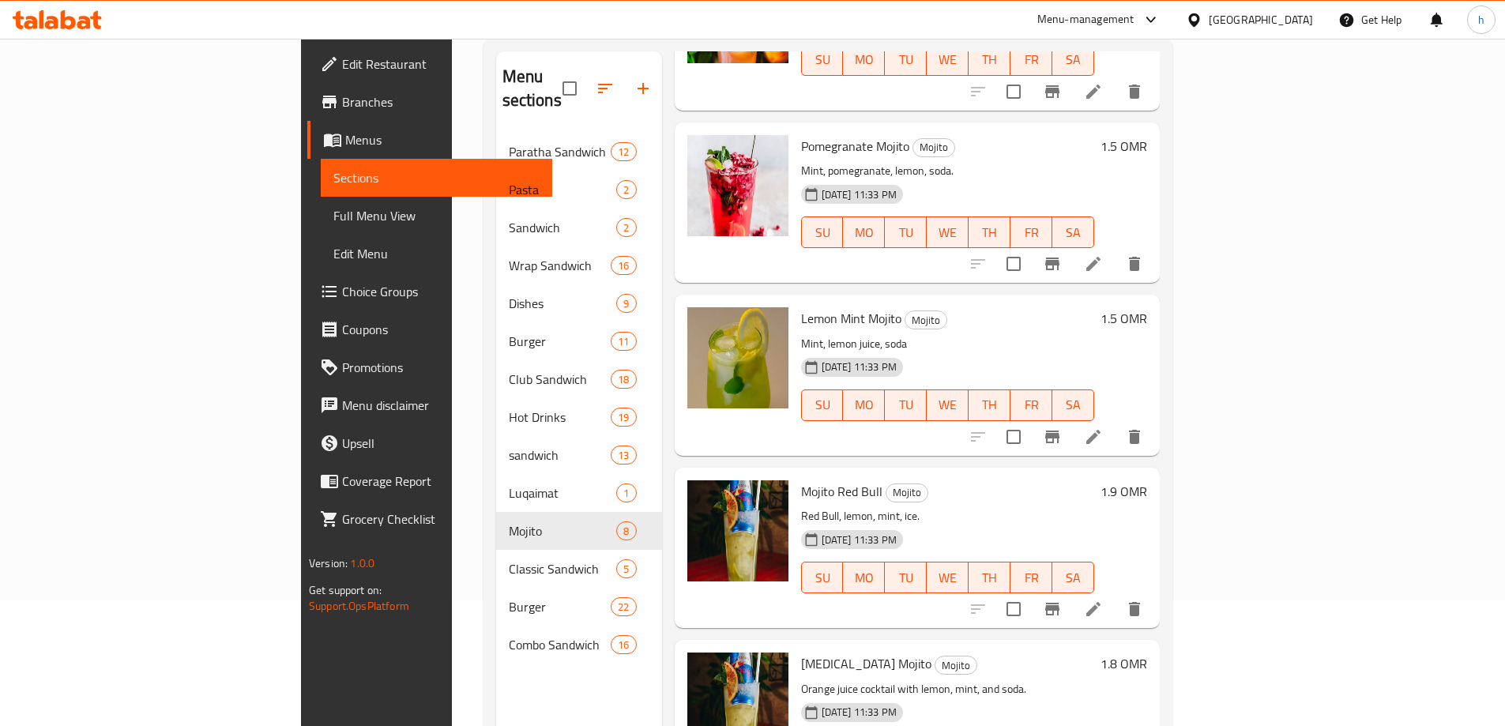
scroll to position [221, 0]
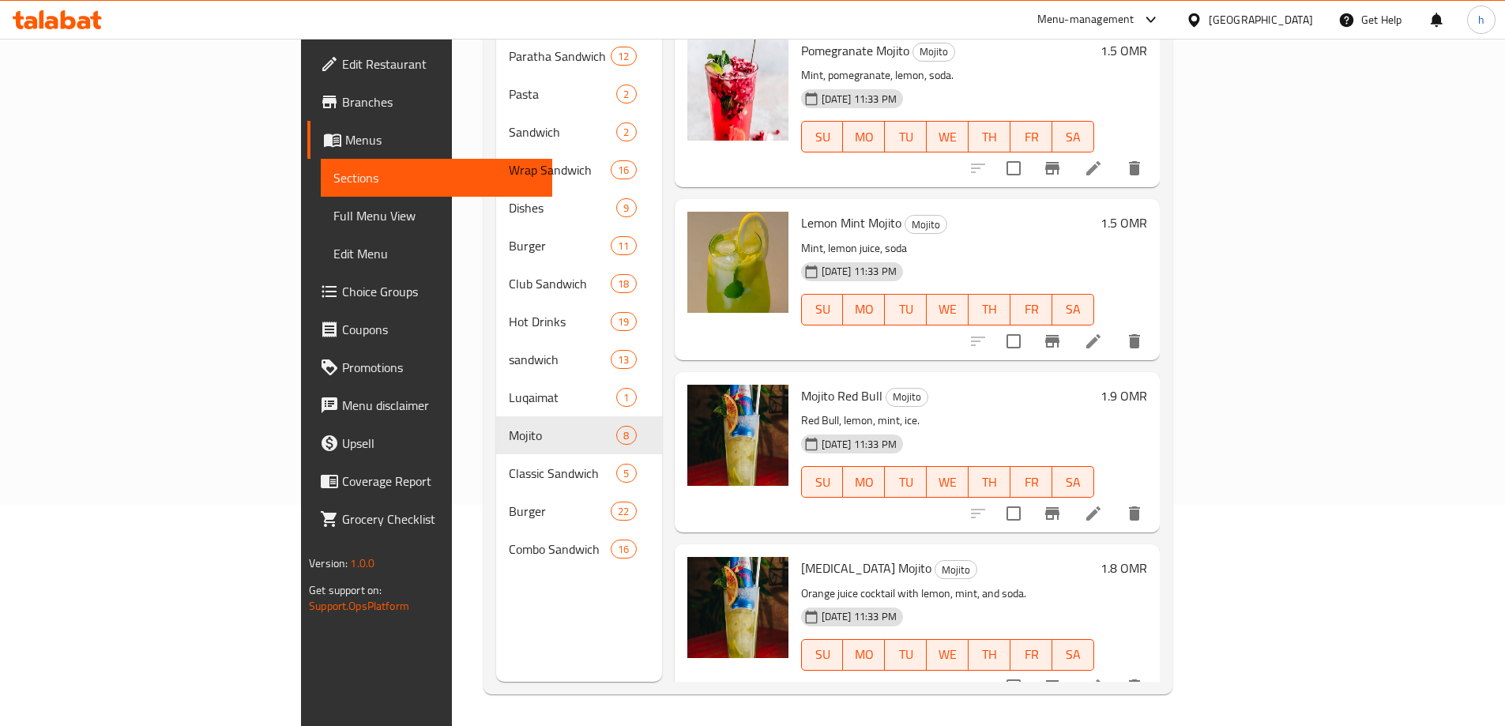
click at [1116, 499] on li at bounding box center [1094, 513] width 44 height 28
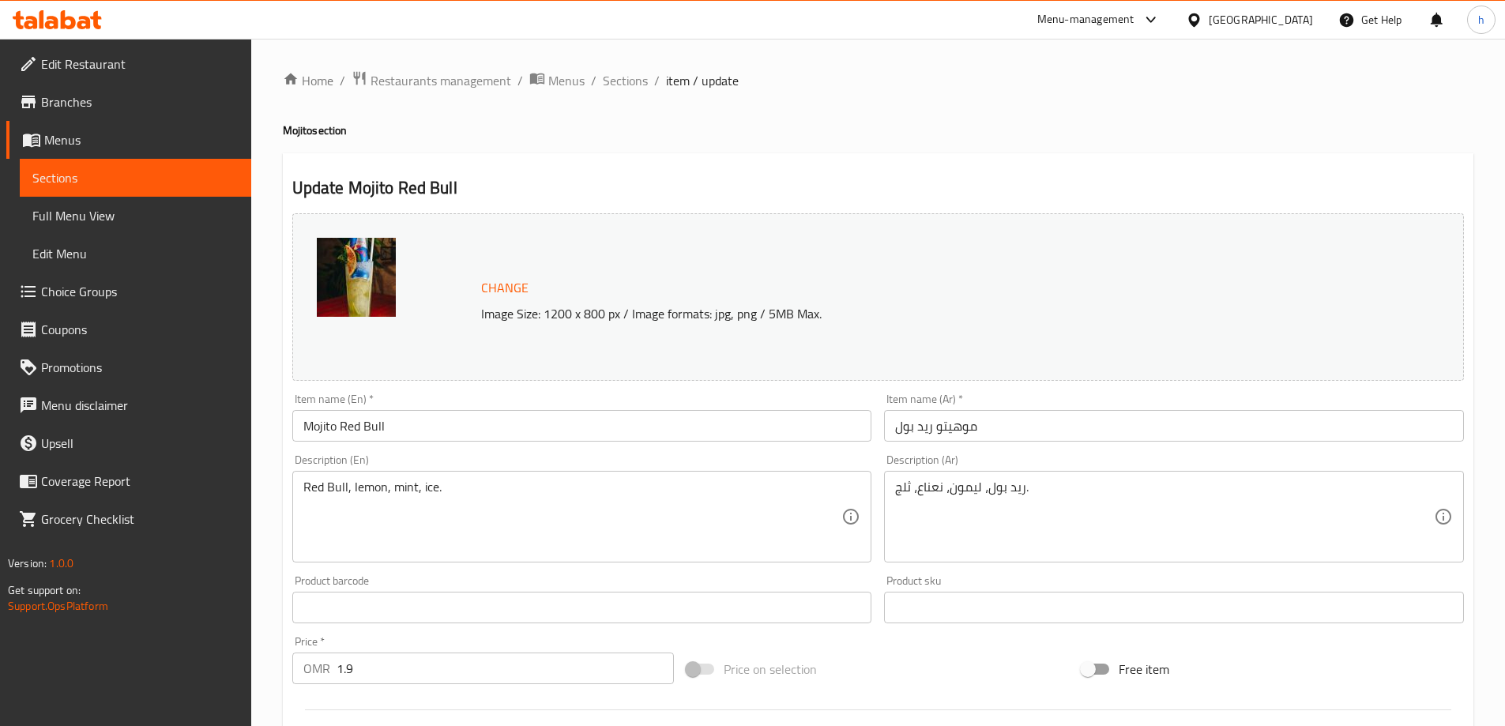
click at [321, 425] on input "Mojito Red Bull" at bounding box center [582, 426] width 580 height 32
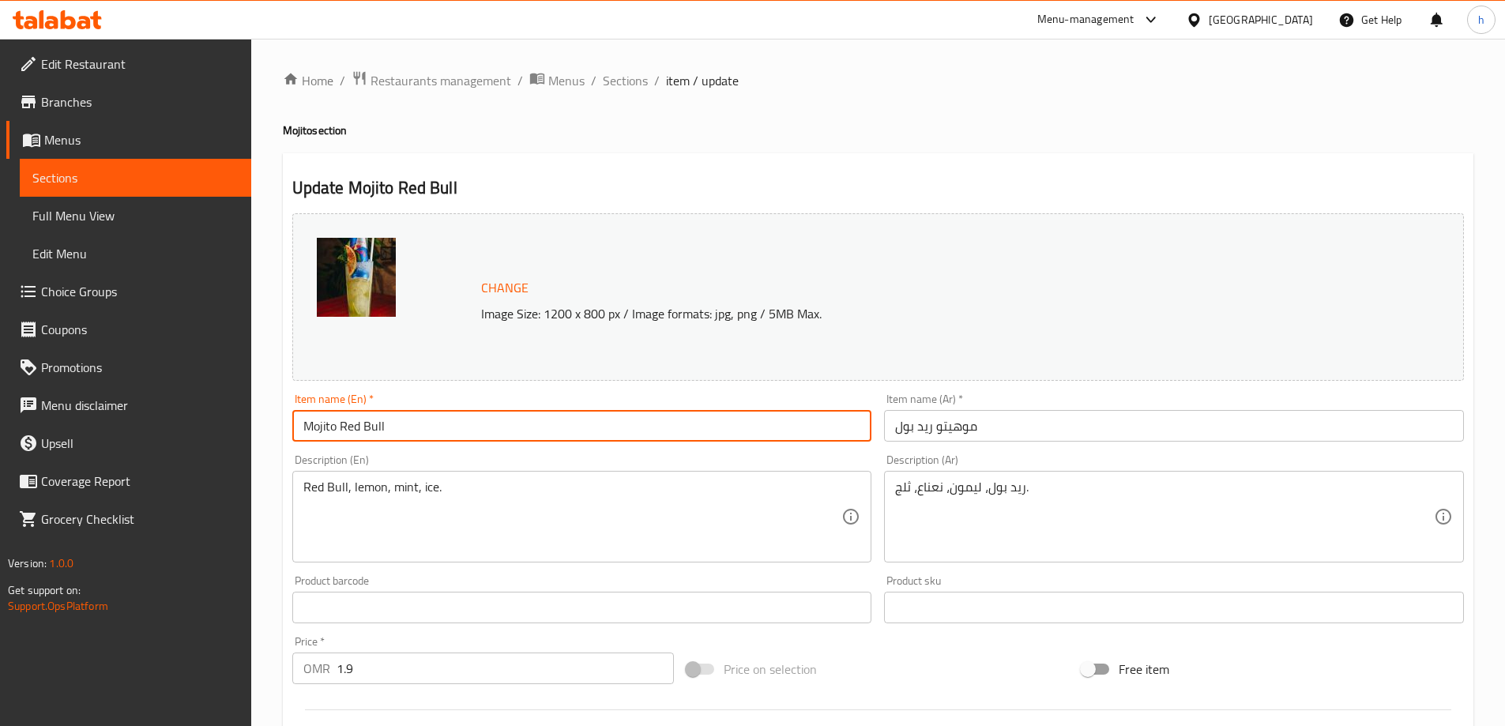
click at [321, 425] on input "Mojito Red Bull" at bounding box center [582, 426] width 580 height 32
click at [356, 439] on input "Mojito Red Bull" at bounding box center [582, 426] width 580 height 32
click at [358, 428] on input "Mojito Red Bull" at bounding box center [582, 426] width 580 height 32
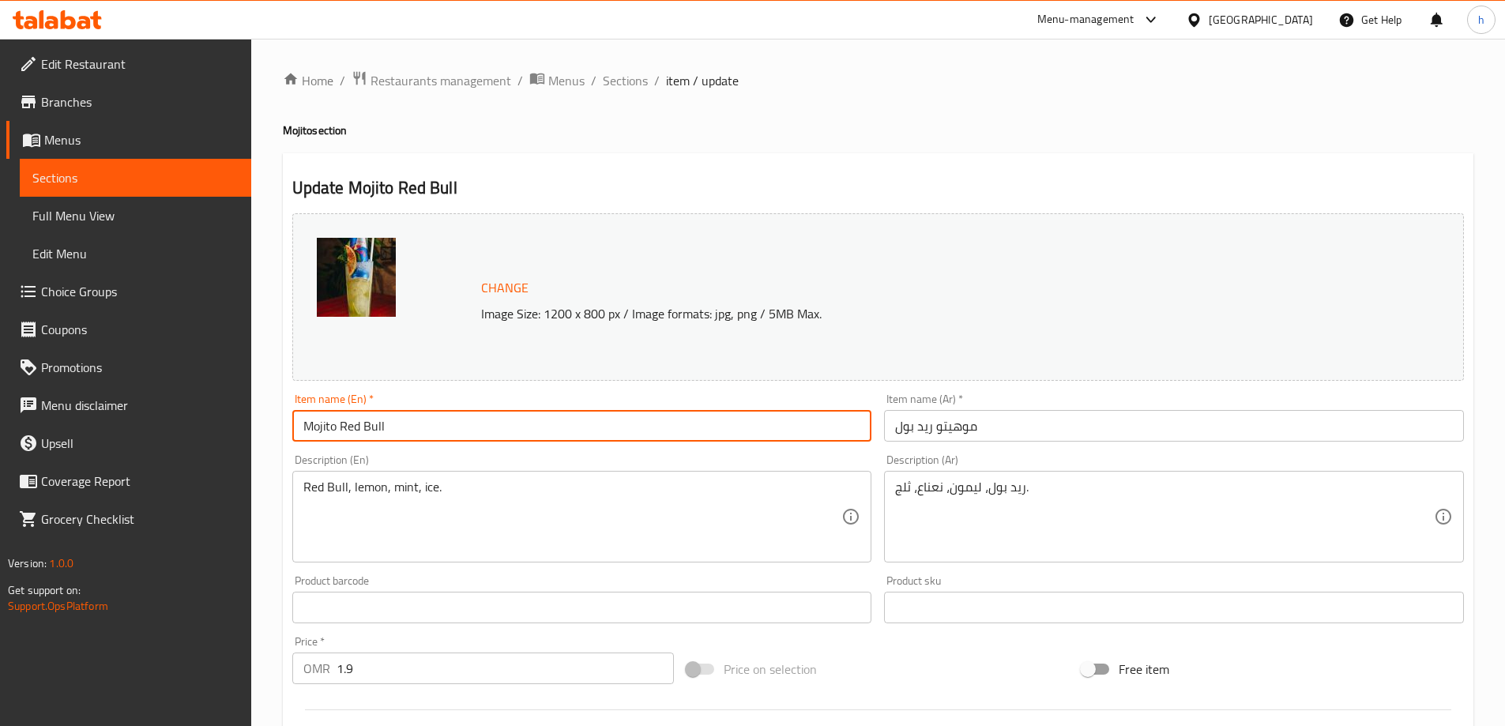
click at [433, 430] on input "Mojito Red Bull" at bounding box center [582, 426] width 580 height 32
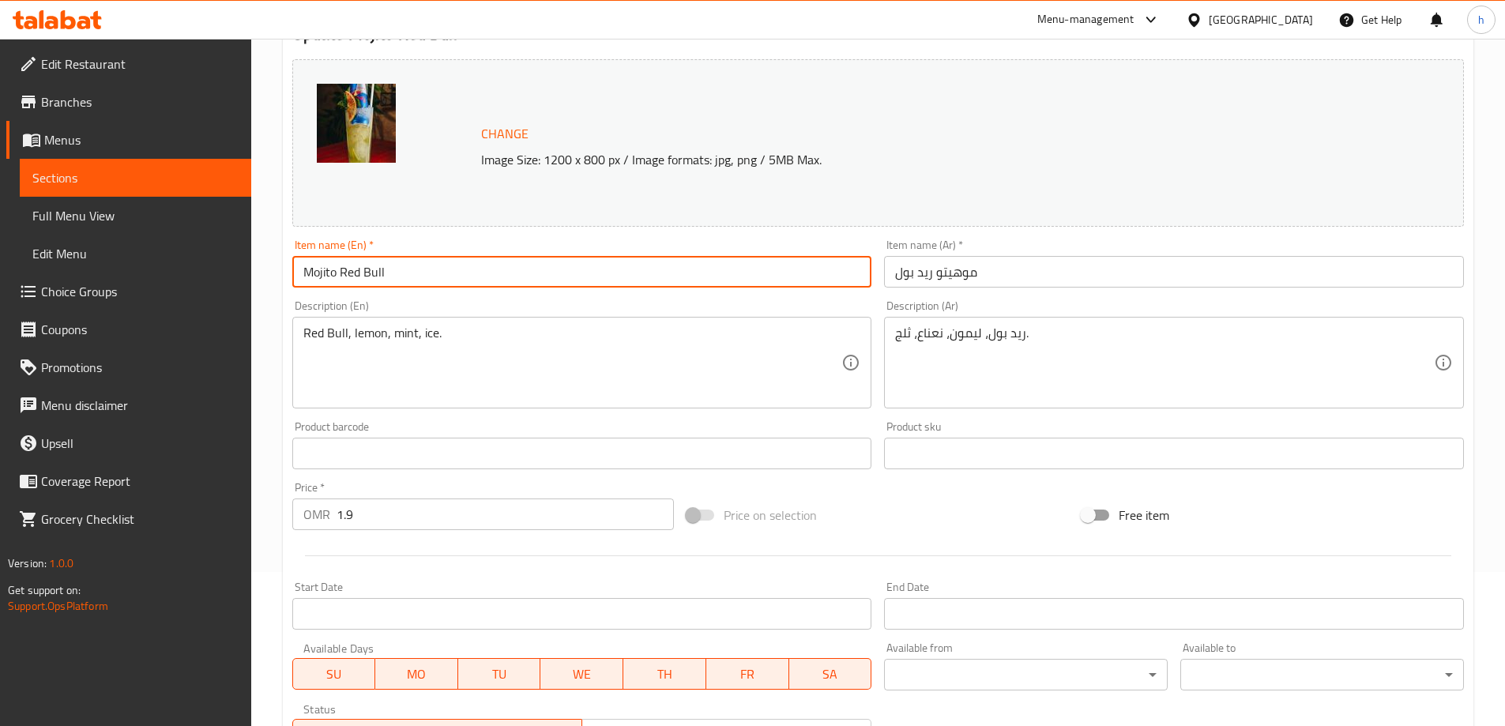
scroll to position [158, 0]
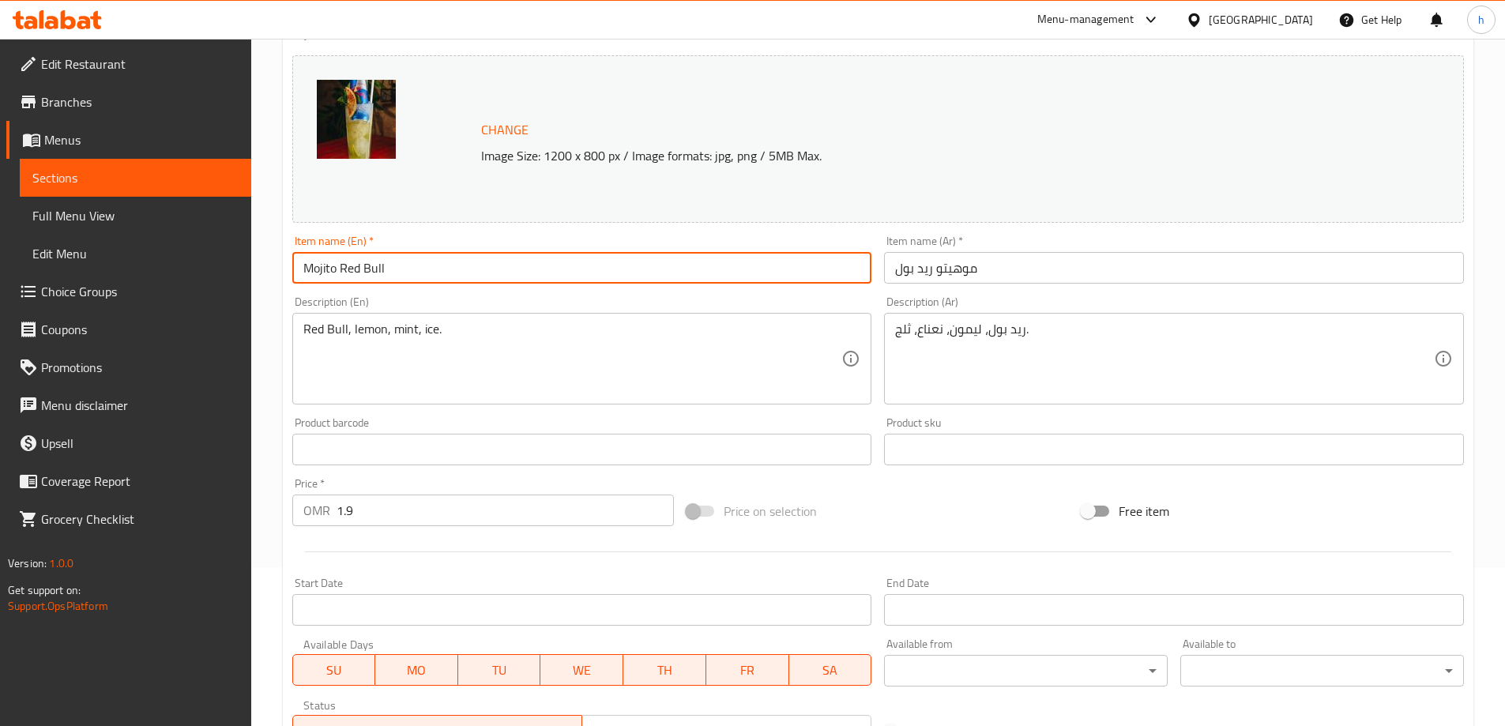
click at [333, 316] on div "Red Bull, lemon, mint, ice. Description (En)" at bounding box center [582, 359] width 580 height 92
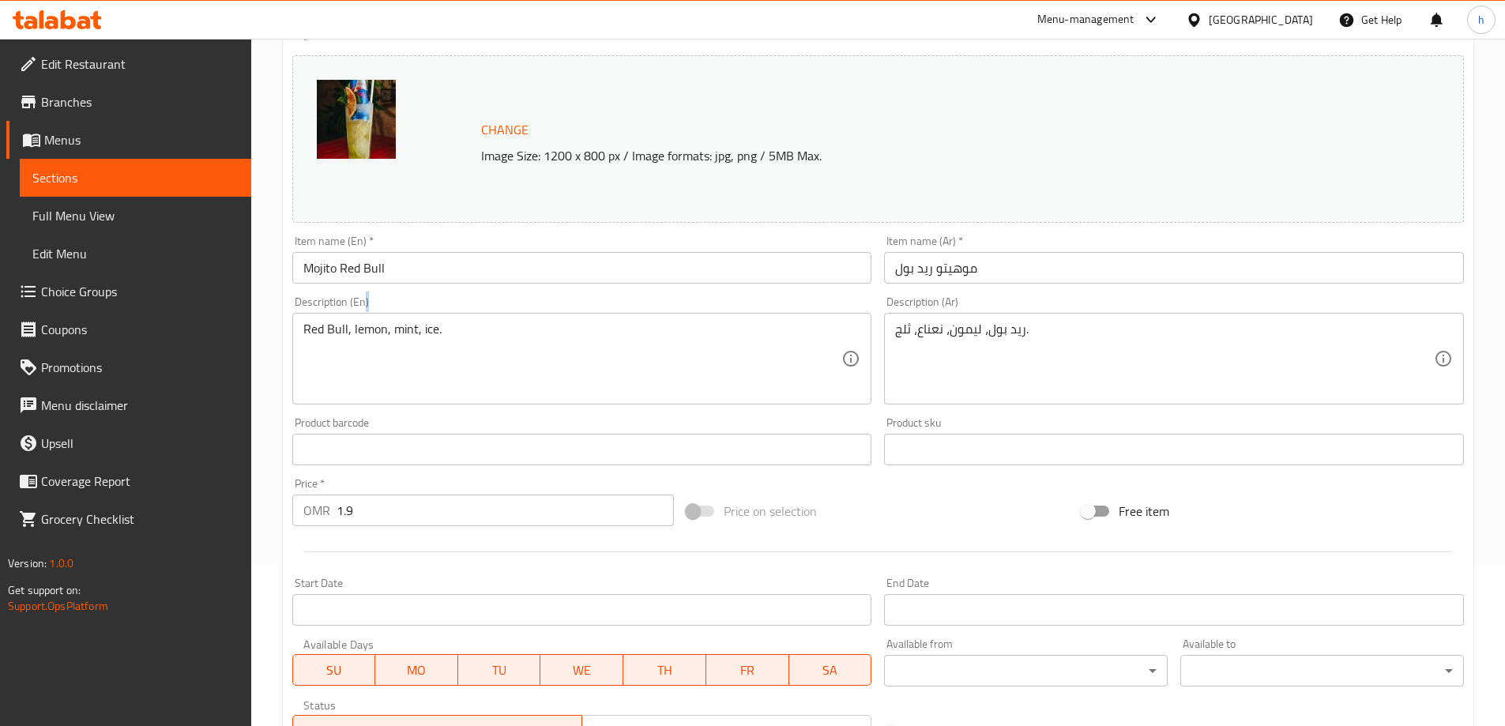
click at [333, 316] on div "Red Bull, lemon, mint, ice. Description (En)" at bounding box center [582, 359] width 580 height 92
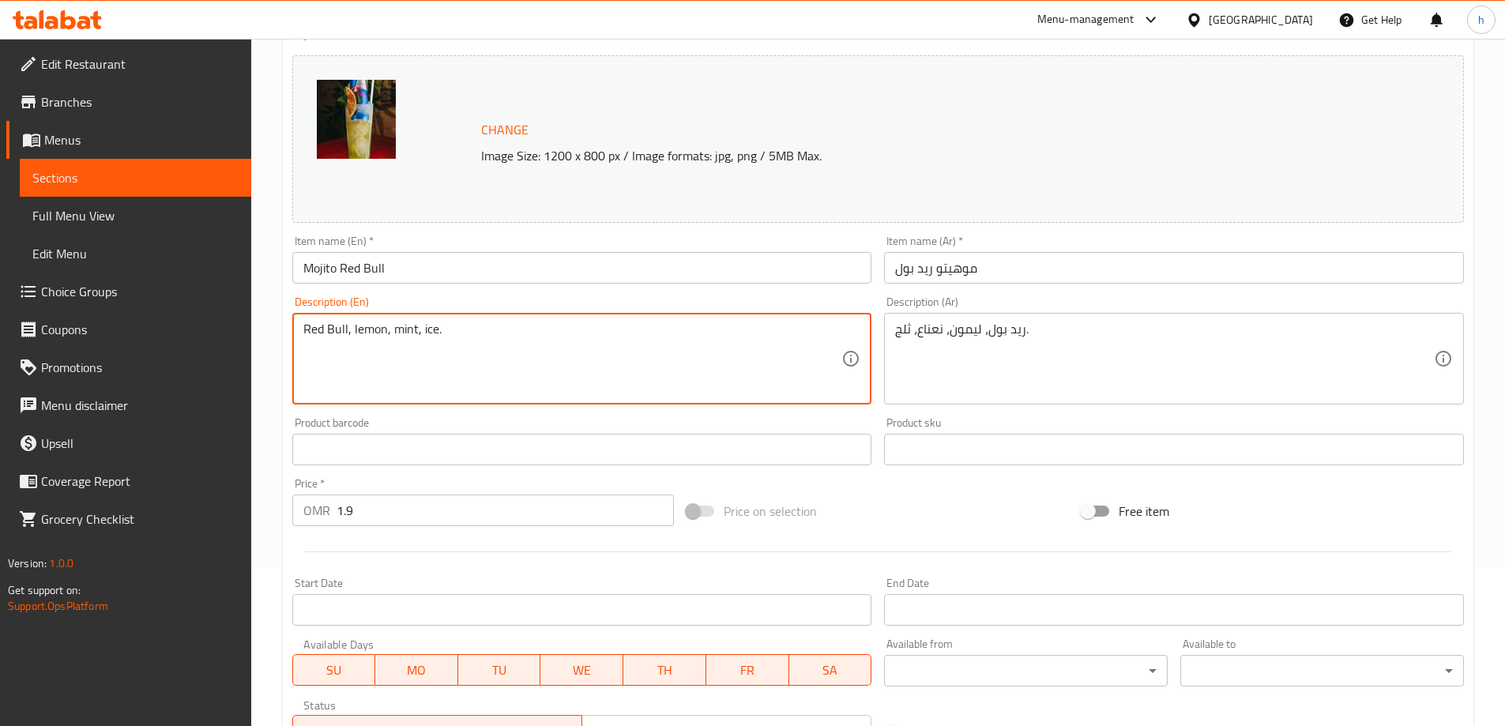
click at [379, 340] on textarea "Red Bull, lemon, mint, ice." at bounding box center [572, 359] width 539 height 75
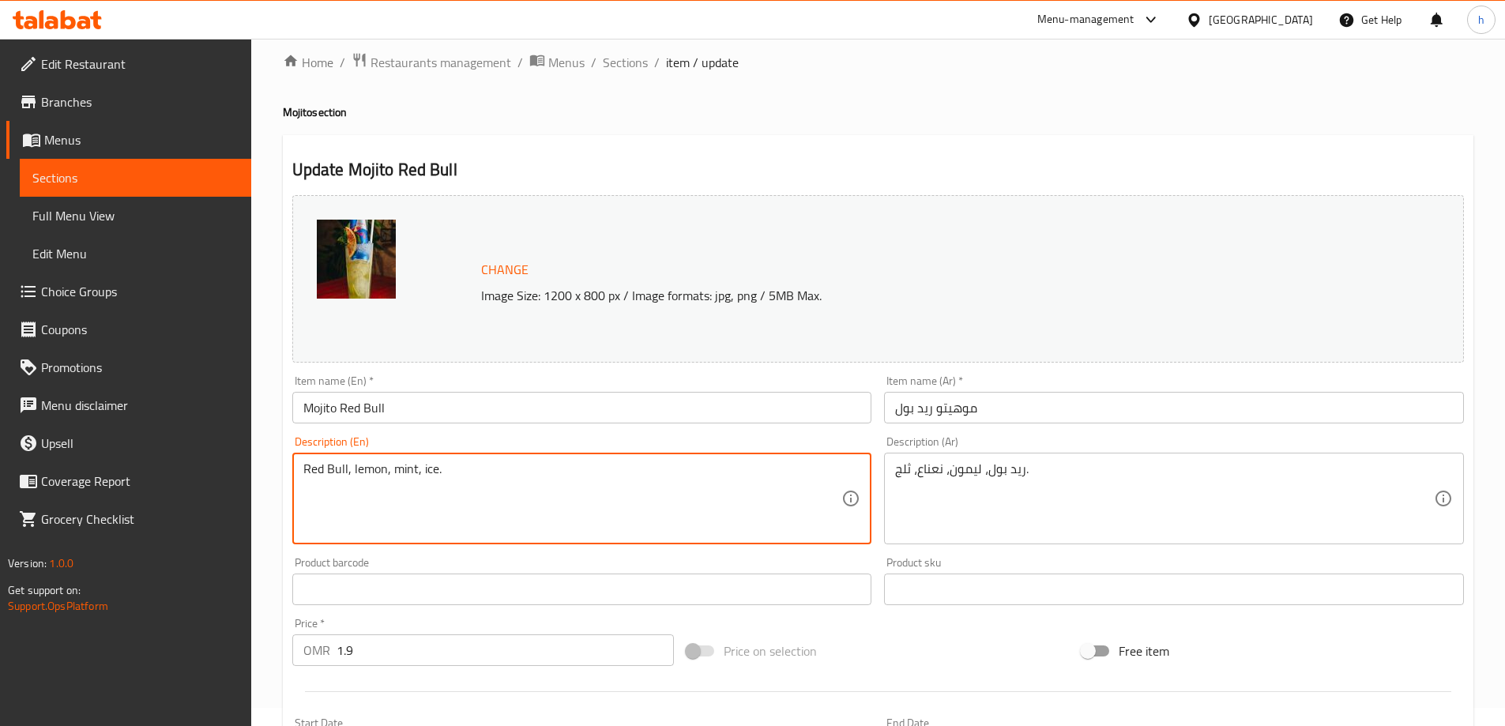
scroll to position [0, 0]
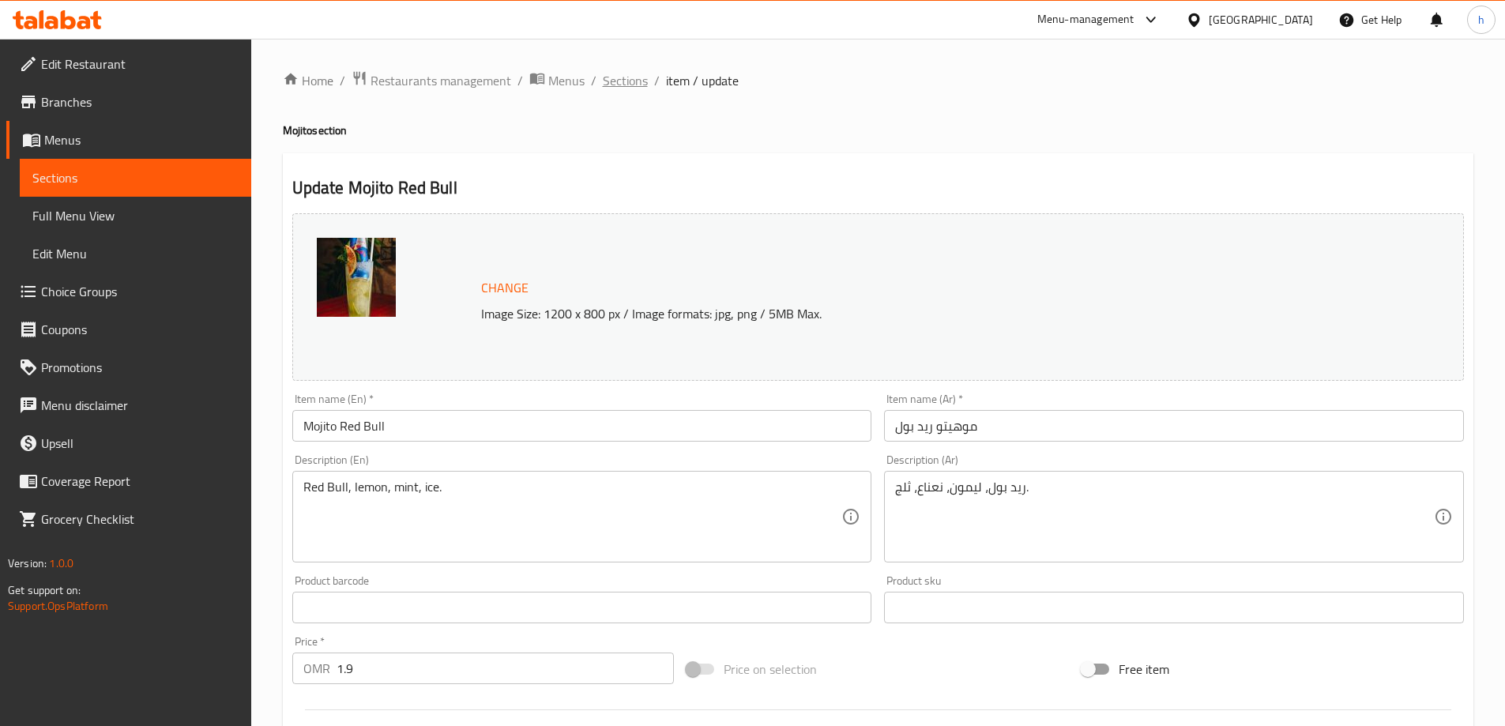
click at [636, 74] on span "Sections" at bounding box center [625, 80] width 45 height 19
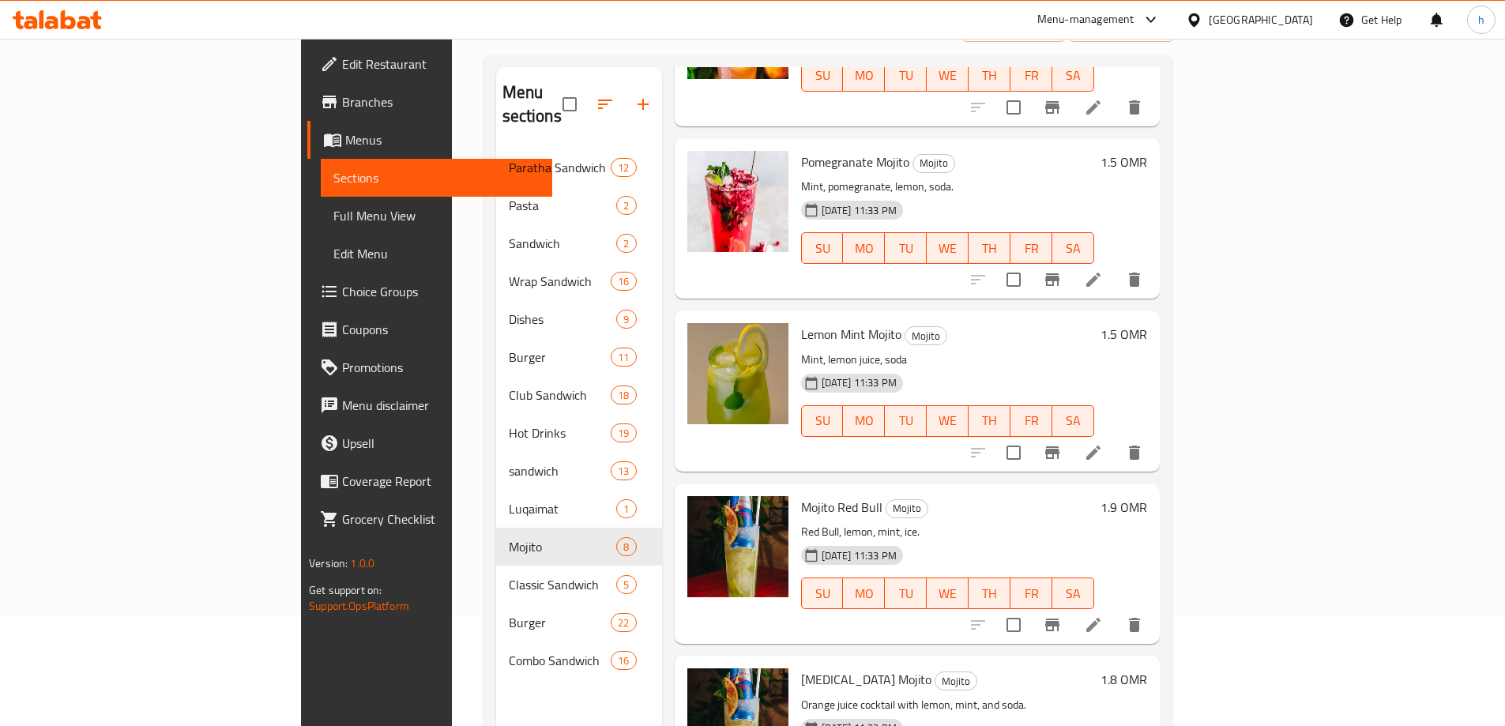
scroll to position [221, 0]
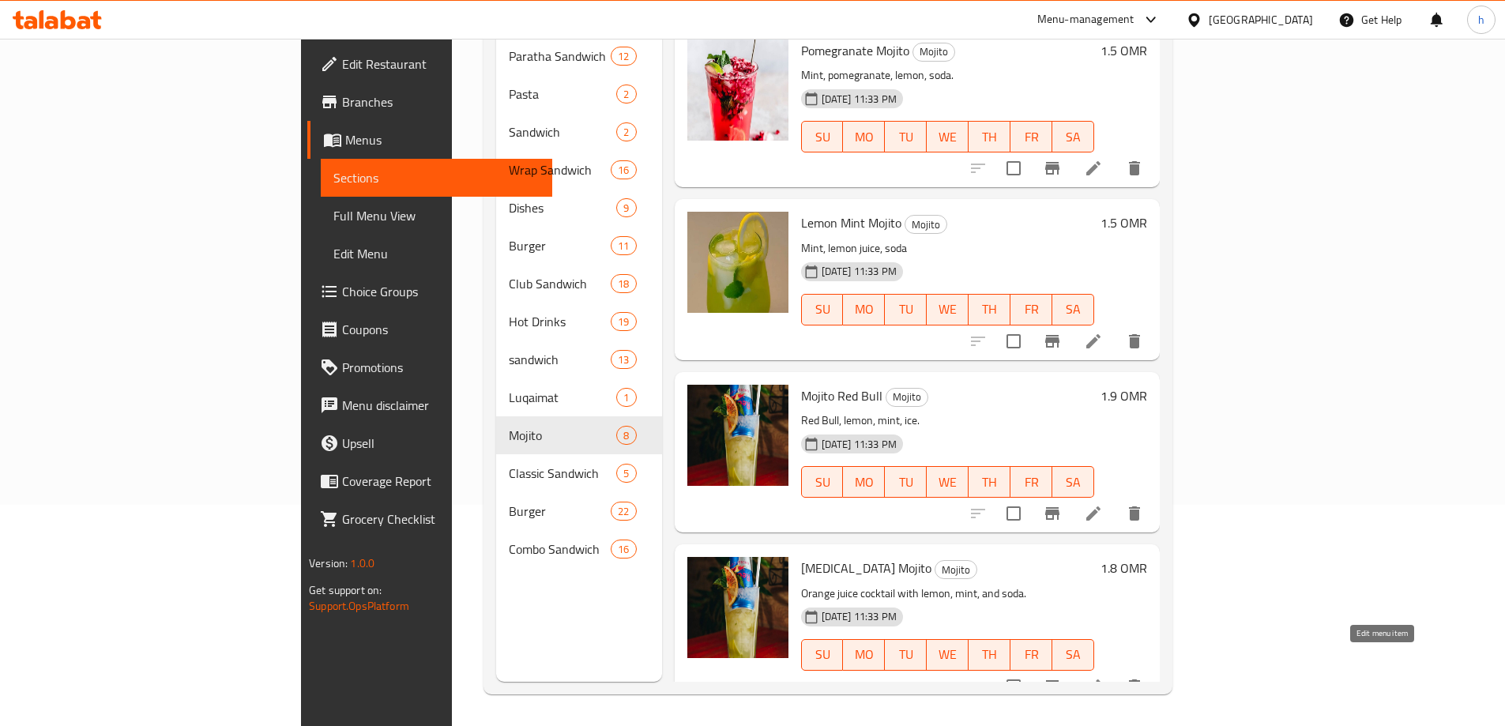
click at [1103, 677] on icon at bounding box center [1093, 686] width 19 height 19
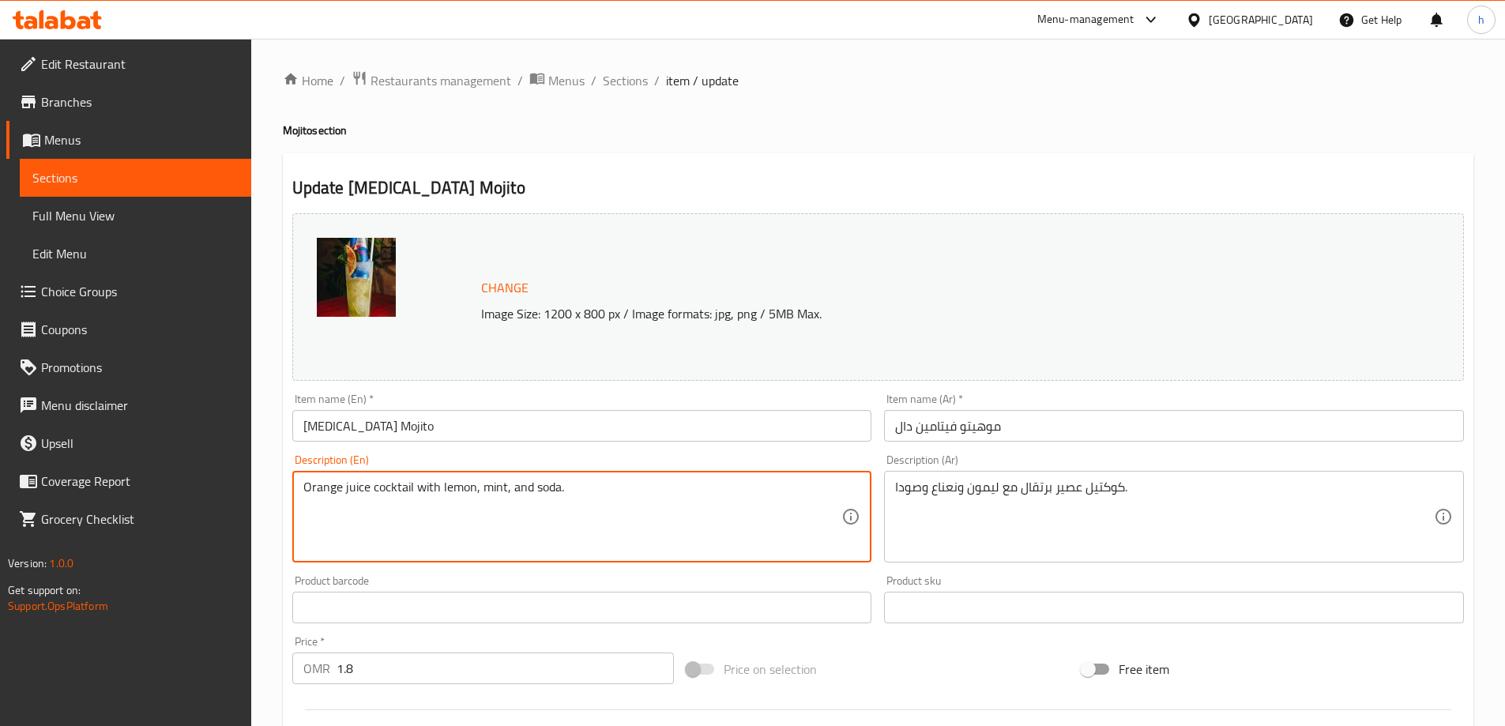
click at [314, 484] on textarea "Orange juice cocktail with lemon, mint, and soda." at bounding box center [572, 517] width 539 height 75
drag, startPoint x: 371, startPoint y: 490, endPoint x: 273, endPoint y: 487, distance: 98.8
click at [273, 487] on div "Home / Restaurants management / Menus / Sections / item / update Mojito section…" at bounding box center [878, 589] width 1254 height 1101
click at [383, 492] on textarea "Orange juice cocktail with lemon, mint, and soda." at bounding box center [572, 517] width 539 height 75
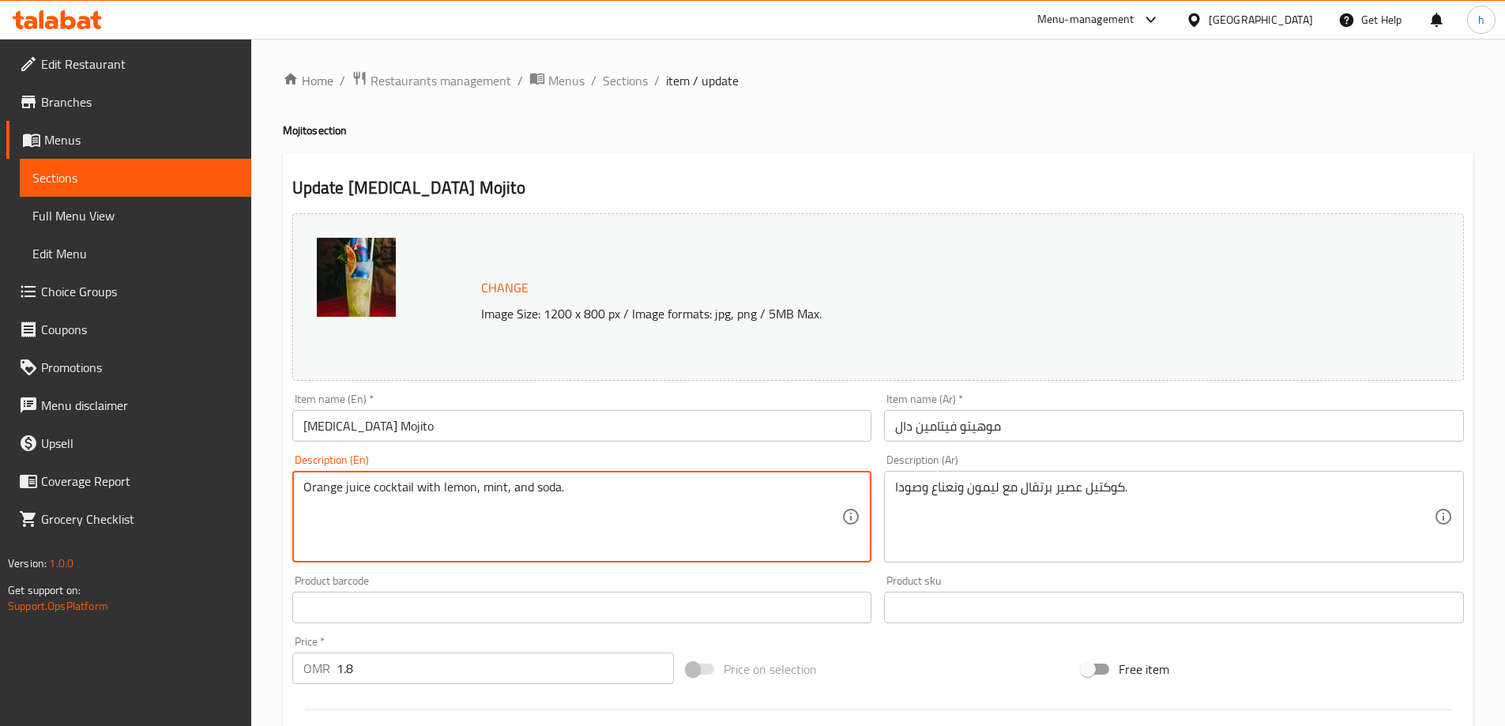
click at [431, 492] on textarea "Orange juice cocktail with lemon, mint, and soda." at bounding box center [572, 517] width 539 height 75
click at [488, 486] on textarea "Orange juice cocktail with lemon, mint, and soda." at bounding box center [572, 517] width 539 height 75
click at [555, 504] on textarea "Orange juice cocktail with lemon, mint, and soda." at bounding box center [572, 517] width 539 height 75
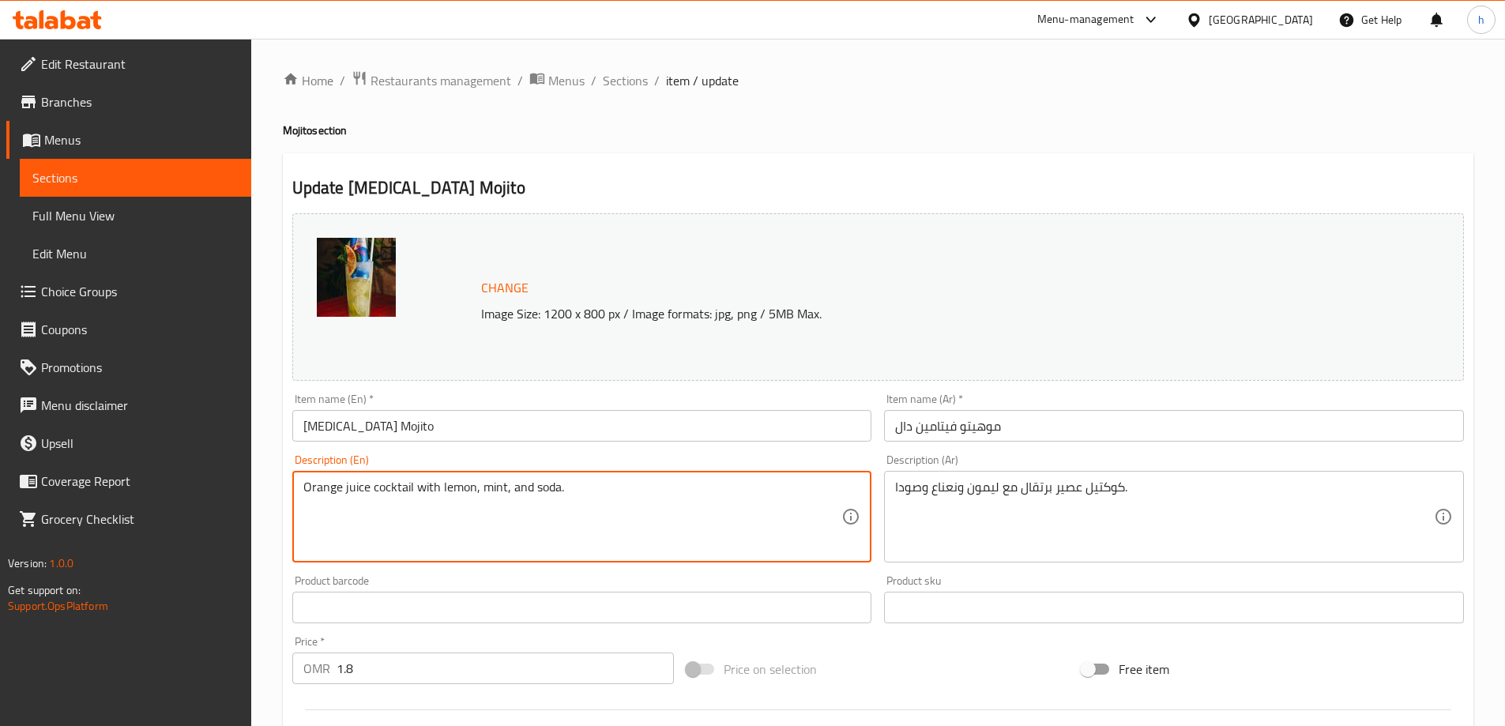
click at [555, 504] on textarea "Orange juice cocktail with lemon, mint, and soda." at bounding box center [572, 517] width 539 height 75
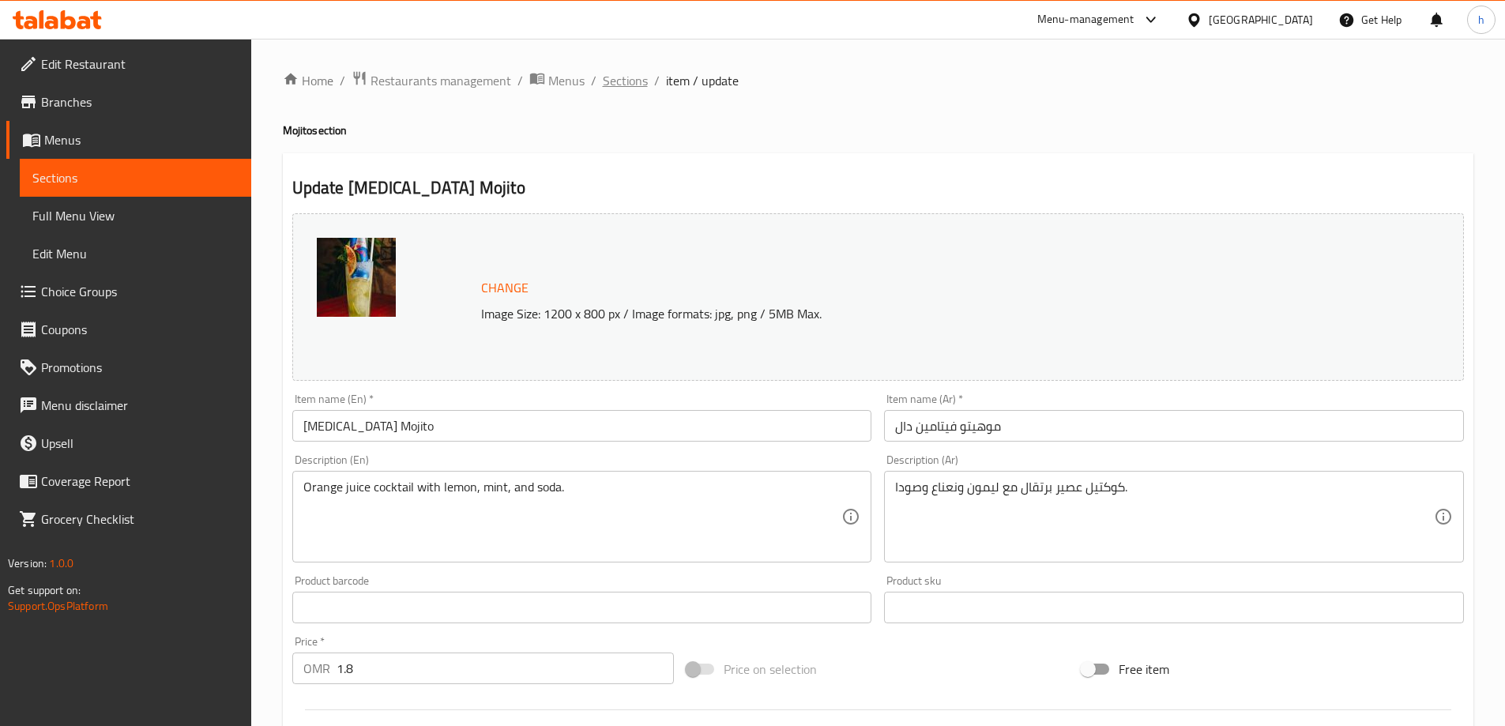
click at [635, 74] on span "Sections" at bounding box center [625, 80] width 45 height 19
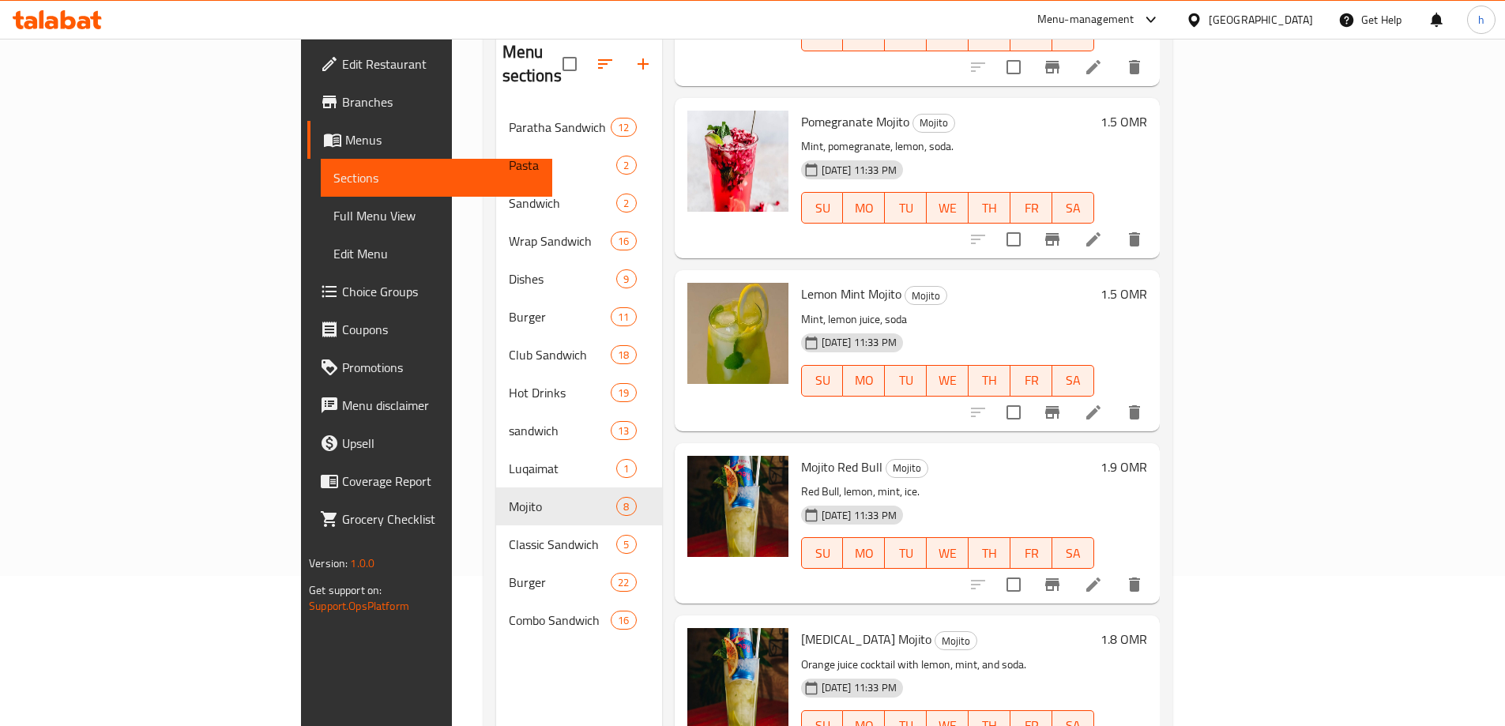
scroll to position [221, 0]
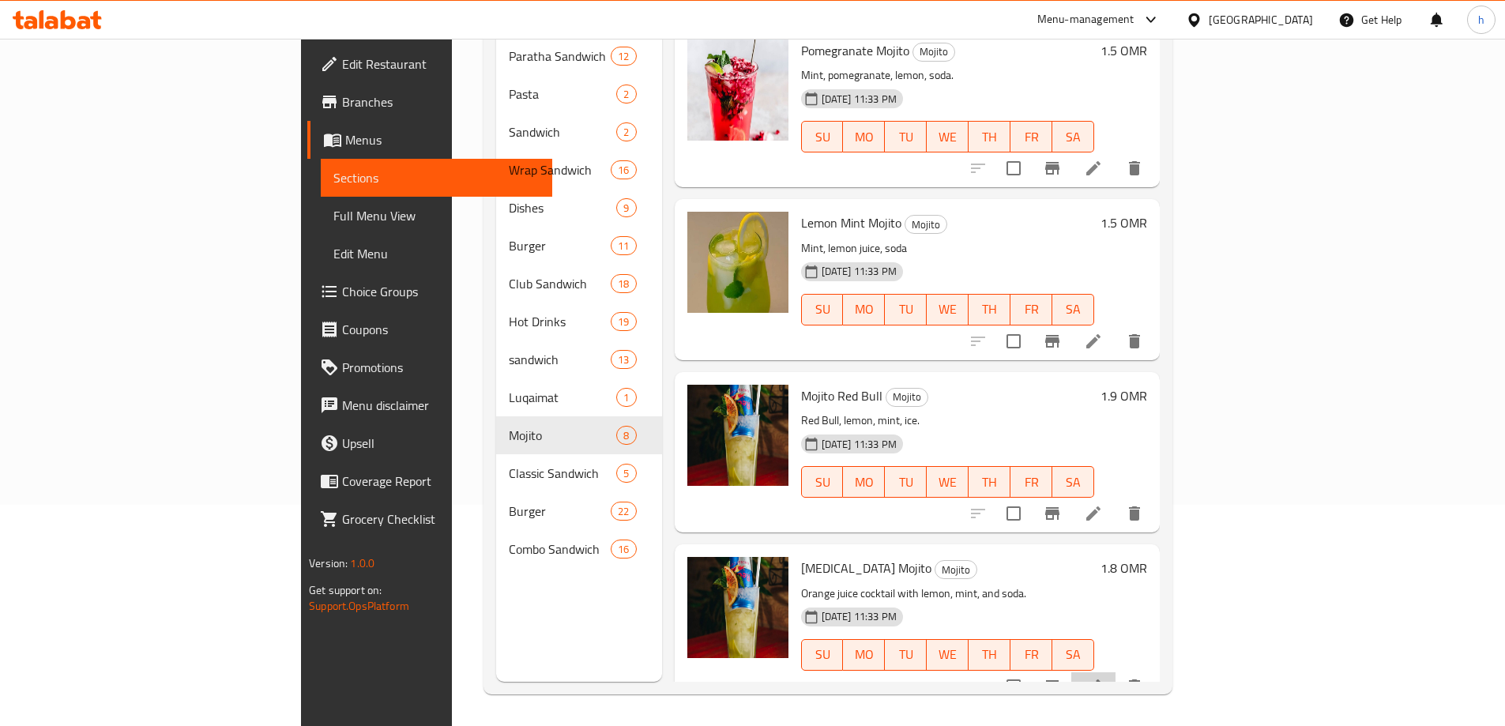
click at [1116, 673] on li at bounding box center [1094, 687] width 44 height 28
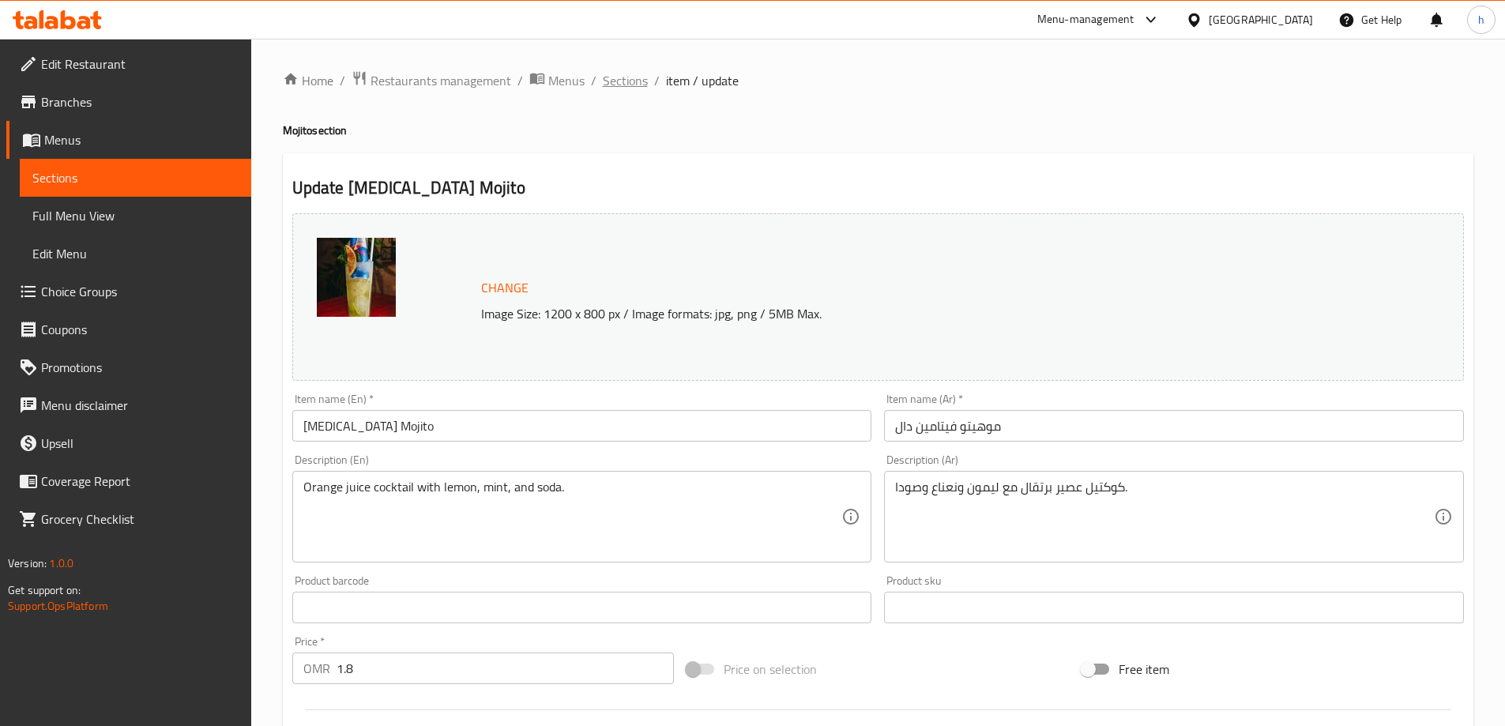
click at [631, 77] on span "Sections" at bounding box center [625, 80] width 45 height 19
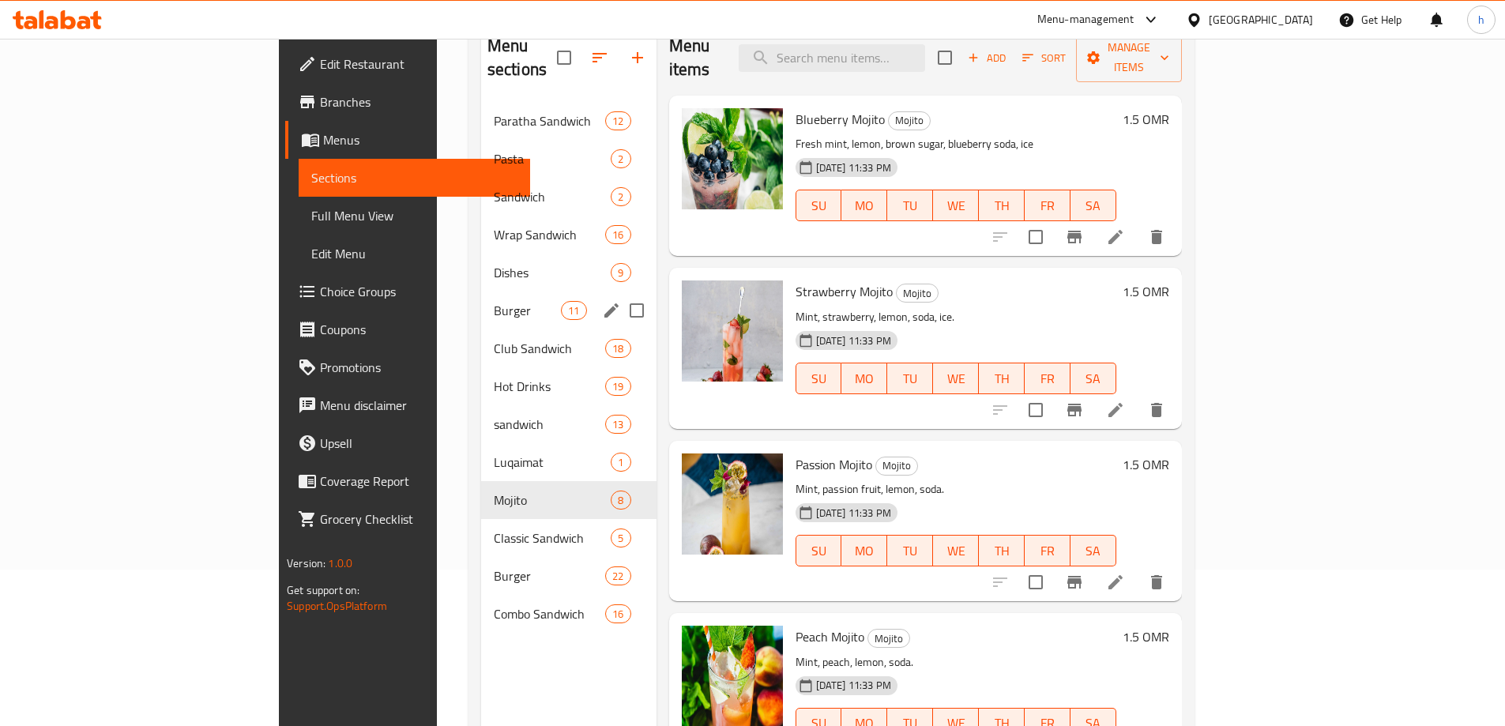
scroll to position [158, 0]
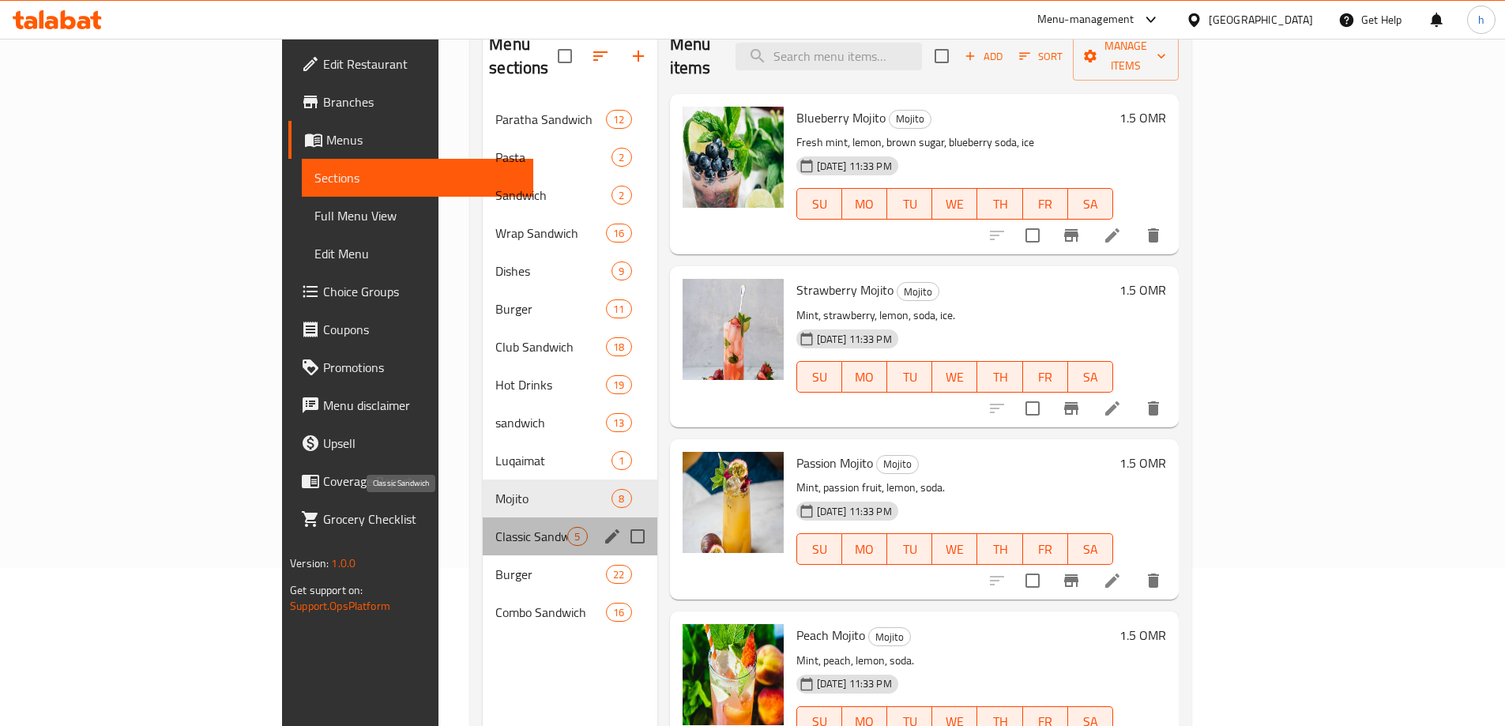
click at [496, 527] on span "Classic Sandwich" at bounding box center [532, 536] width 72 height 19
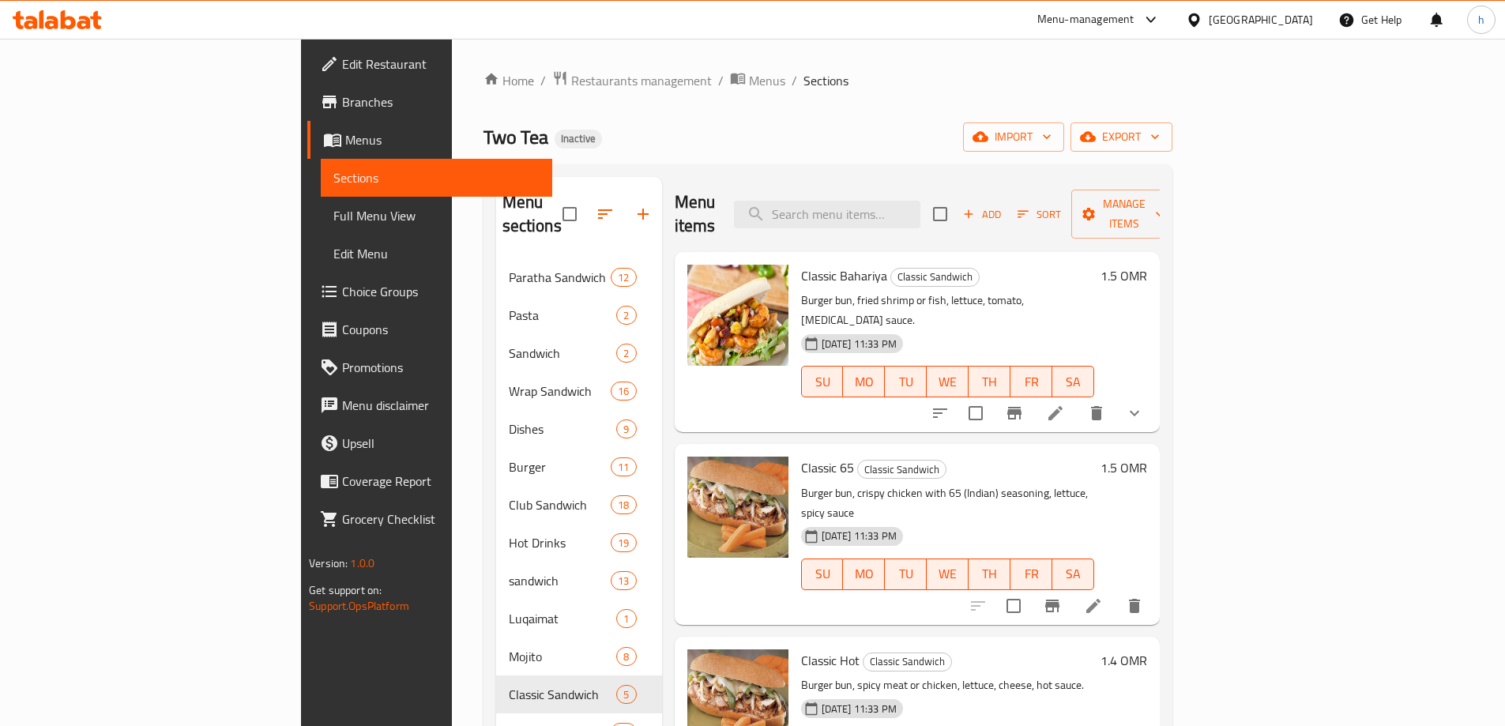
click at [1078, 399] on li at bounding box center [1056, 413] width 44 height 28
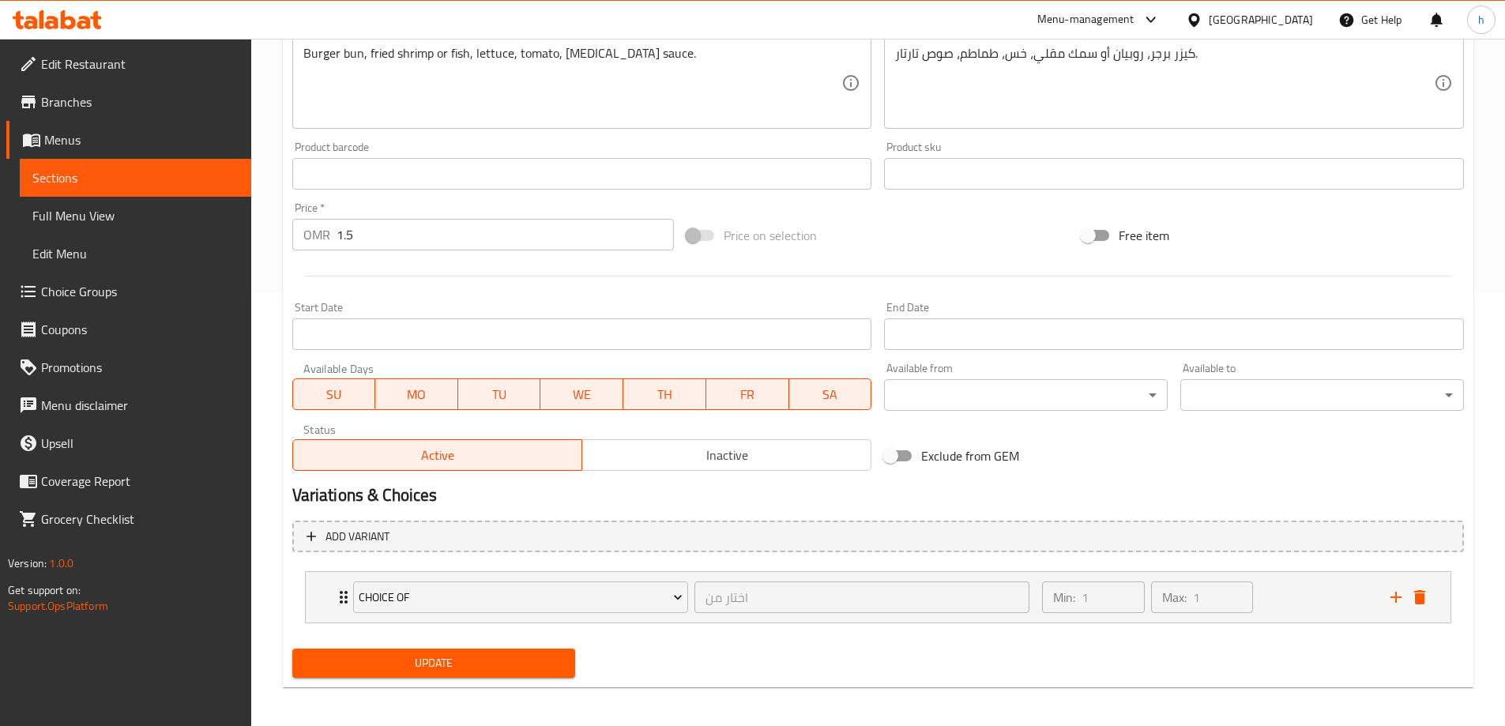
scroll to position [439, 0]
